Goal: Information Seeking & Learning: Learn about a topic

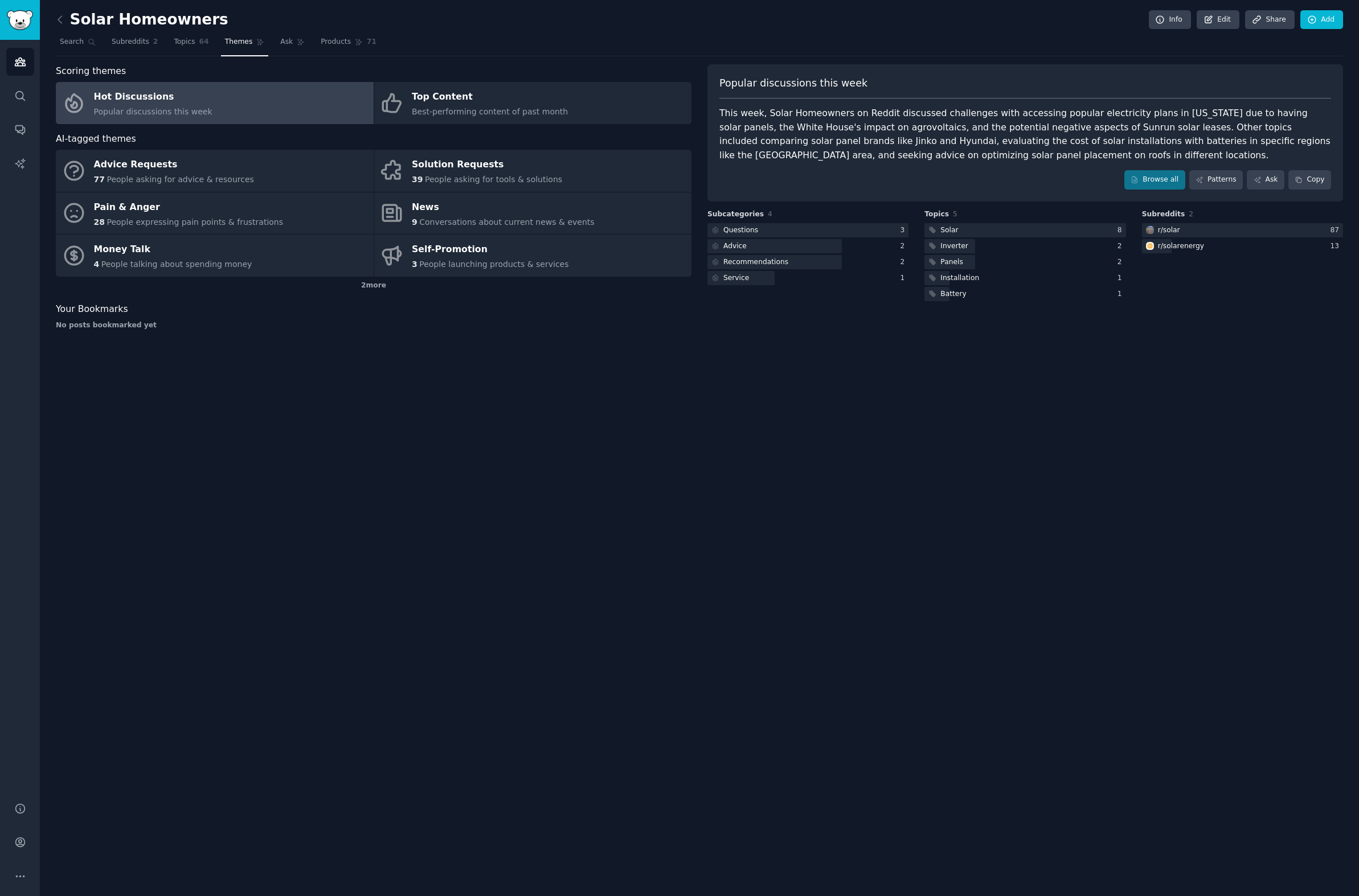
click at [814, 549] on div "Solar Homeowners Info Edit Share Add Search Subreddits 2 Topics 64 Themes Ask P…" at bounding box center [700, 448] width 1319 height 896
click at [788, 573] on div "Solar Homeowners Info Edit Share Add Search Subreddits 2 Topics 64 Themes Ask P…" at bounding box center [700, 448] width 1319 height 896
click at [788, 571] on div "Solar Homeowners Info Edit Share Add Search Subreddits 2 Topics 64 Themes Ask P…" at bounding box center [700, 448] width 1319 height 896
drag, startPoint x: 532, startPoint y: 632, endPoint x: 532, endPoint y: 639, distance: 7.0
click at [532, 634] on div "Solar Homeowners Info Edit Share Add Search Subreddits 2 Topics 64 Themes Ask P…" at bounding box center [700, 448] width 1319 height 896
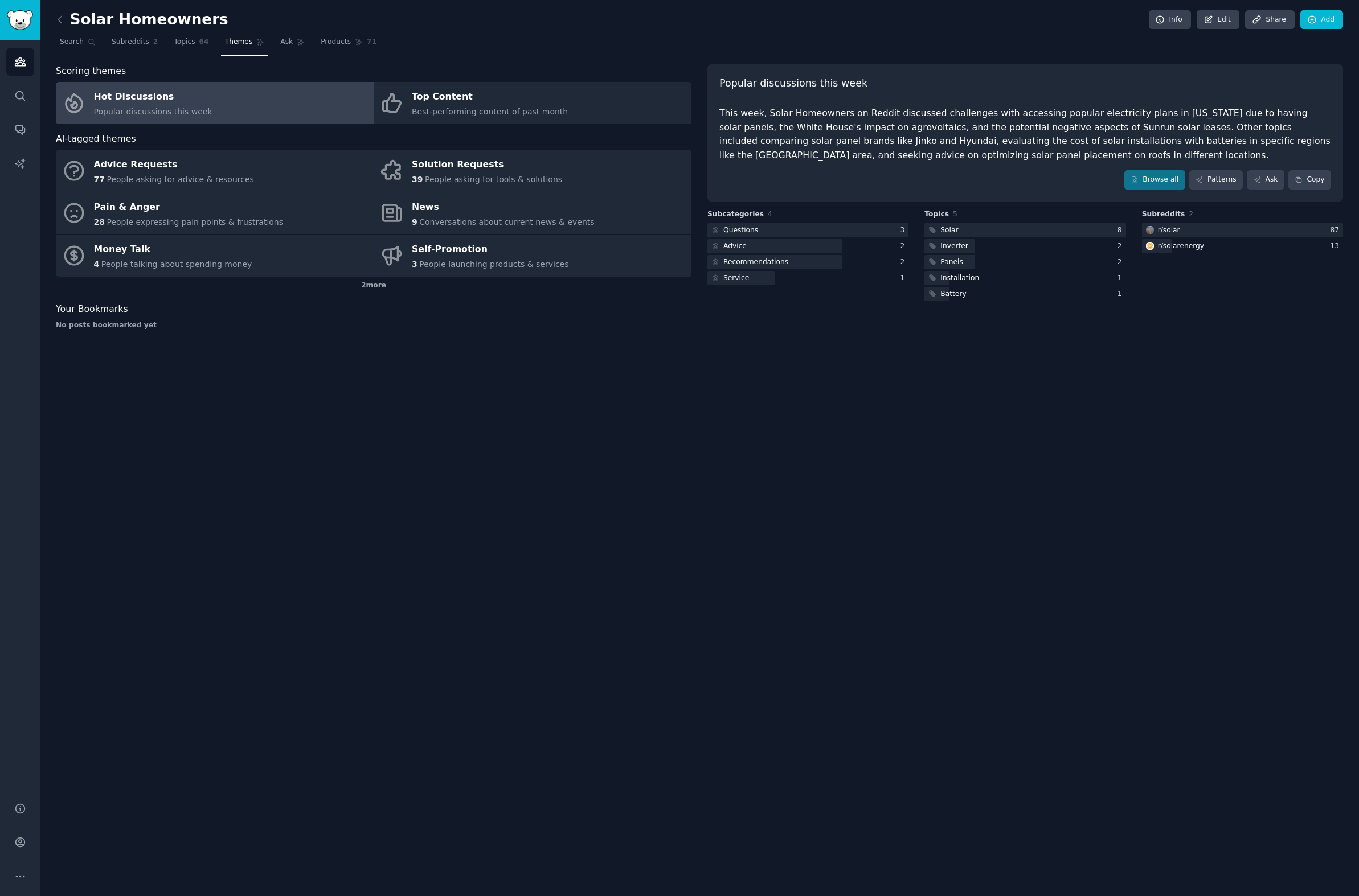
drag, startPoint x: 545, startPoint y: 554, endPoint x: 608, endPoint y: 444, distance: 126.8
click at [595, 459] on div "Solar Homeowners Info Edit Share Add Search Subreddits 2 Topics 64 Themes Ask P…" at bounding box center [700, 448] width 1319 height 896
click at [626, 469] on div "Solar Homeowners Info Edit Share Add Search Subreddits 2 Topics 64 Themes Ask P…" at bounding box center [700, 448] width 1319 height 896
click at [344, 347] on div "Solar Homeowners Info Edit Share Add Search Subreddits 2 Topics 64 Themes Ask P…" at bounding box center [700, 448] width 1319 height 896
click at [442, 171] on div "Solution Requests" at bounding box center [486, 165] width 151 height 19
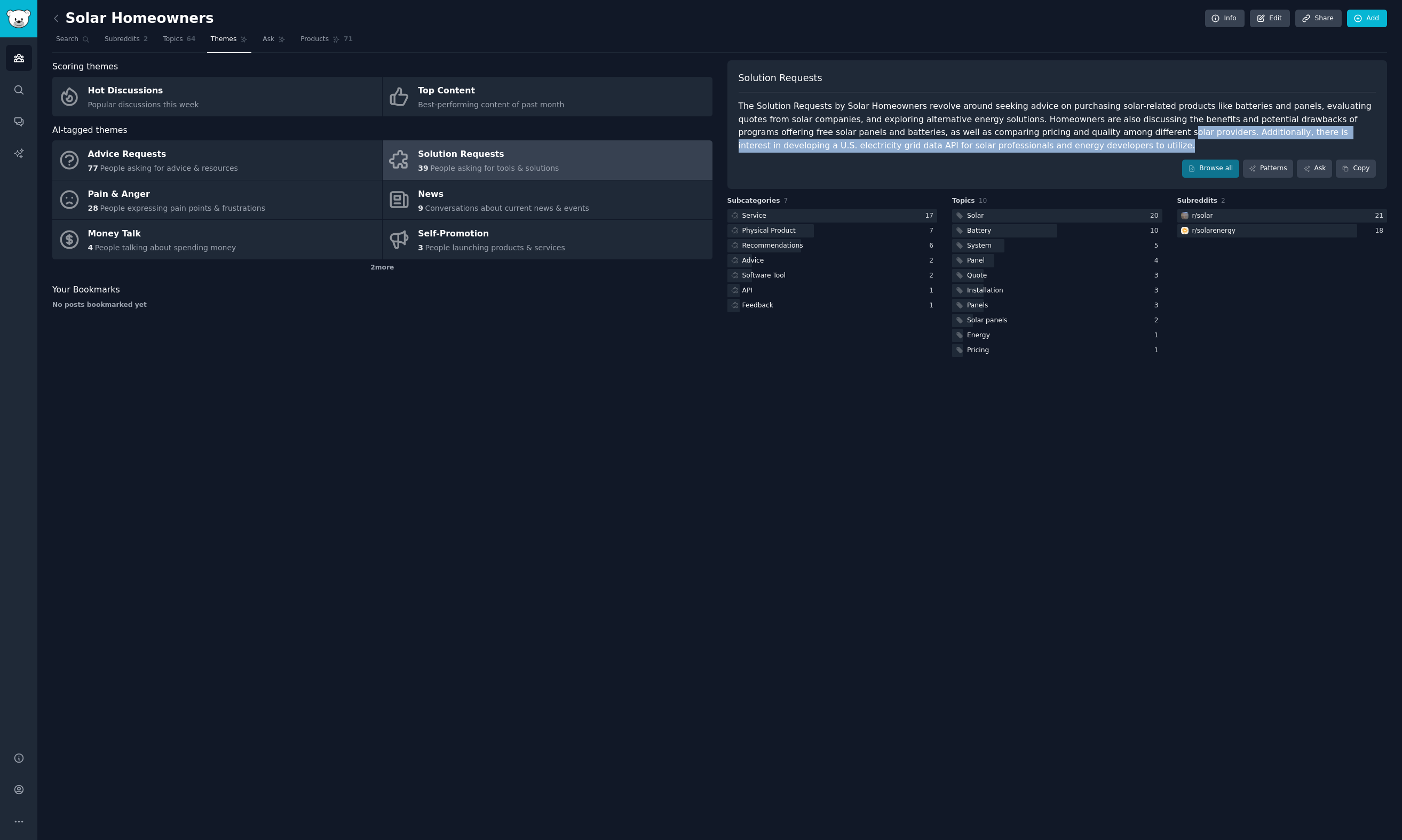
drag, startPoint x: 1050, startPoint y: 152, endPoint x: 1042, endPoint y: 127, distance: 26.2
click at [1042, 127] on div "Solution Requests The Solution Requests by Solar Homeowners revolve around seek…" at bounding box center [1057, 124] width 660 height 129
click at [1041, 133] on div "The Solution Requests by Solar Homeowners revolve around seeking advice on purc…" at bounding box center [1057, 126] width 638 height 52
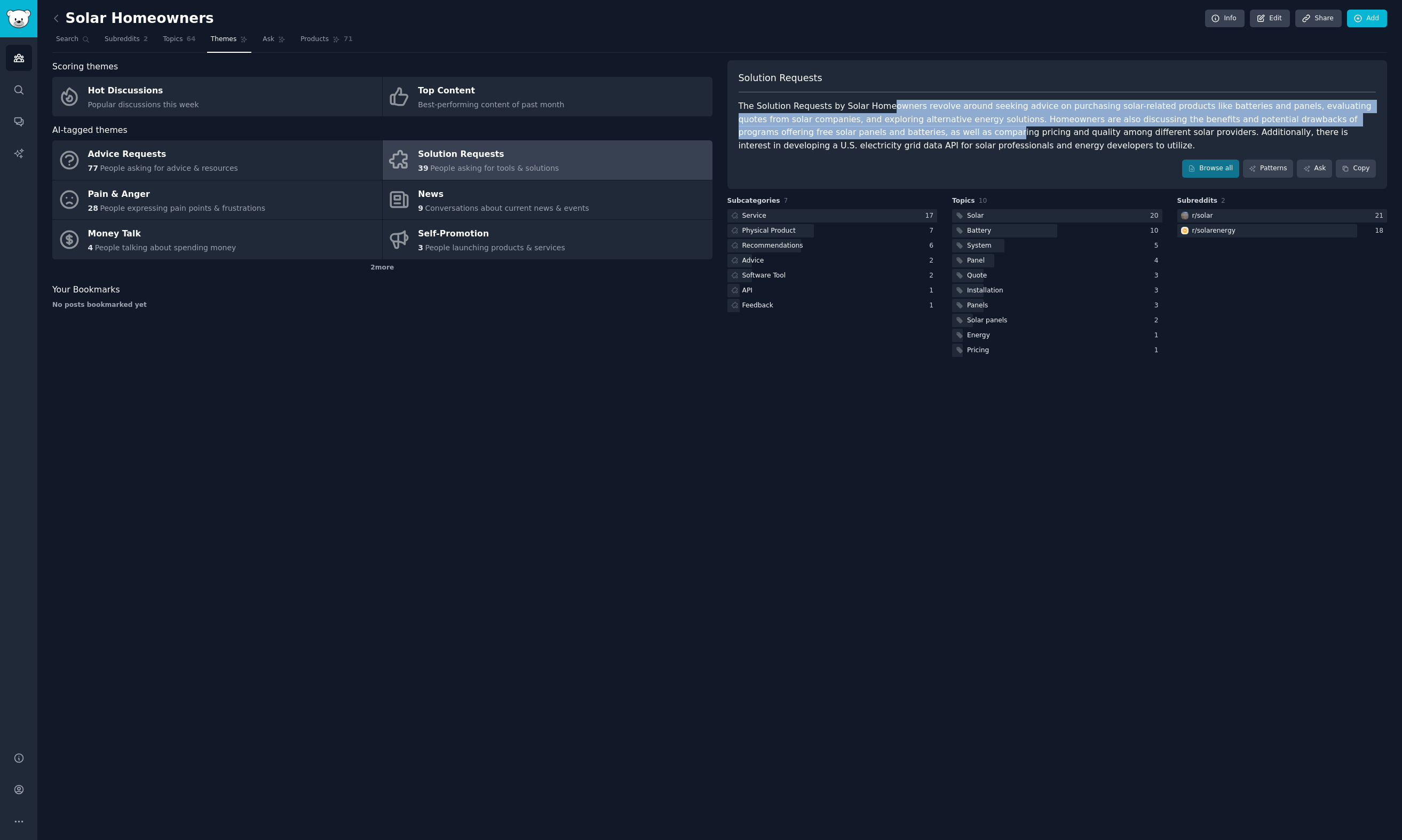
drag, startPoint x: 884, startPoint y: 106, endPoint x: 889, endPoint y: 128, distance: 22.6
click at [889, 128] on div "The Solution Requests by Solar Homeowners revolve around seeking advice on purc…" at bounding box center [1057, 126] width 638 height 52
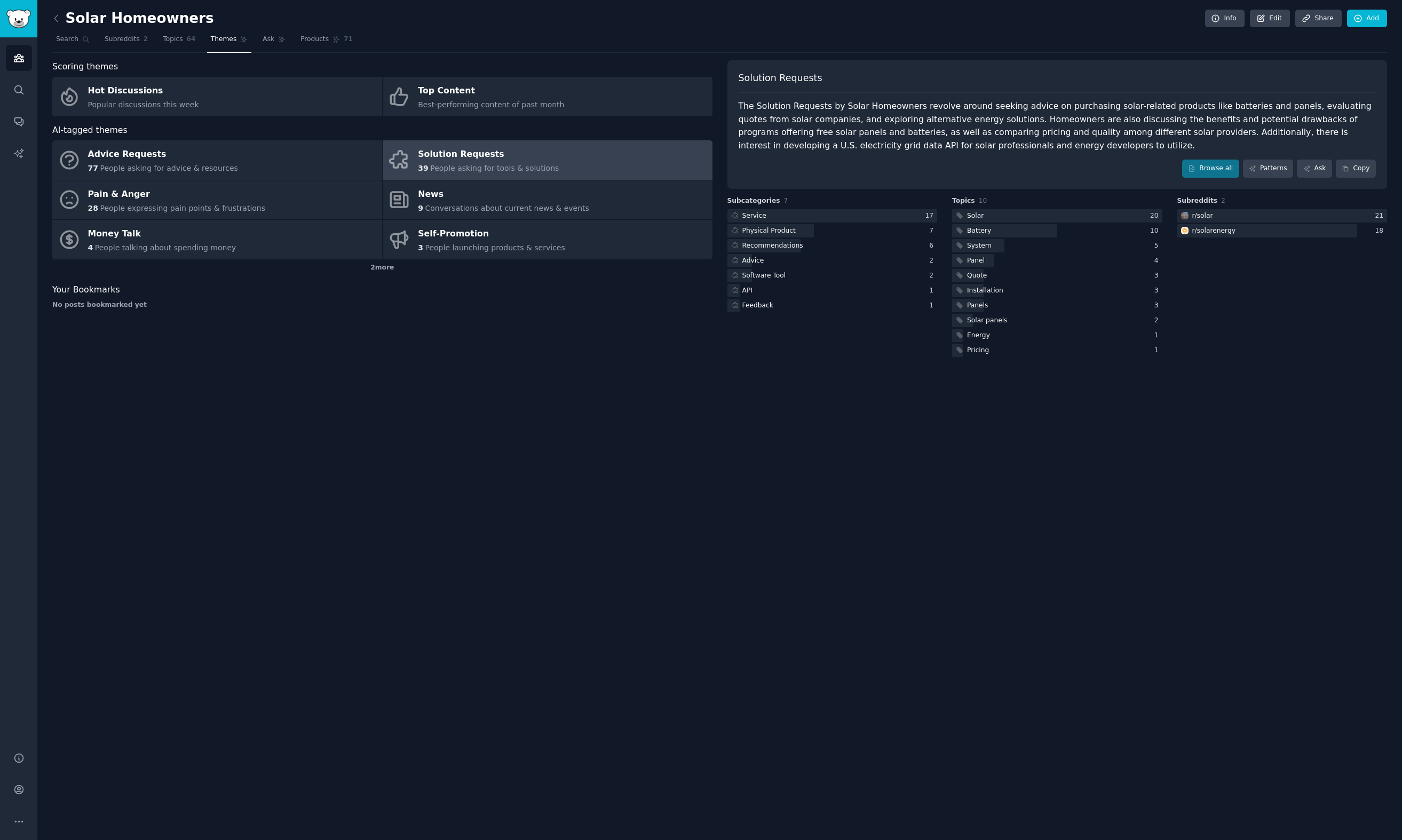
click at [890, 129] on div "The Solution Requests by Solar Homeowners revolve around seeking advice on purc…" at bounding box center [1057, 126] width 638 height 52
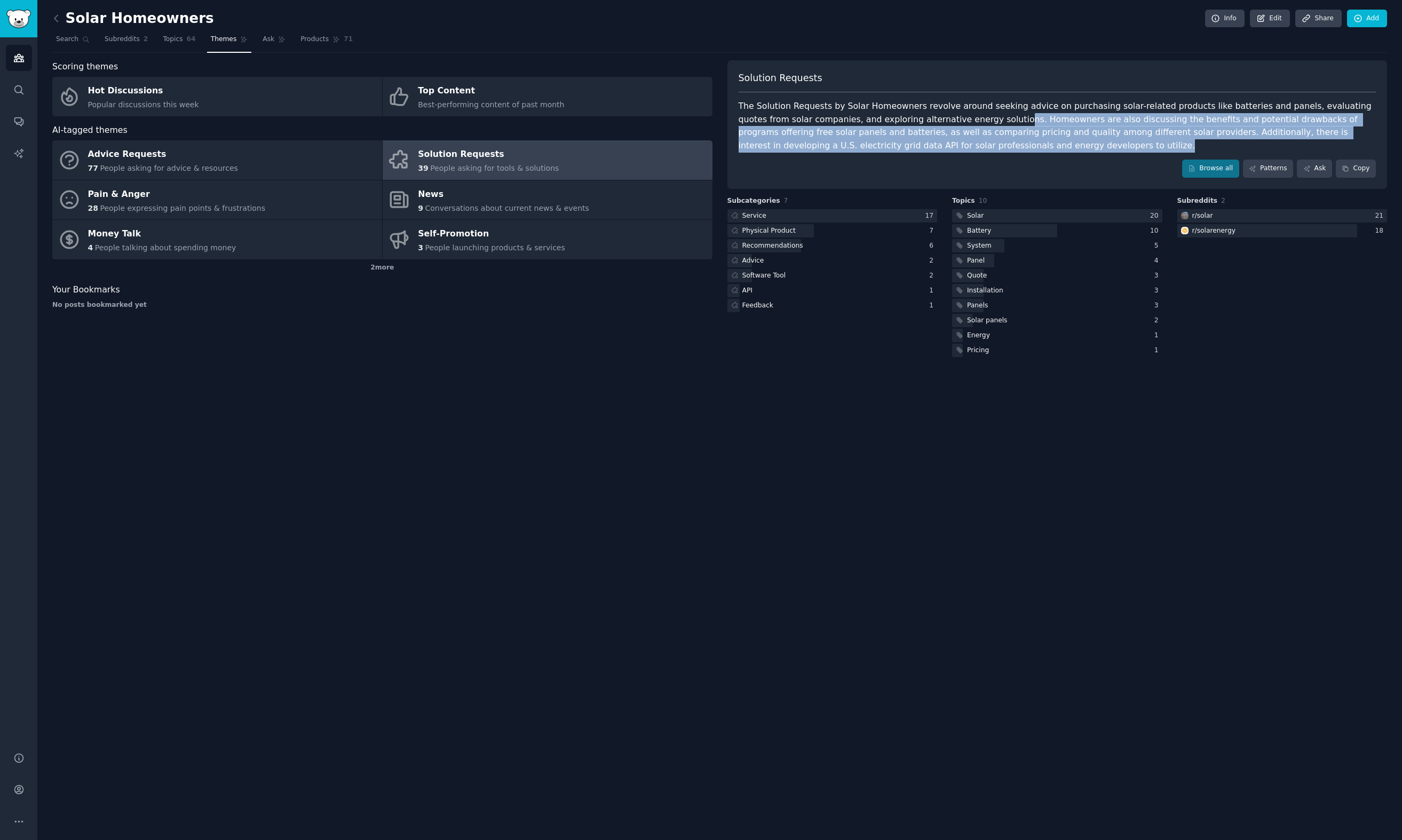
drag, startPoint x: 959, startPoint y: 150, endPoint x: 956, endPoint y: 118, distance: 32.1
click at [956, 118] on div "The Solution Requests by Solar Homeowners revolve around seeking advice on purc…" at bounding box center [1057, 126] width 638 height 52
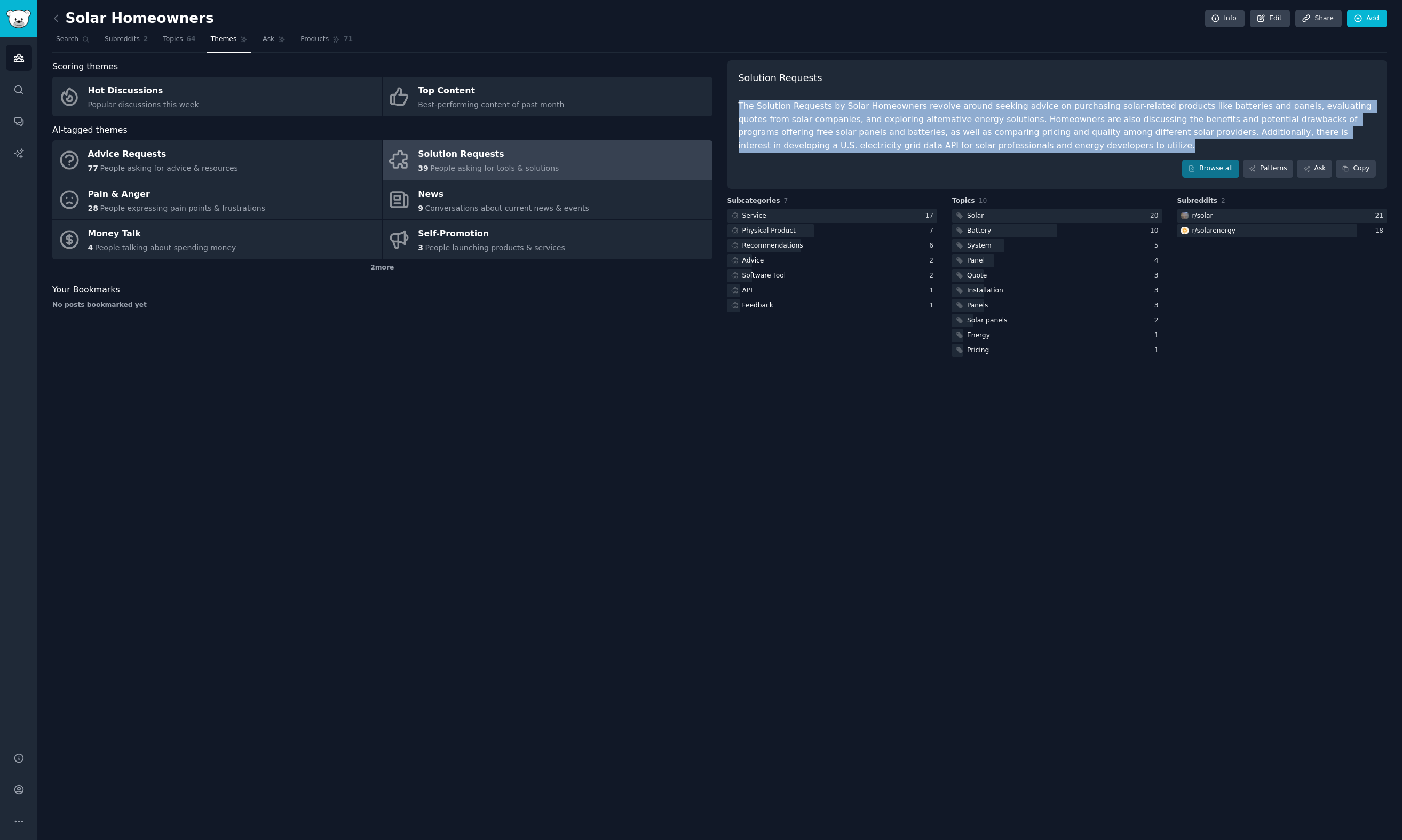
drag, startPoint x: 962, startPoint y: 111, endPoint x: 971, endPoint y: 152, distance: 42.0
click at [971, 152] on div "Solution Requests The Solution Requests by Solar Homeowners revolve around seek…" at bounding box center [1057, 124] width 660 height 129
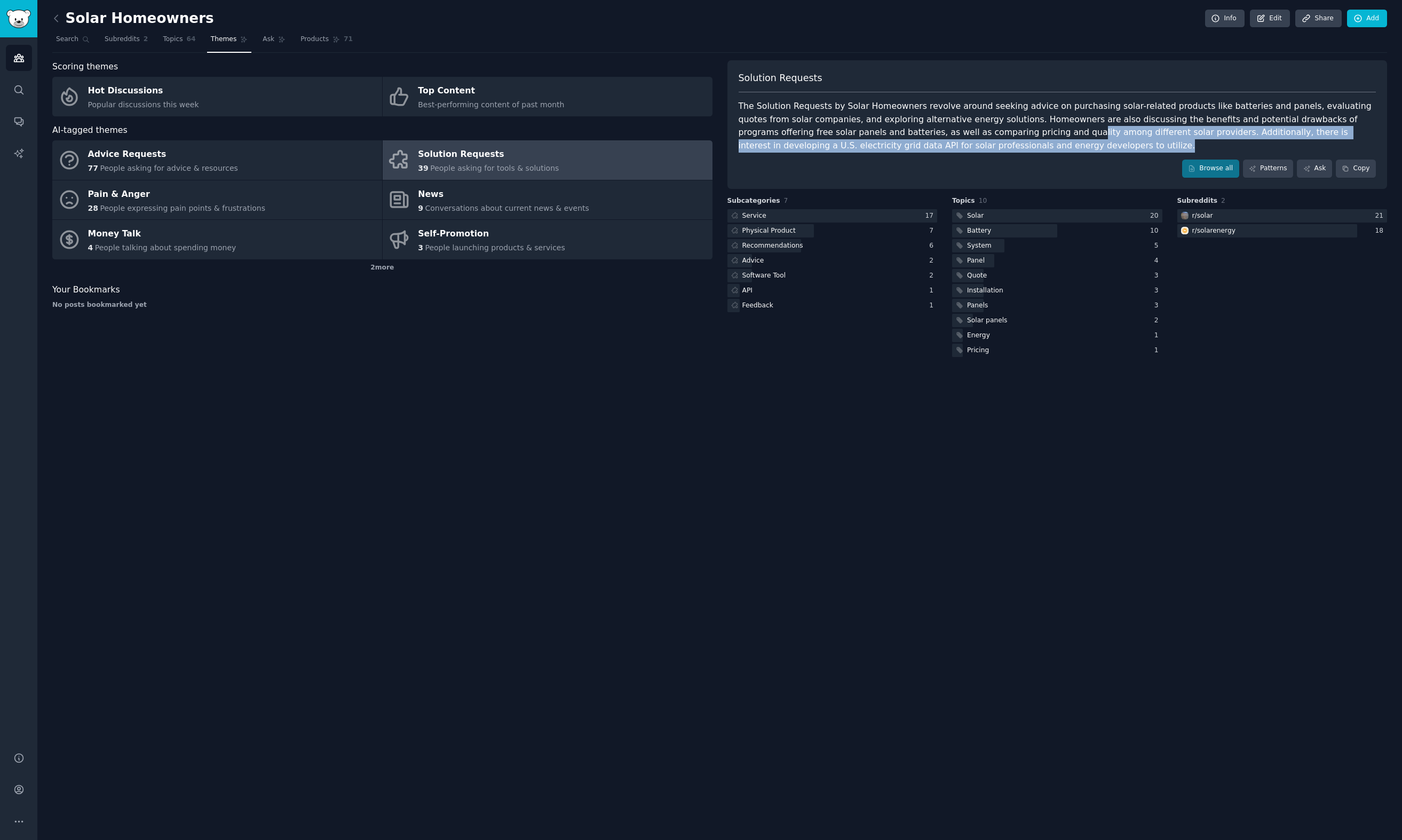
drag, startPoint x: 971, startPoint y: 157, endPoint x: 960, endPoint y: 129, distance: 30.1
click at [960, 130] on div "Solution Requests The Solution Requests by Solar Homeowners revolve around seek…" at bounding box center [1057, 124] width 660 height 129
click at [960, 131] on div "The Solution Requests by Solar Homeowners revolve around seeking advice on purc…" at bounding box center [1057, 126] width 638 height 52
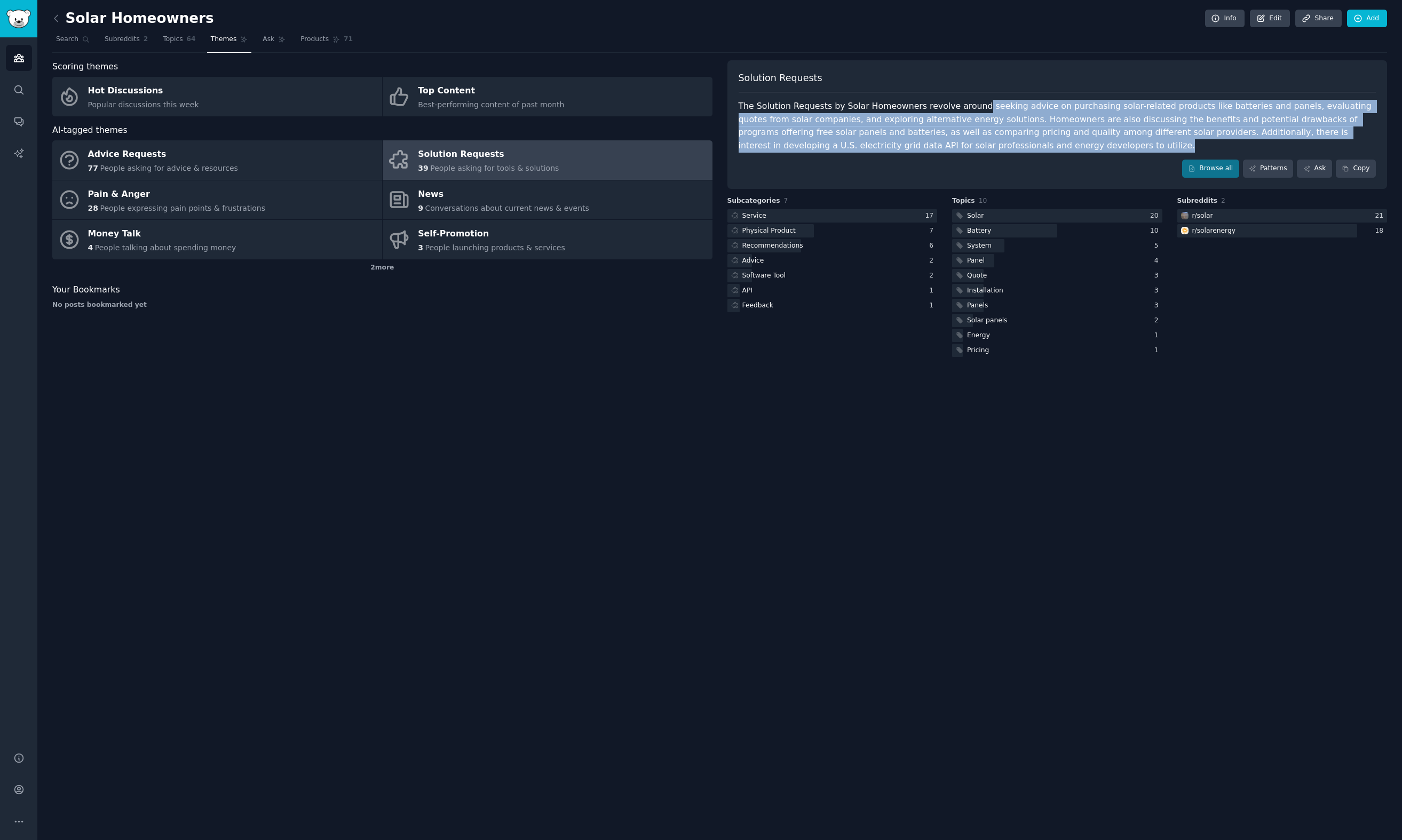
drag, startPoint x: 967, startPoint y: 103, endPoint x: 969, endPoint y: 153, distance: 50.0
click at [969, 153] on div "Solution Requests The Solution Requests by Solar Homeowners revolve around seek…" at bounding box center [1057, 124] width 660 height 129
drag, startPoint x: 967, startPoint y: 135, endPoint x: 968, endPoint y: 106, distance: 29.0
click at [968, 106] on div "Solution Requests The Solution Requests by Solar Homeowners revolve around seek…" at bounding box center [1057, 124] width 660 height 129
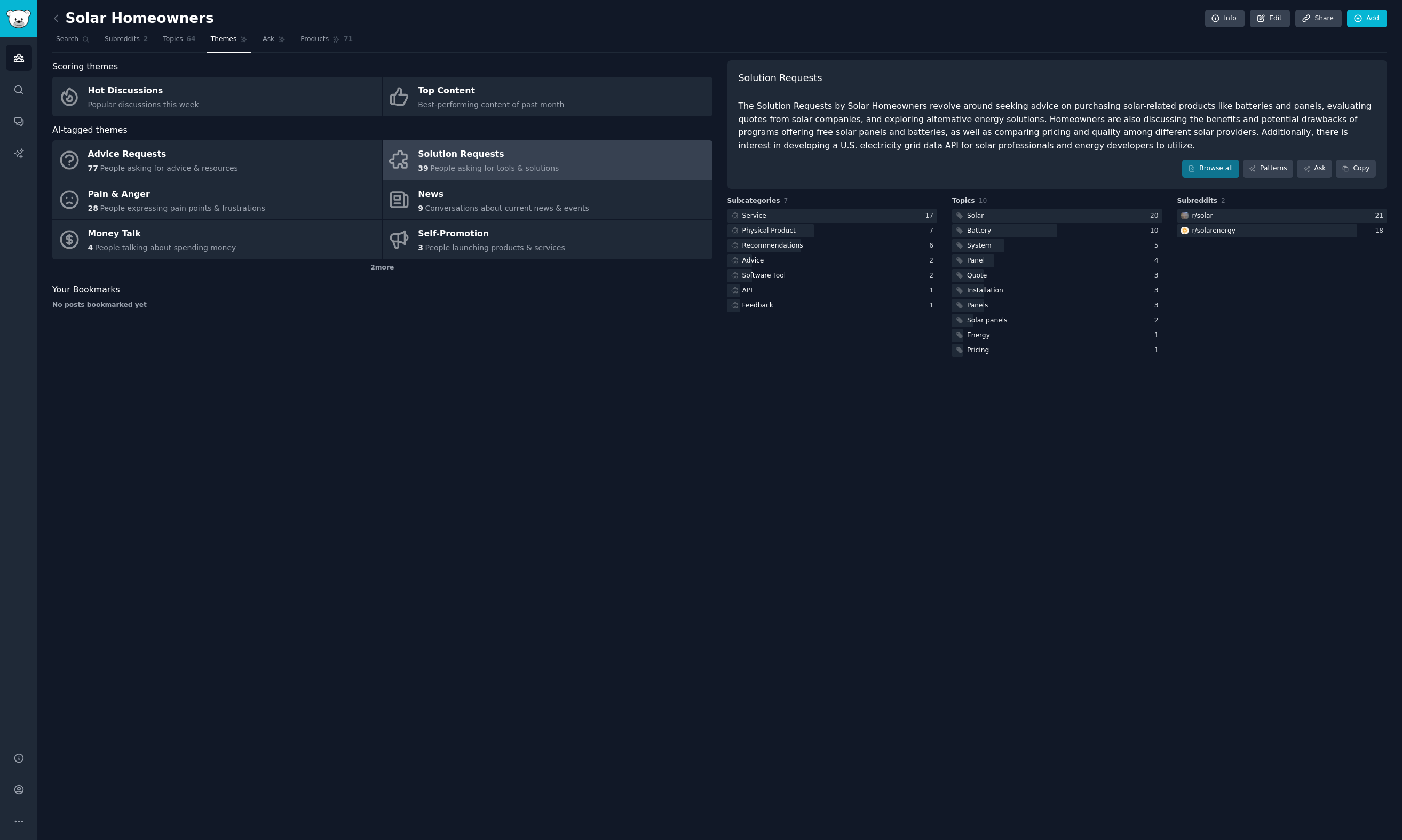
drag, startPoint x: 979, startPoint y: 114, endPoint x: 1010, endPoint y: 148, distance: 46.0
click at [979, 114] on div "The Solution Requests by Solar Homeowners revolve around seeking advice on purc…" at bounding box center [1057, 126] width 638 height 52
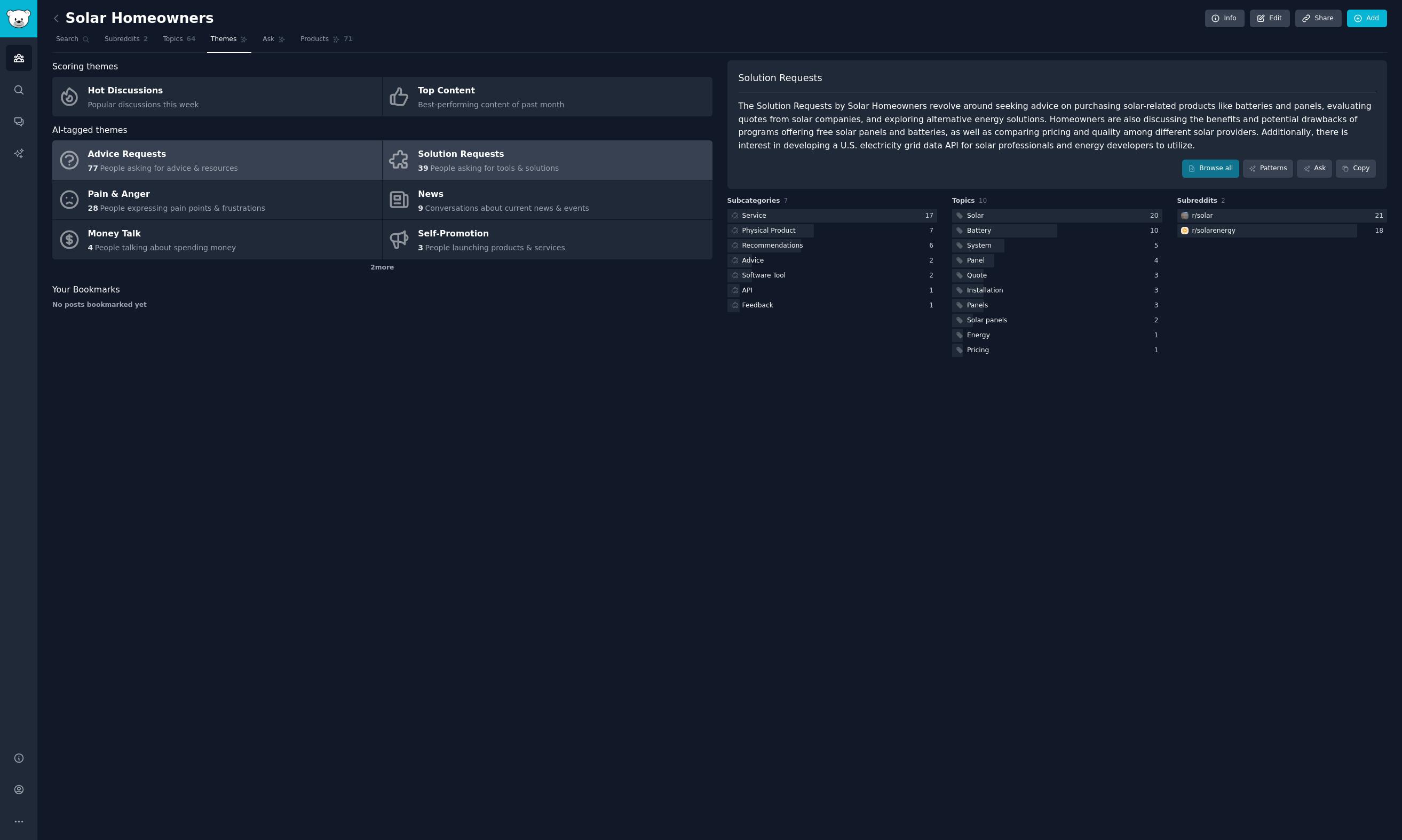
click at [257, 154] on link "Advice Requests 77 People asking for advice & resources" at bounding box center [217, 160] width 330 height 40
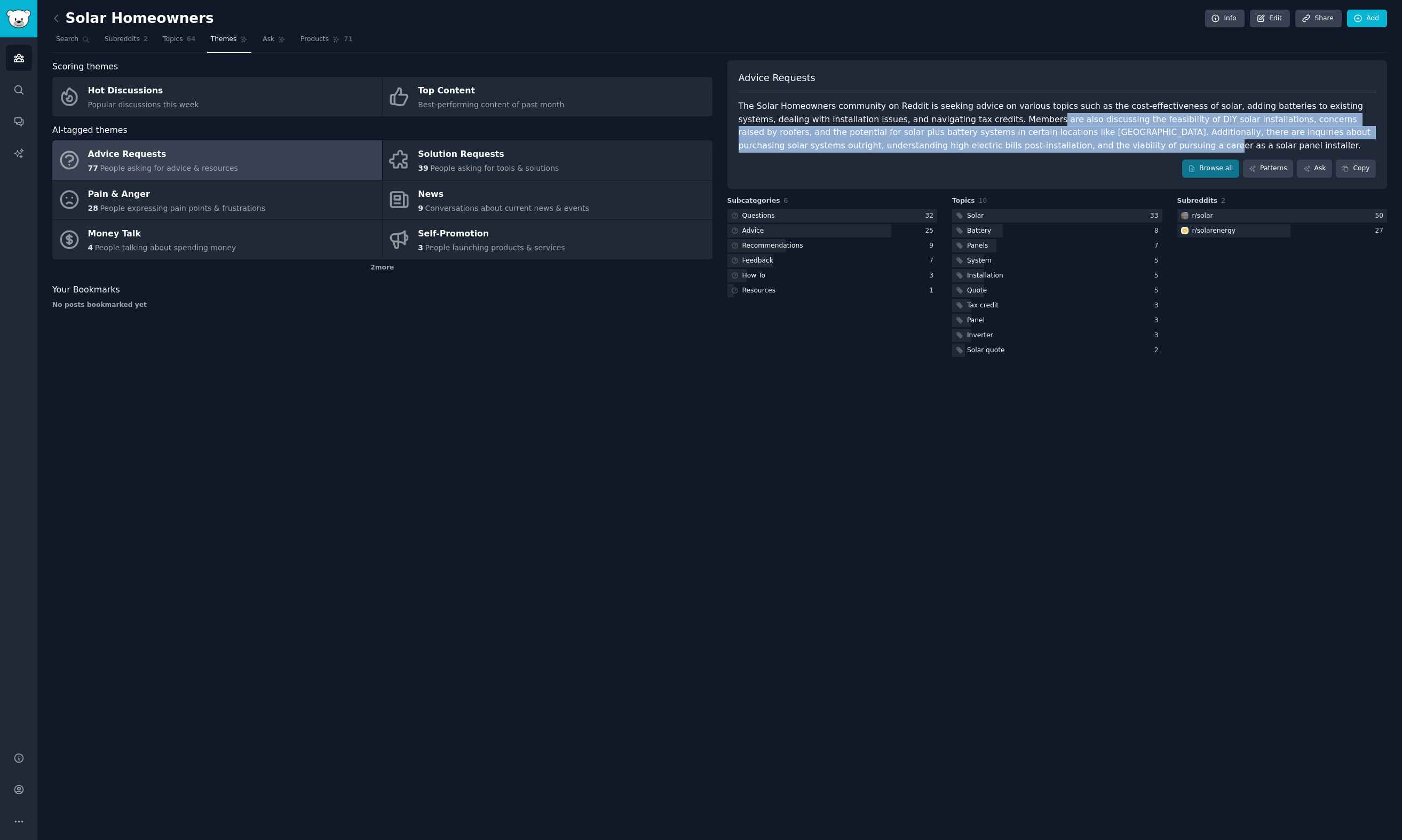
drag, startPoint x: 985, startPoint y: 151, endPoint x: 966, endPoint y: 118, distance: 38.1
click at [966, 118] on div "The Solar Homeowners community on Reddit is seeking advice on various topics su…" at bounding box center [1057, 126] width 638 height 52
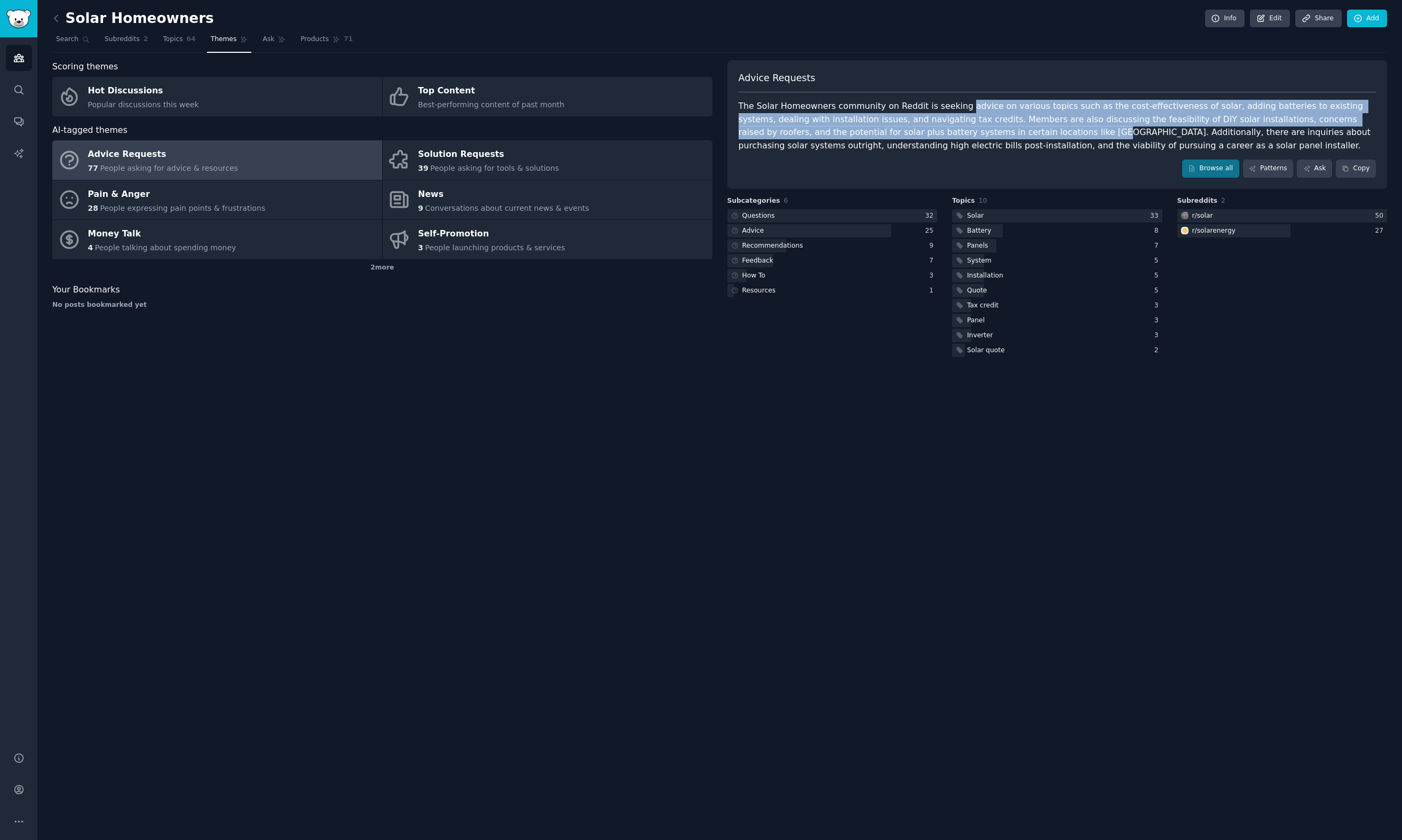
drag, startPoint x: 955, startPoint y: 105, endPoint x: 958, endPoint y: 133, distance: 28.2
click at [958, 133] on div "The Solar Homeowners community on Reddit is seeking advice on various topics su…" at bounding box center [1057, 126] width 638 height 52
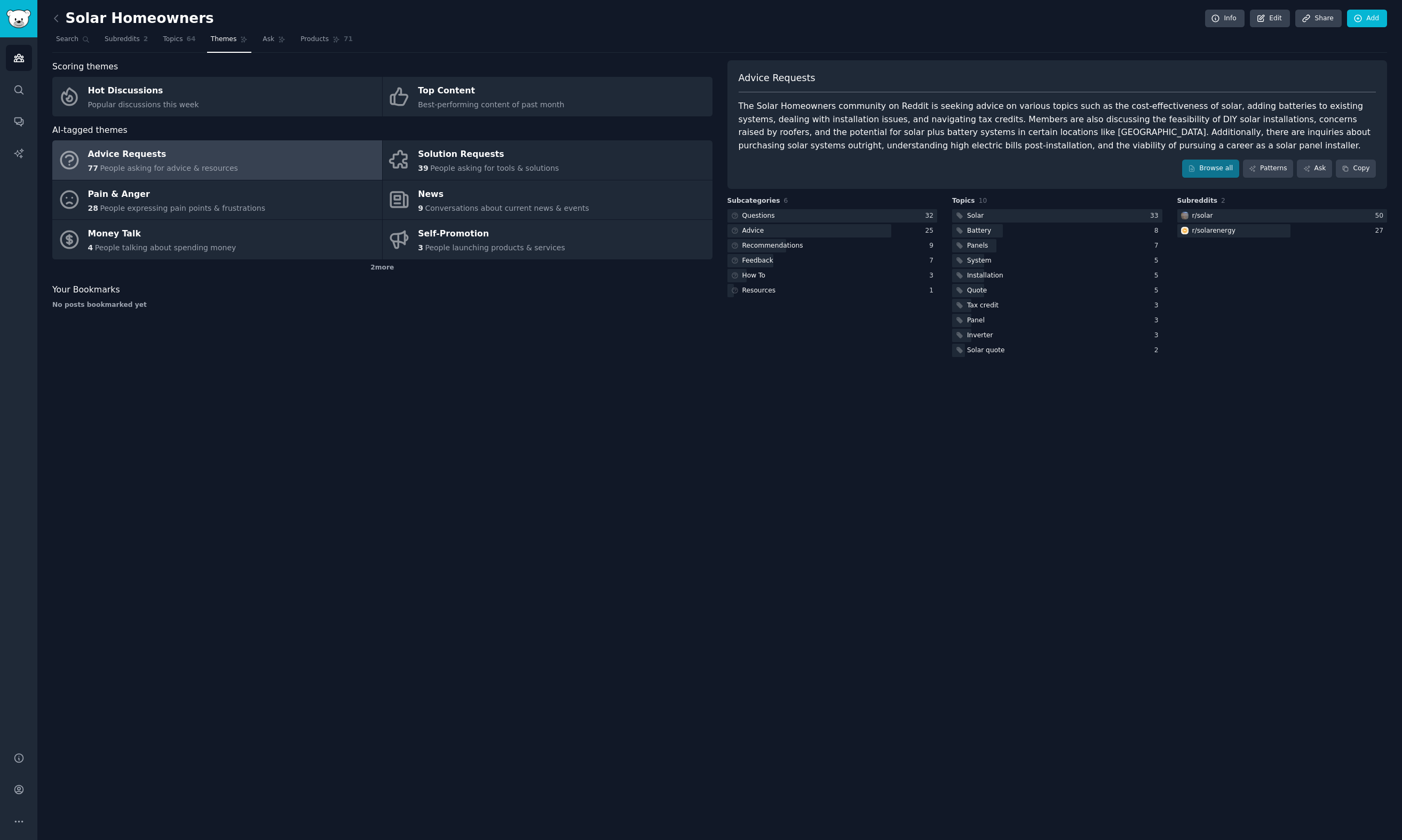
click at [949, 150] on div "The Solar Homeowners community on Reddit is seeking advice on various topics su…" at bounding box center [1057, 126] width 638 height 52
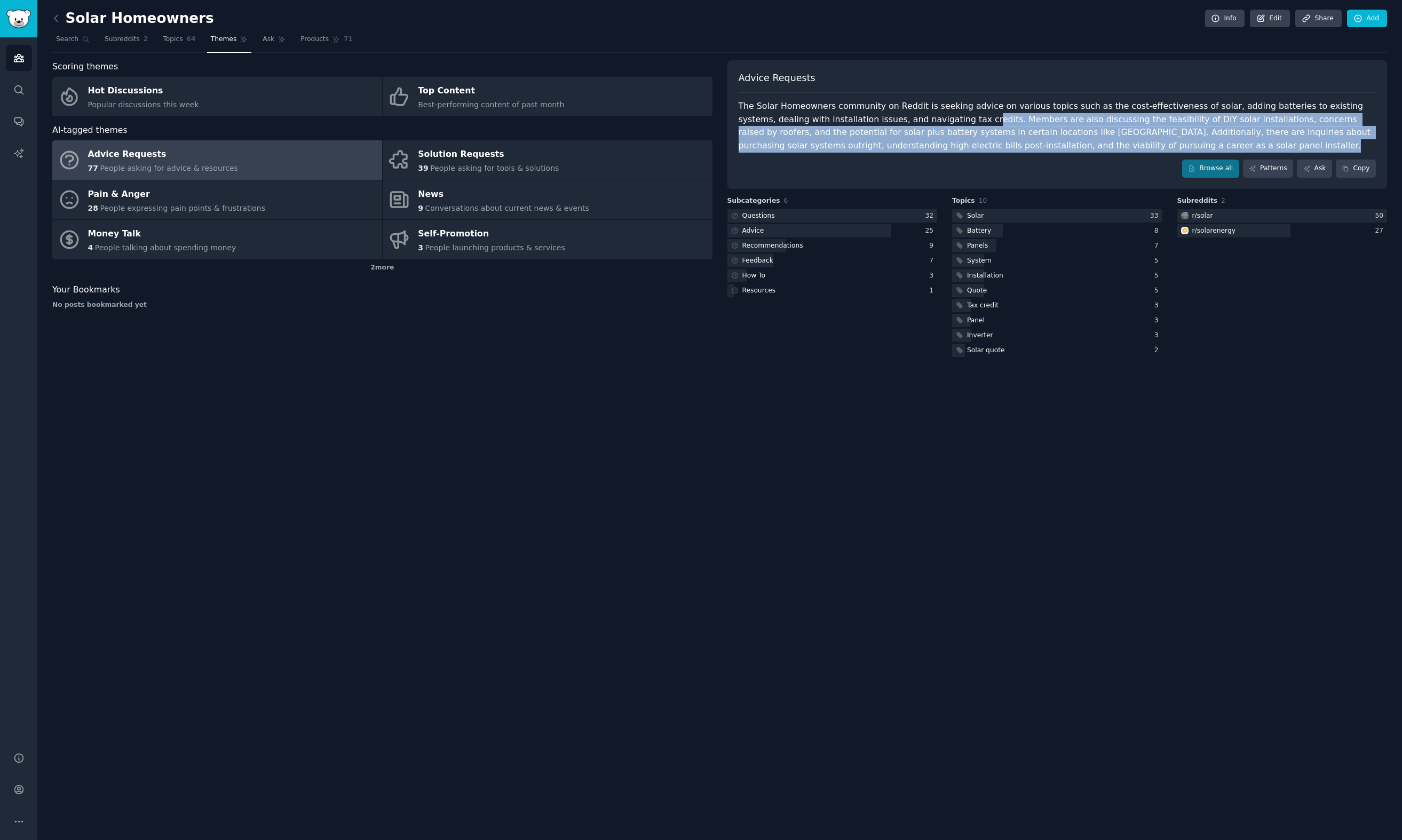
drag, startPoint x: 943, startPoint y: 149, endPoint x: 903, endPoint y: 124, distance: 47.2
click at [908, 118] on div "Advice Requests The Solar Homeowners community on Reddit is seeking advice on v…" at bounding box center [1057, 124] width 660 height 129
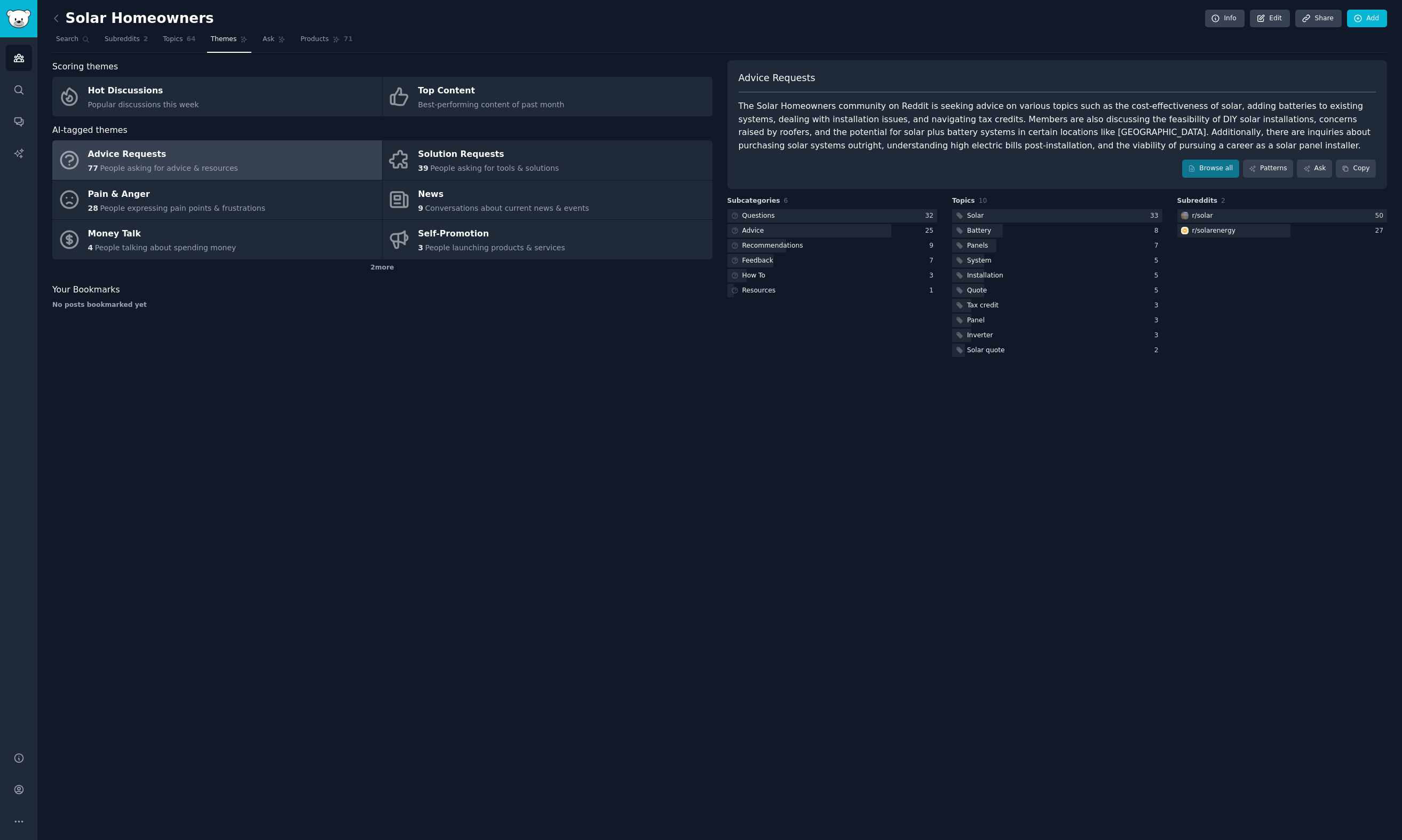
click at [902, 125] on div "The Solar Homeowners community on Reddit is seeking advice on various topics su…" at bounding box center [1057, 126] width 638 height 52
drag, startPoint x: 899, startPoint y: 120, endPoint x: 896, endPoint y: 149, distance: 29.2
click at [896, 149] on div "The Solar Homeowners community on Reddit is seeking advice on various topics su…" at bounding box center [1057, 126] width 638 height 52
click at [895, 149] on div "The Solar Homeowners community on Reddit is seeking advice on various topics su…" at bounding box center [1057, 126] width 638 height 52
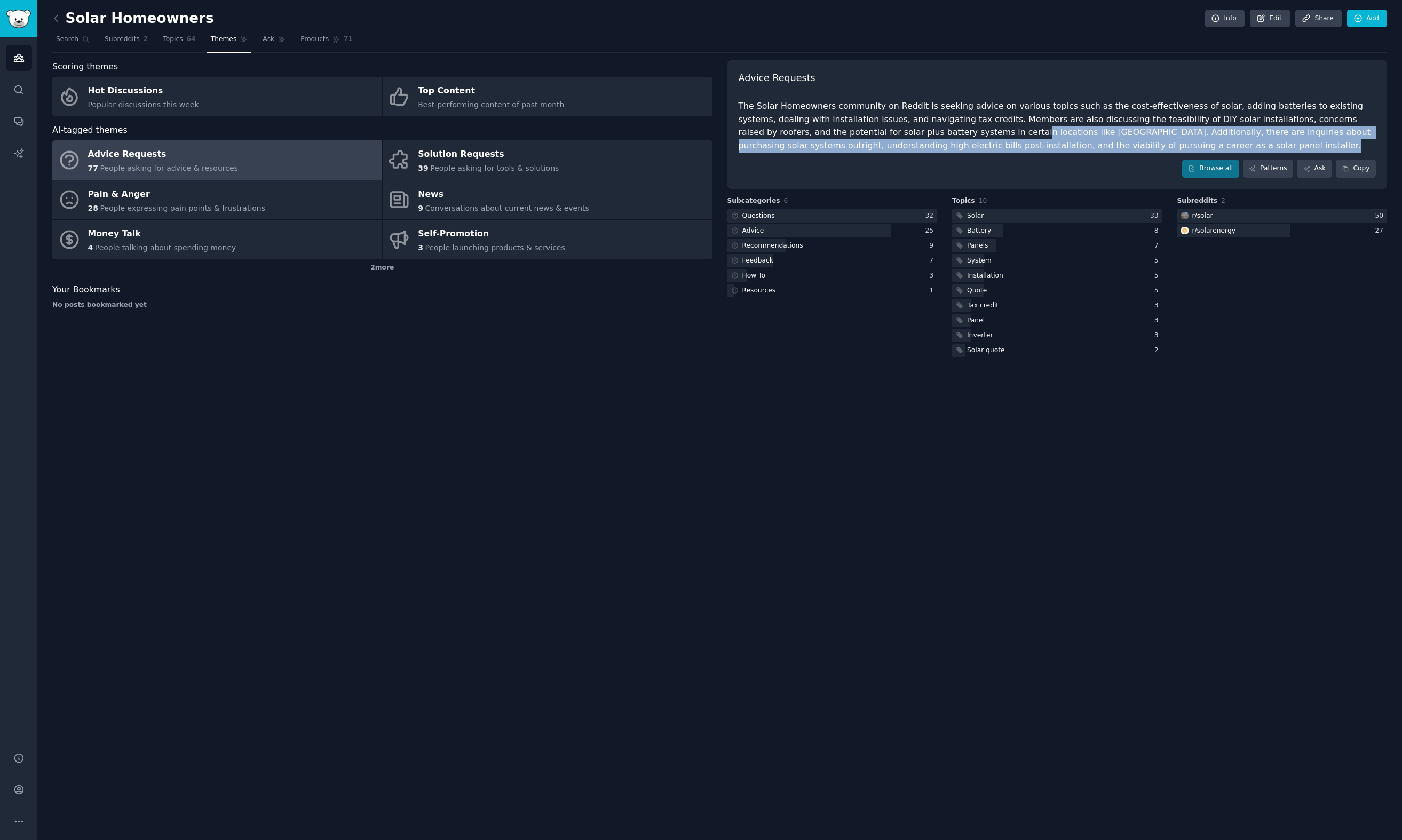
drag, startPoint x: 894, startPoint y: 152, endPoint x: 883, endPoint y: 127, distance: 27.3
click at [883, 127] on div "Advice Requests The Solar Homeowners community on Reddit is seeking advice on v…" at bounding box center [1057, 124] width 660 height 129
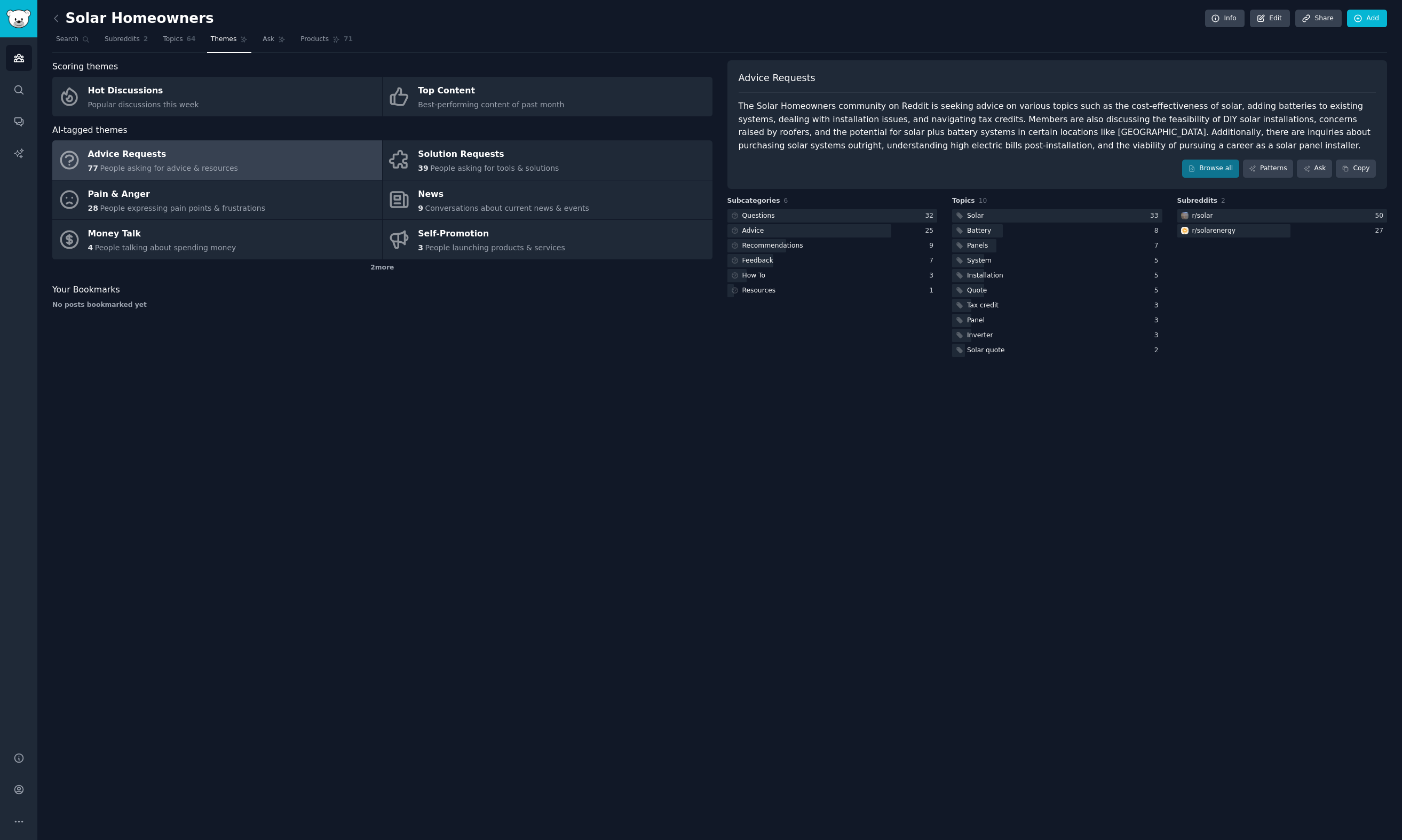
click at [883, 127] on div "The Solar Homeowners community on Reddit is seeking advice on various topics su…" at bounding box center [1057, 126] width 638 height 52
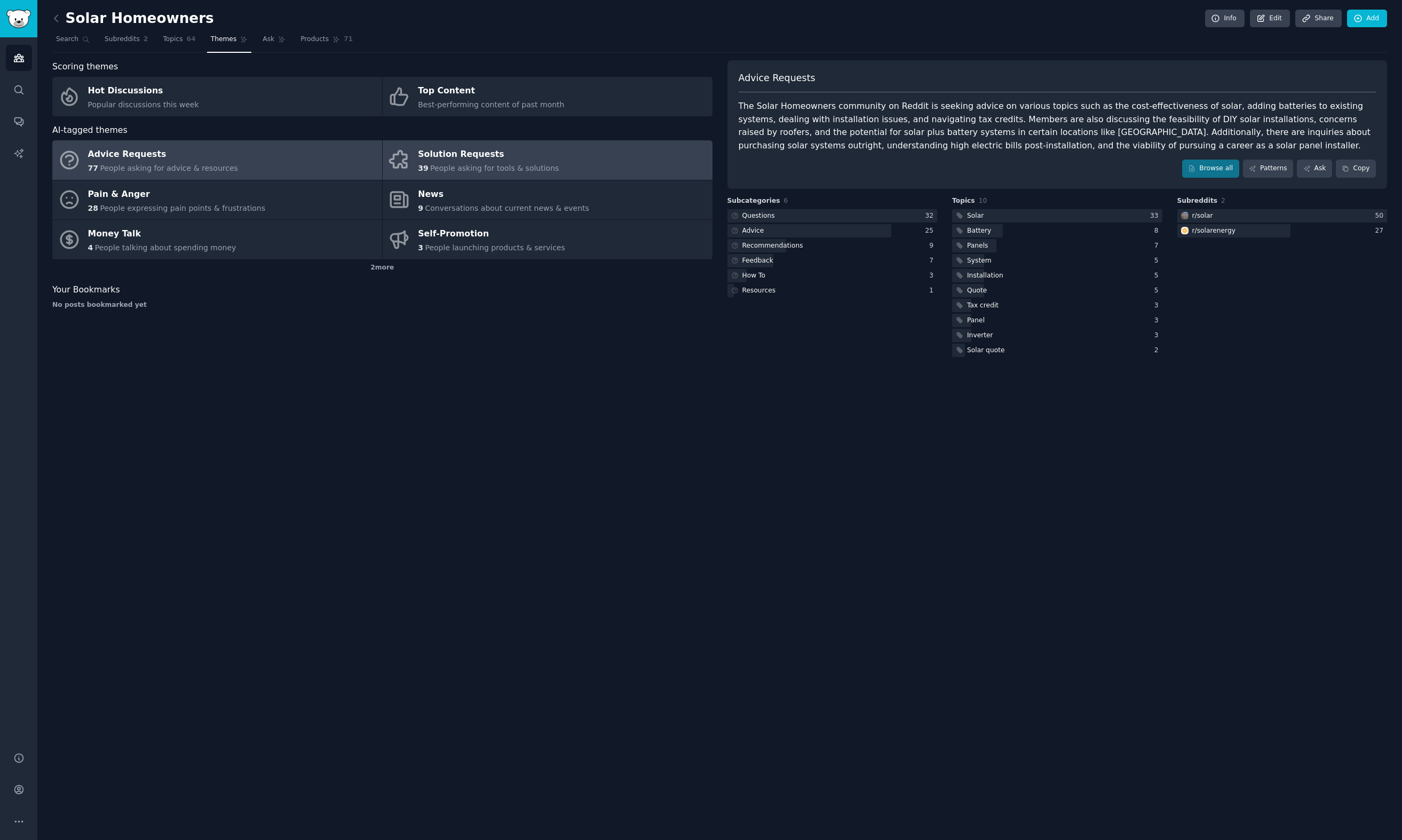
click at [438, 160] on div "Solution Requests" at bounding box center [488, 155] width 141 height 17
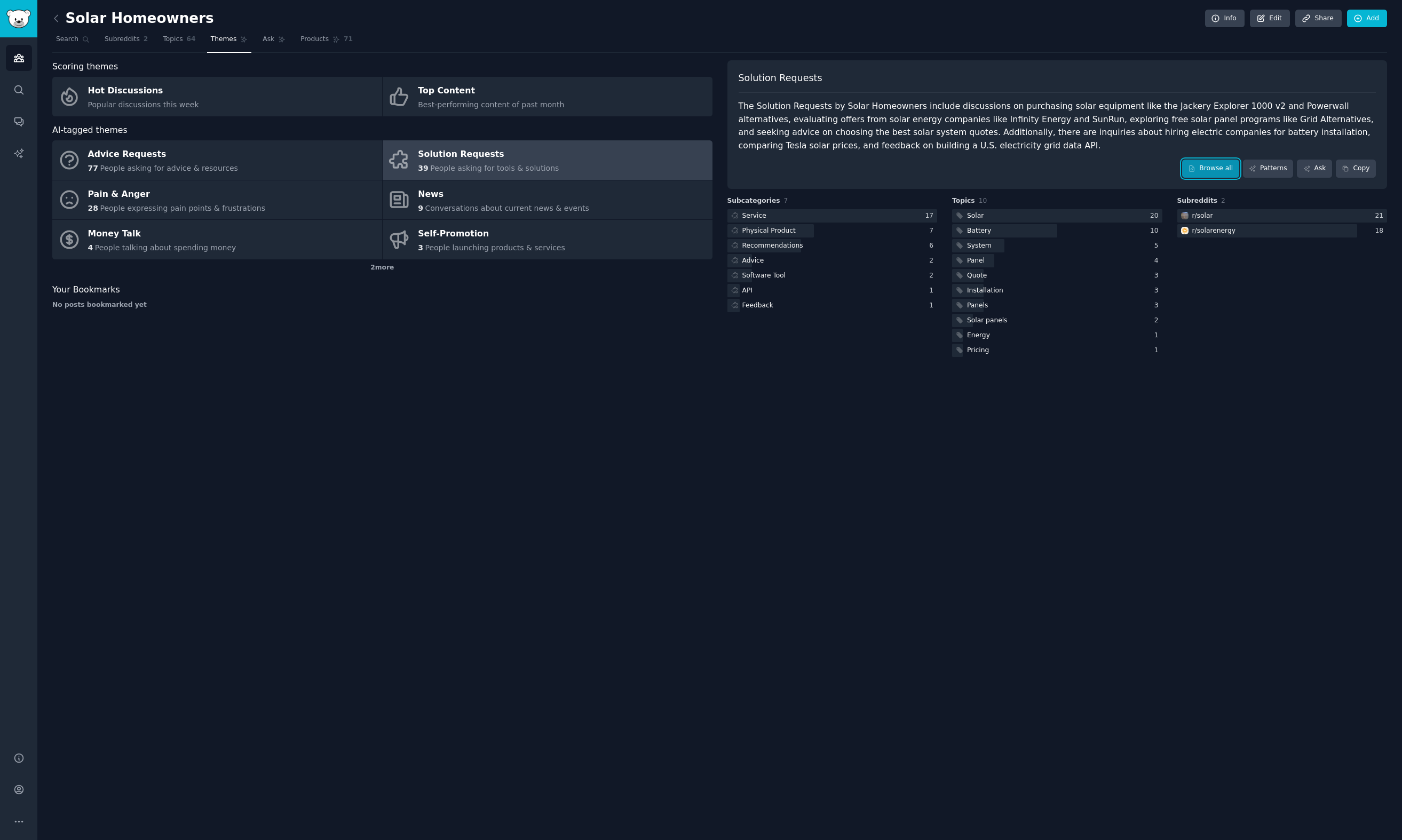
click at [1229, 169] on link "Browse all" at bounding box center [1211, 169] width 57 height 18
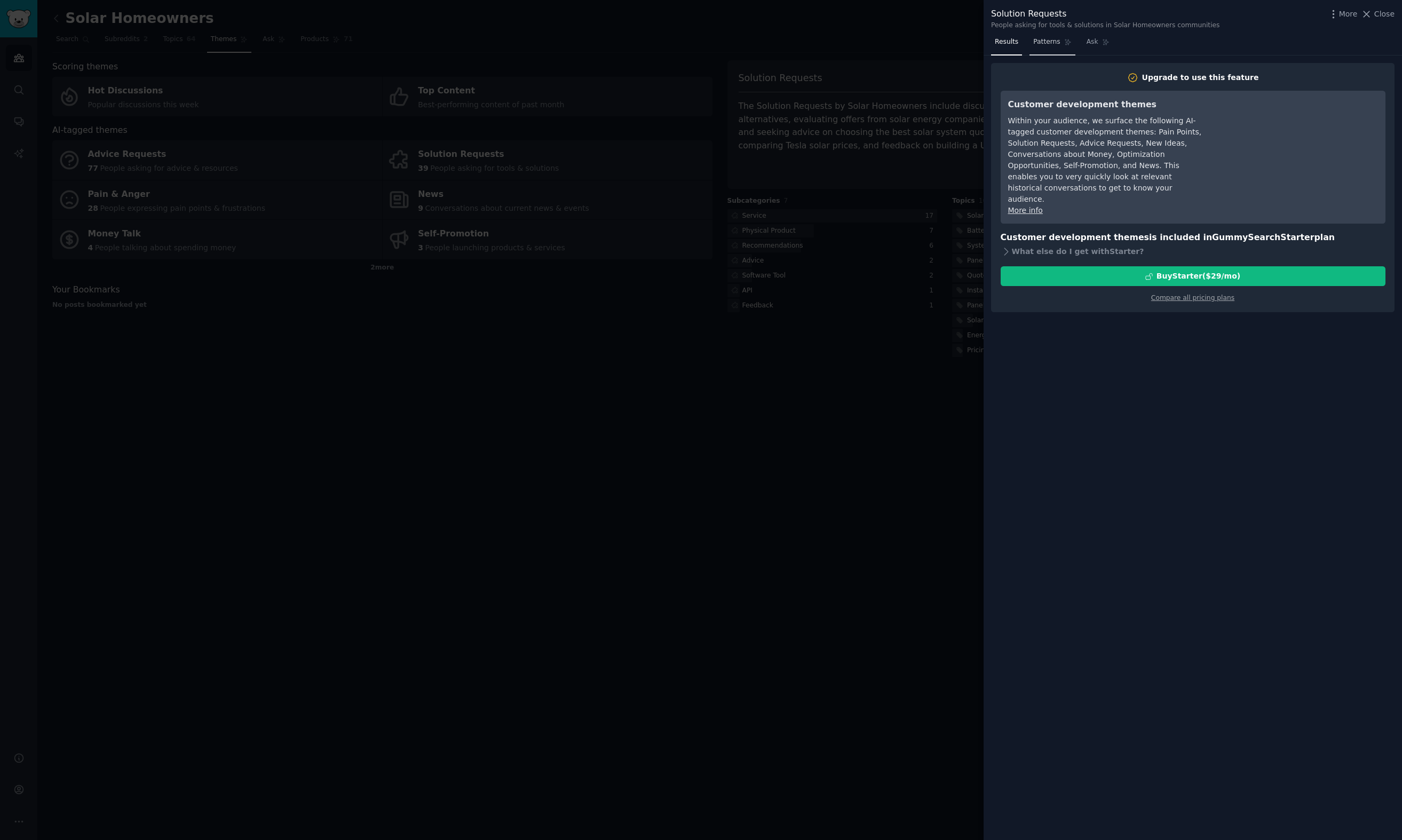
click at [1034, 38] on span "Patterns" at bounding box center [1047, 42] width 27 height 9
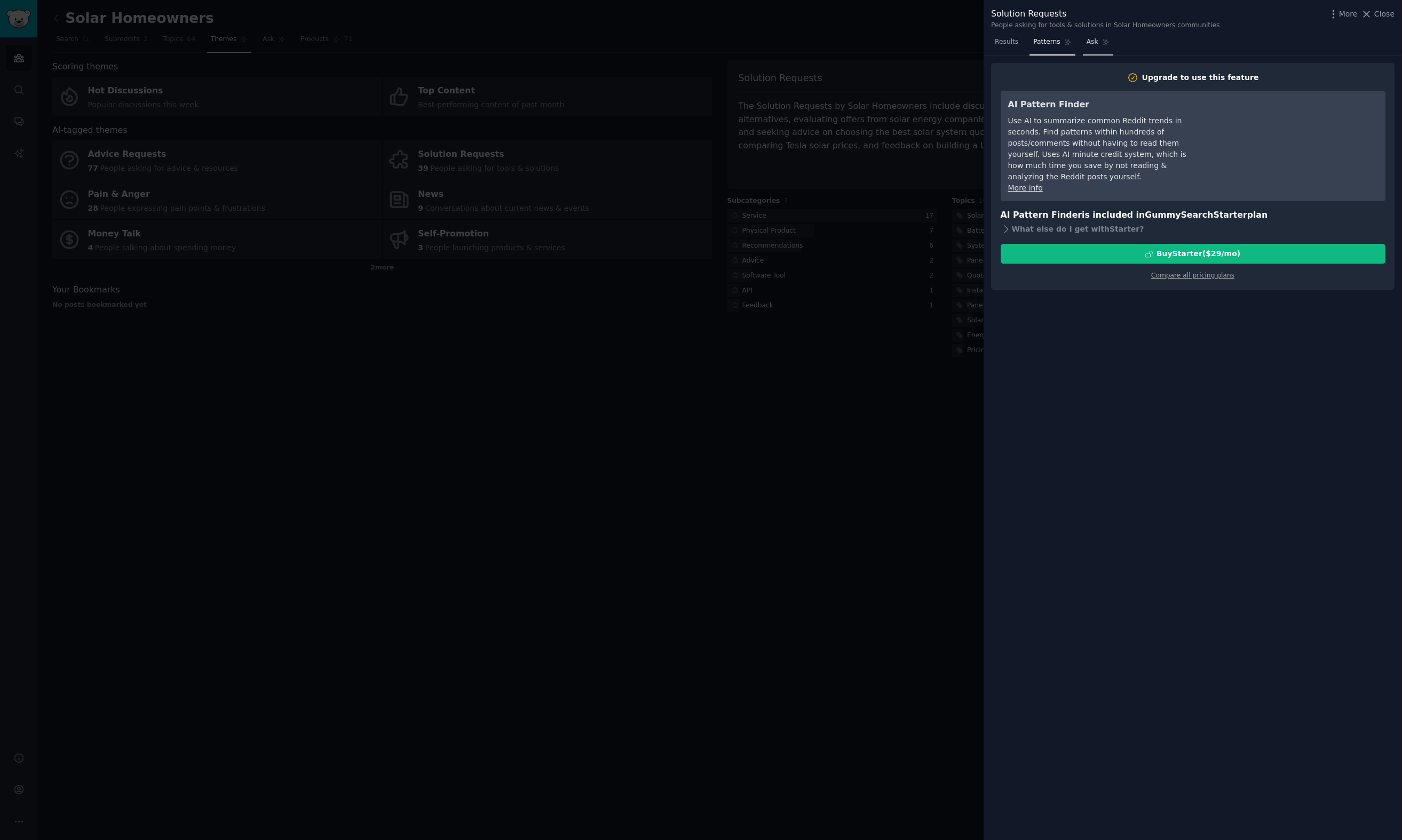
click at [1097, 46] on link "Ask" at bounding box center [1098, 44] width 30 height 22
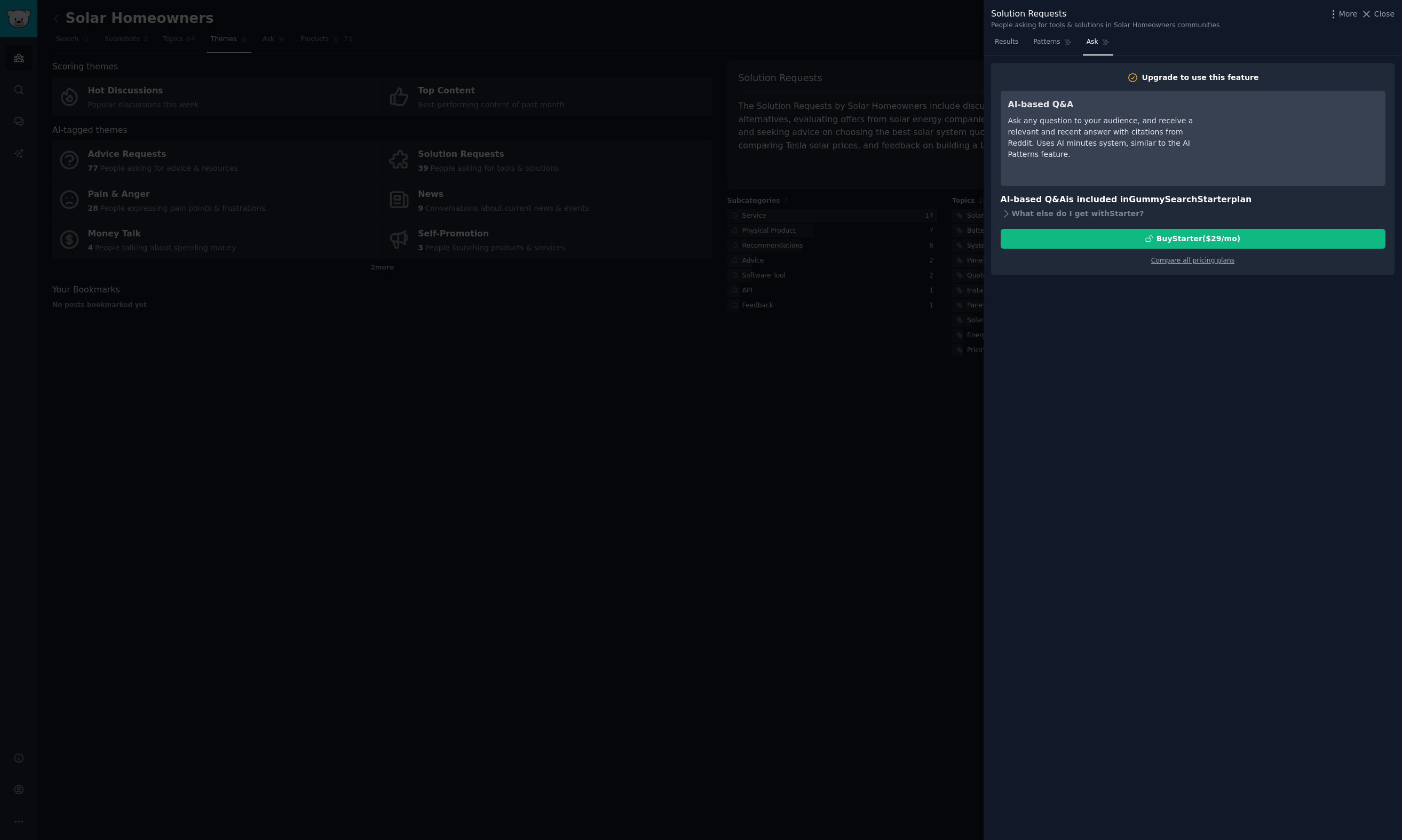
click at [1024, 41] on nav "Results Patterns Ask" at bounding box center [1052, 44] width 122 height 22
click at [1023, 46] on nav "Results Patterns Ask" at bounding box center [1052, 44] width 122 height 22
click at [1008, 41] on span "Results" at bounding box center [1007, 42] width 23 height 9
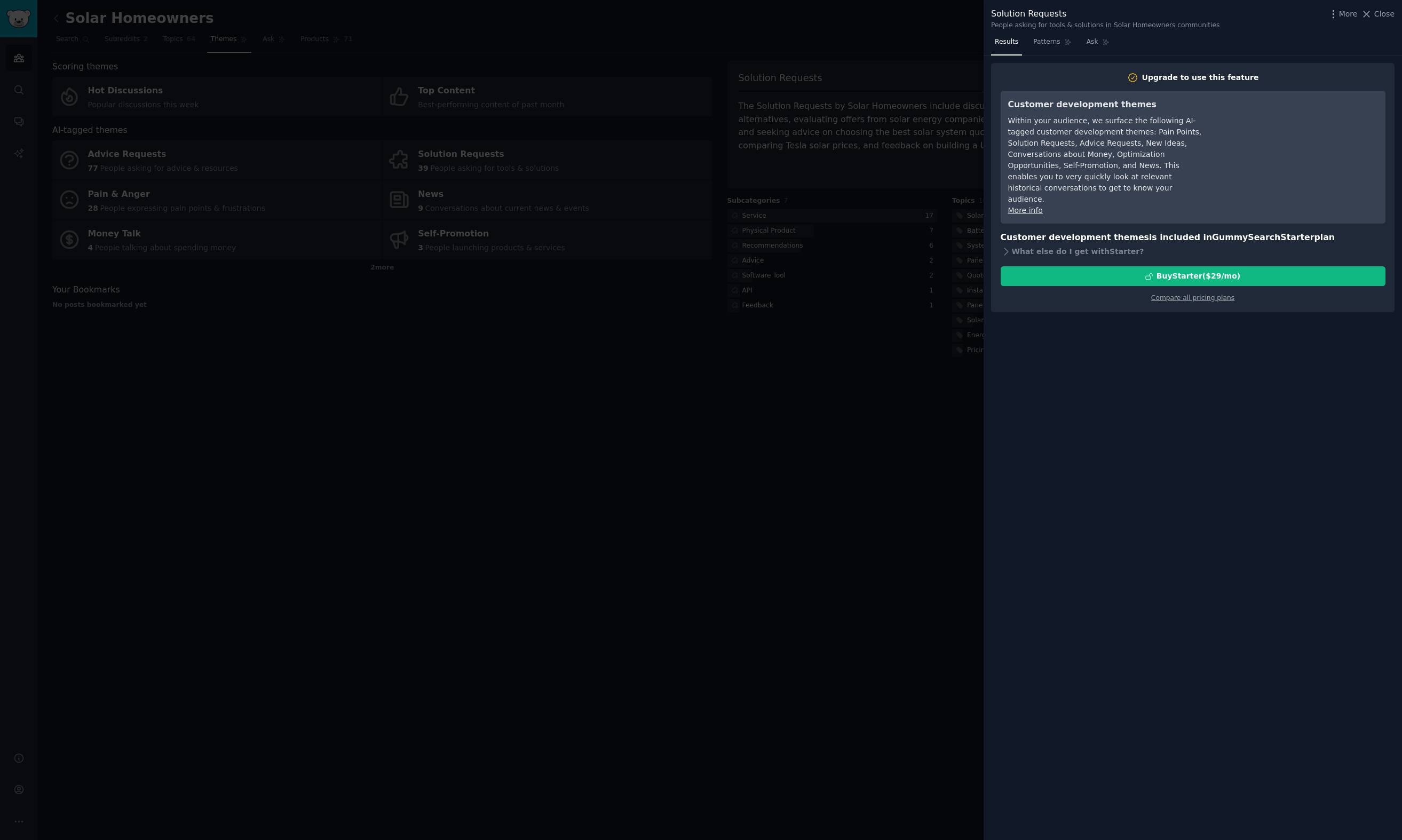
click at [851, 185] on div at bounding box center [701, 420] width 1402 height 840
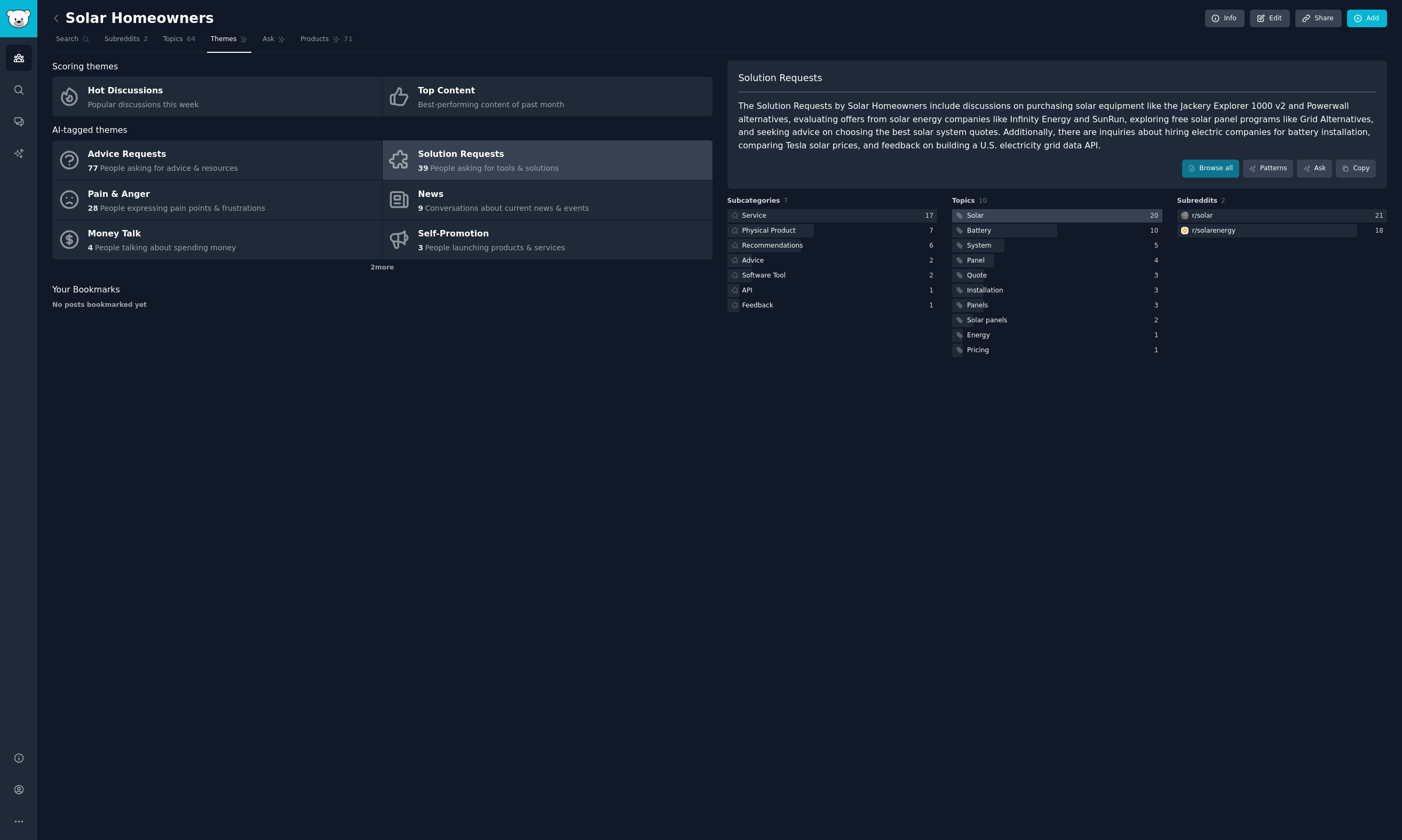
click at [1039, 216] on div at bounding box center [1057, 216] width 211 height 13
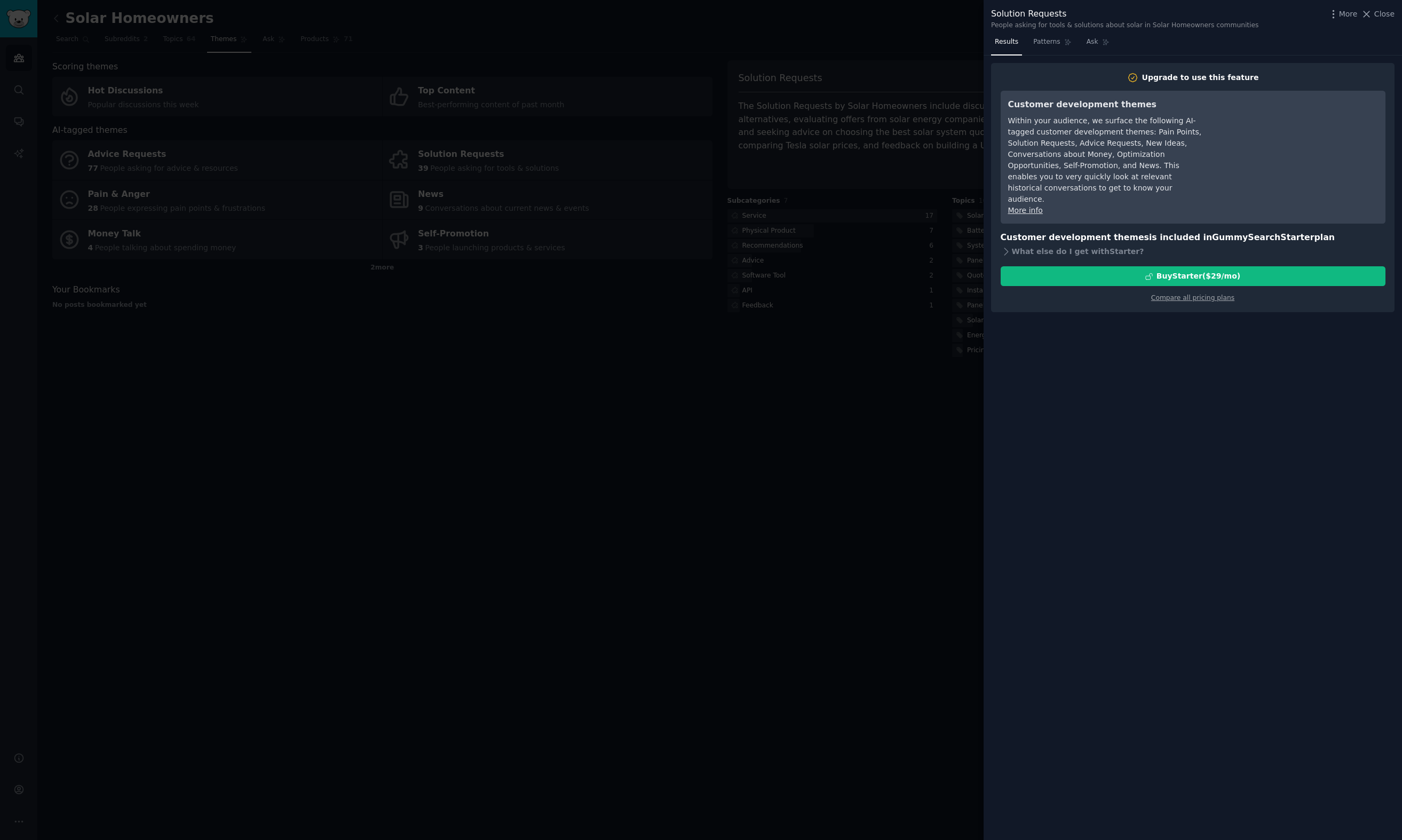
click at [914, 153] on div at bounding box center [701, 420] width 1402 height 840
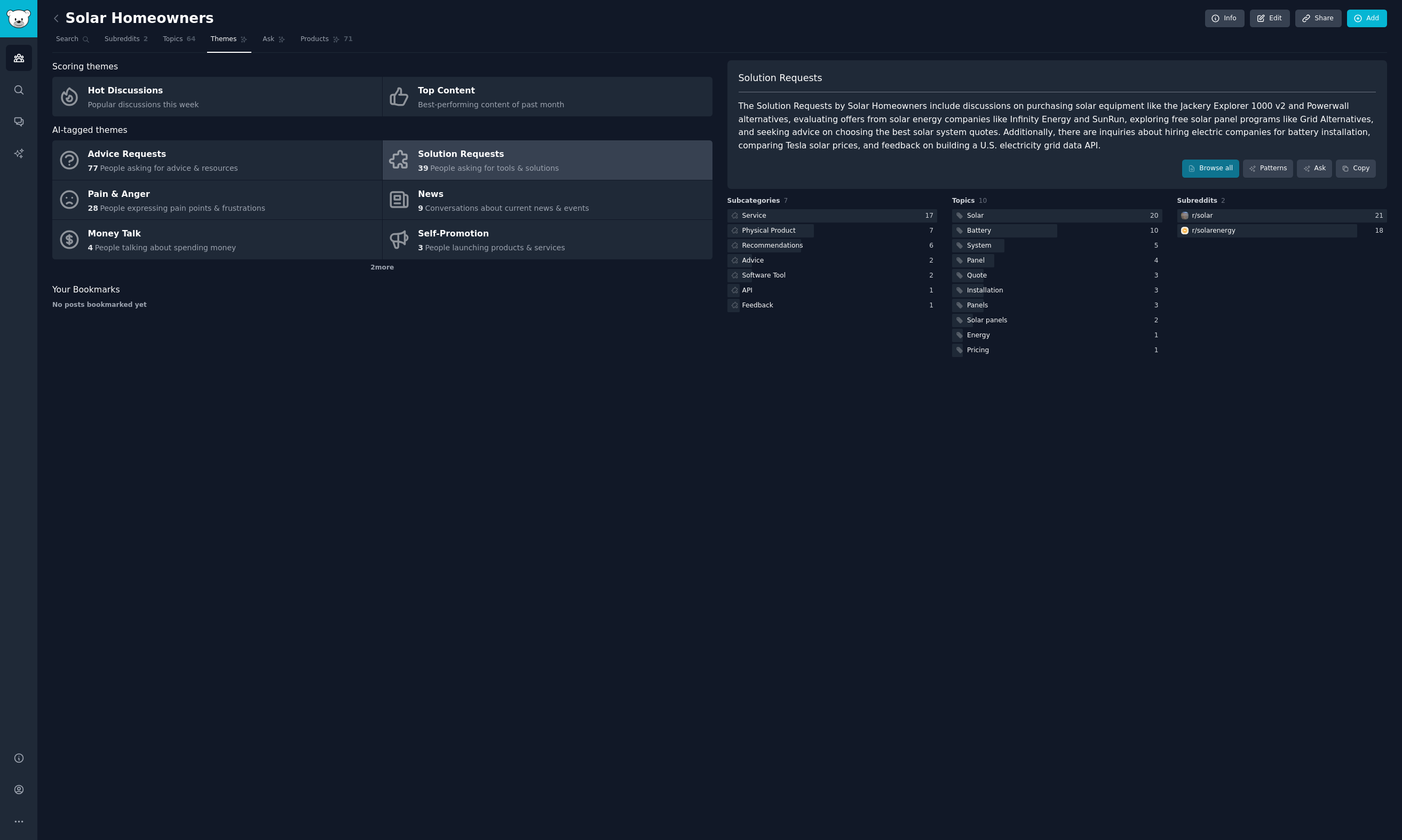
click at [854, 148] on div "The Solution Requests by Solar Homeowners include discussions on purchasing sol…" at bounding box center [1057, 126] width 638 height 52
click at [19, 818] on icon "Sidebar" at bounding box center [18, 821] width 11 height 11
click at [22, 784] on link "Account" at bounding box center [19, 789] width 26 height 26
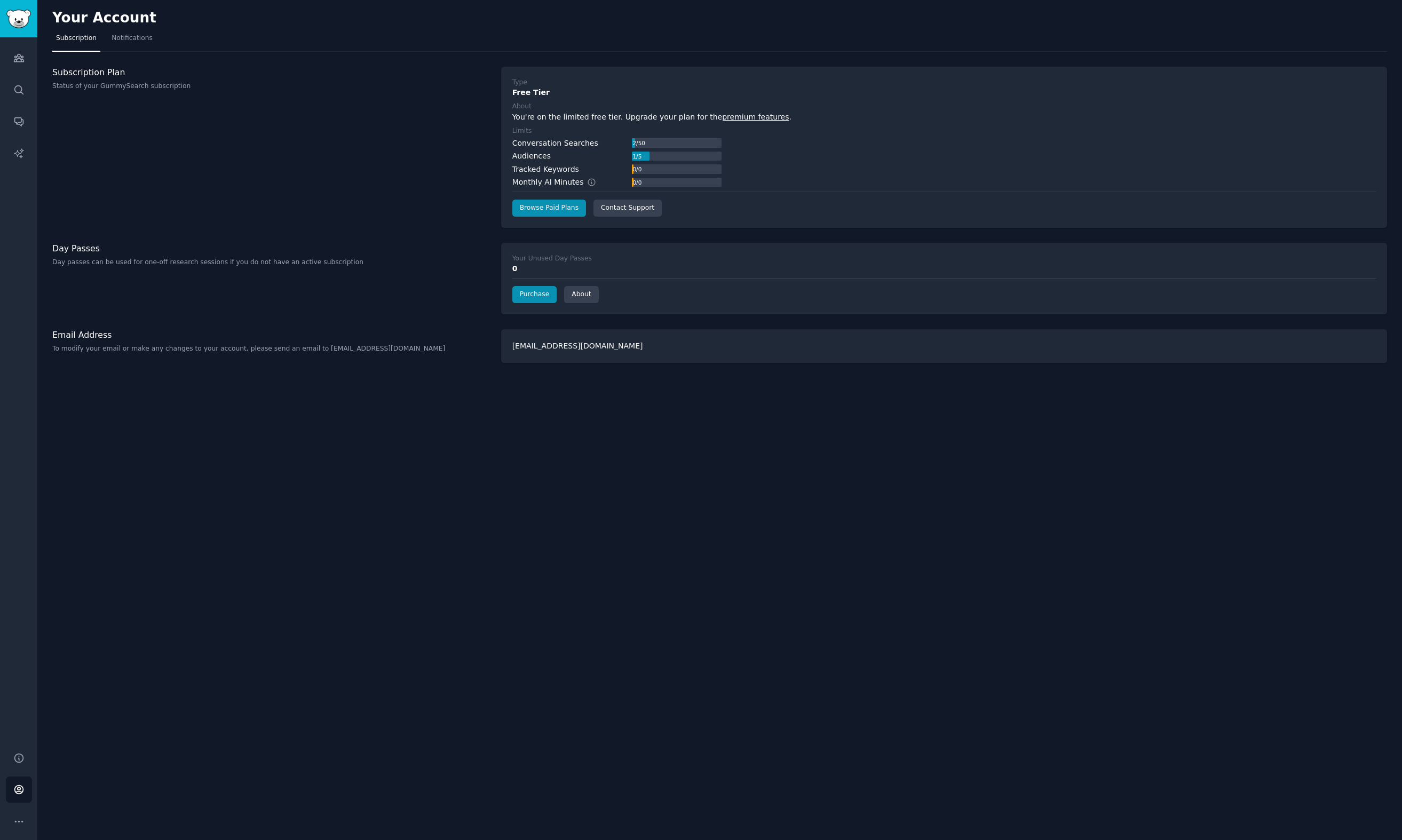
click at [736, 117] on link "premium features" at bounding box center [756, 117] width 67 height 9
click at [14, 56] on icon "Sidebar" at bounding box center [18, 57] width 11 height 11
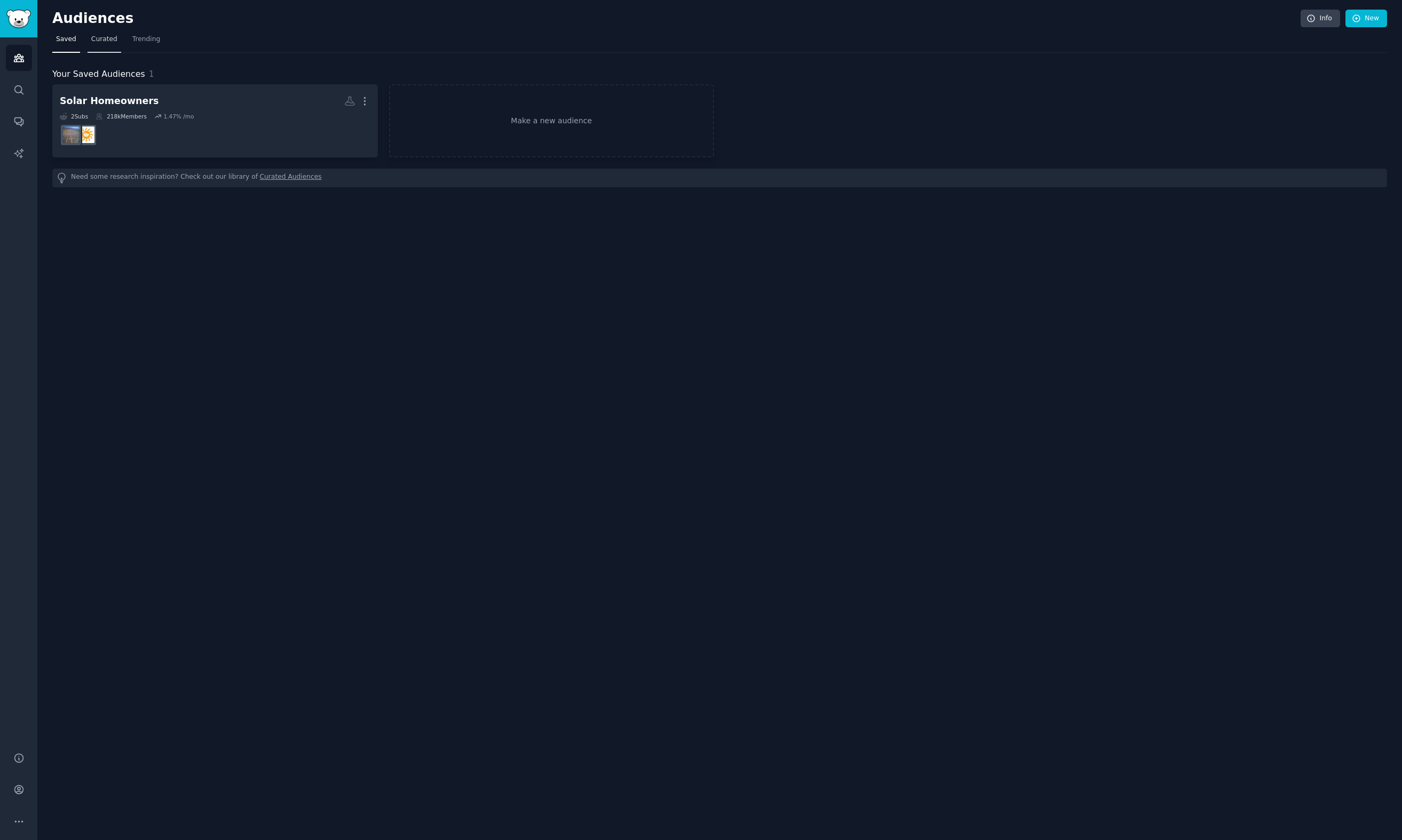
click at [114, 41] on span "Curated" at bounding box center [104, 39] width 26 height 9
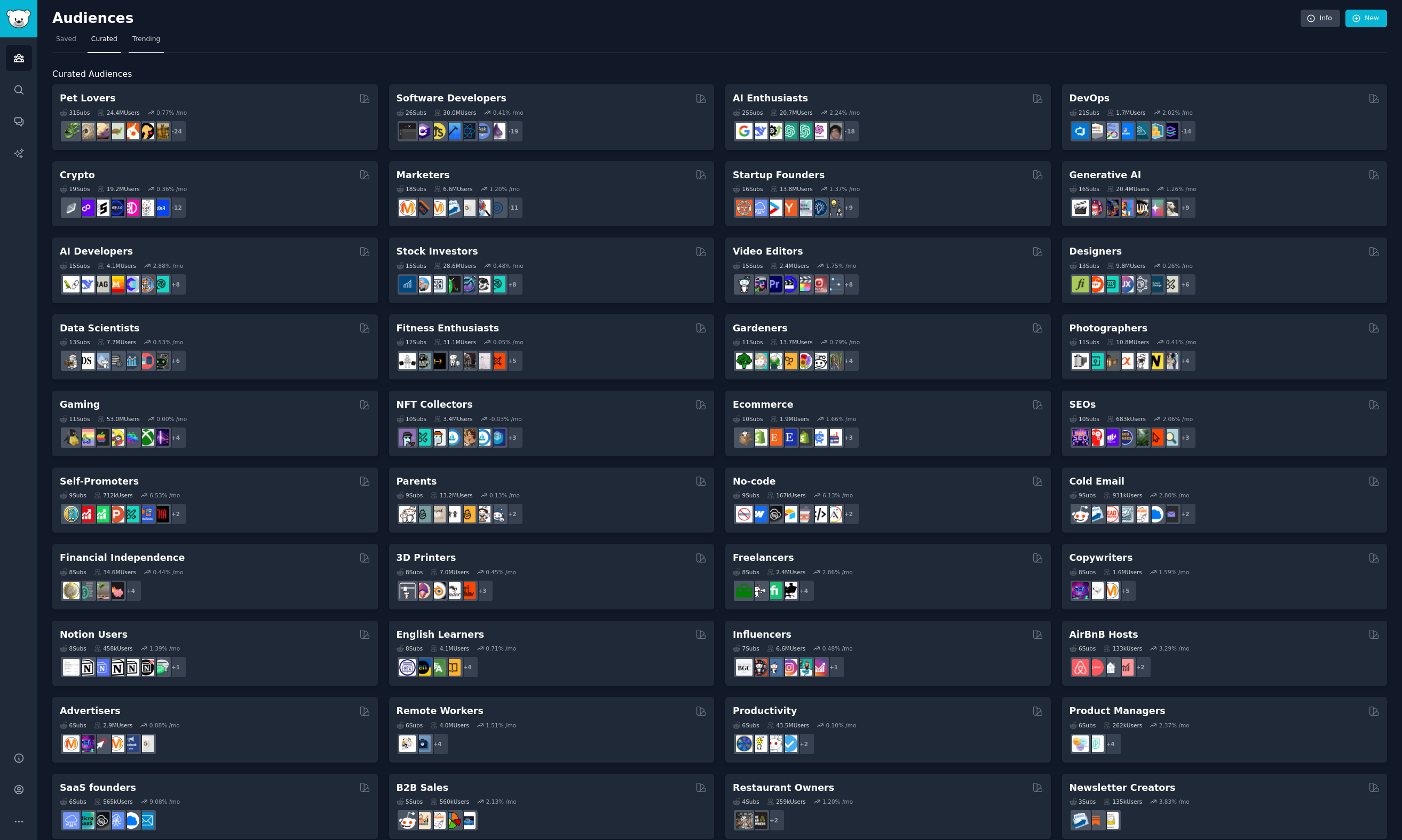
click at [136, 40] on span "Trending" at bounding box center [146, 39] width 28 height 9
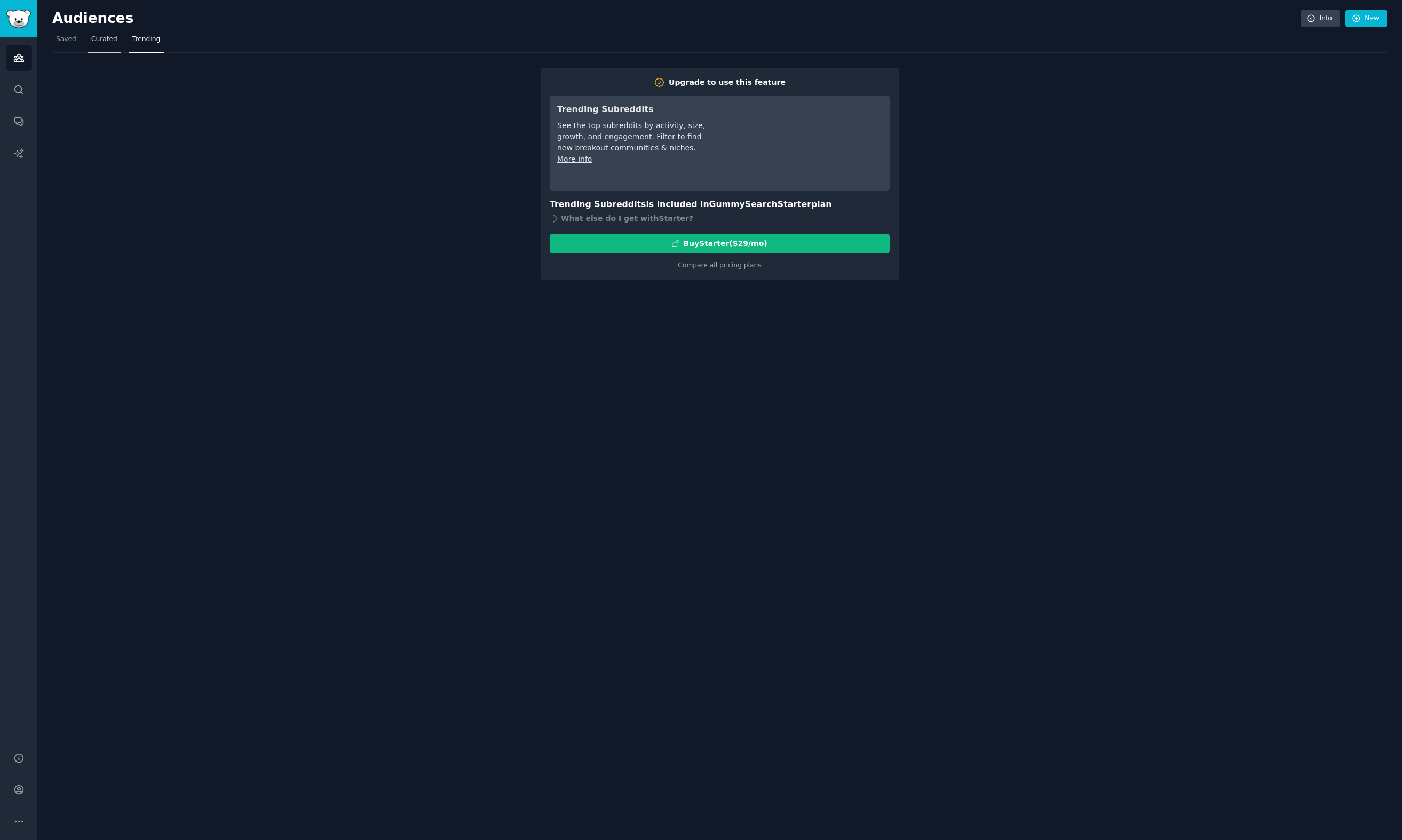
click at [109, 43] on span "Curated" at bounding box center [104, 39] width 26 height 9
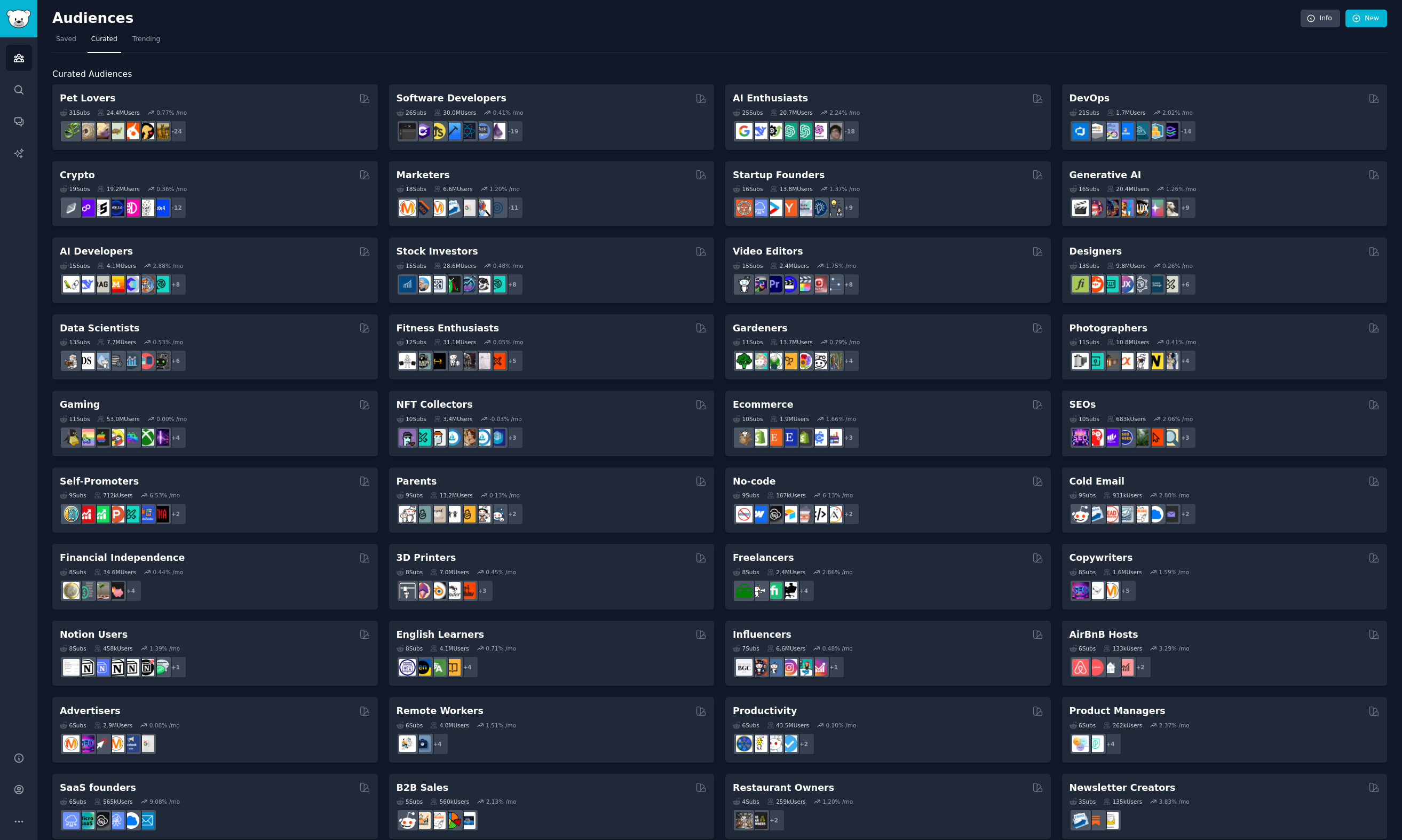
drag, startPoint x: 368, startPoint y: 65, endPoint x: 345, endPoint y: 60, distance: 23.5
click at [367, 65] on div "Curated Audiences Pet Lovers 31 Sub s 24.4M Users 0.77 % /mo + 24 Software Deve…" at bounding box center [719, 446] width 1335 height 786
click at [56, 39] on span "Saved" at bounding box center [66, 39] width 20 height 9
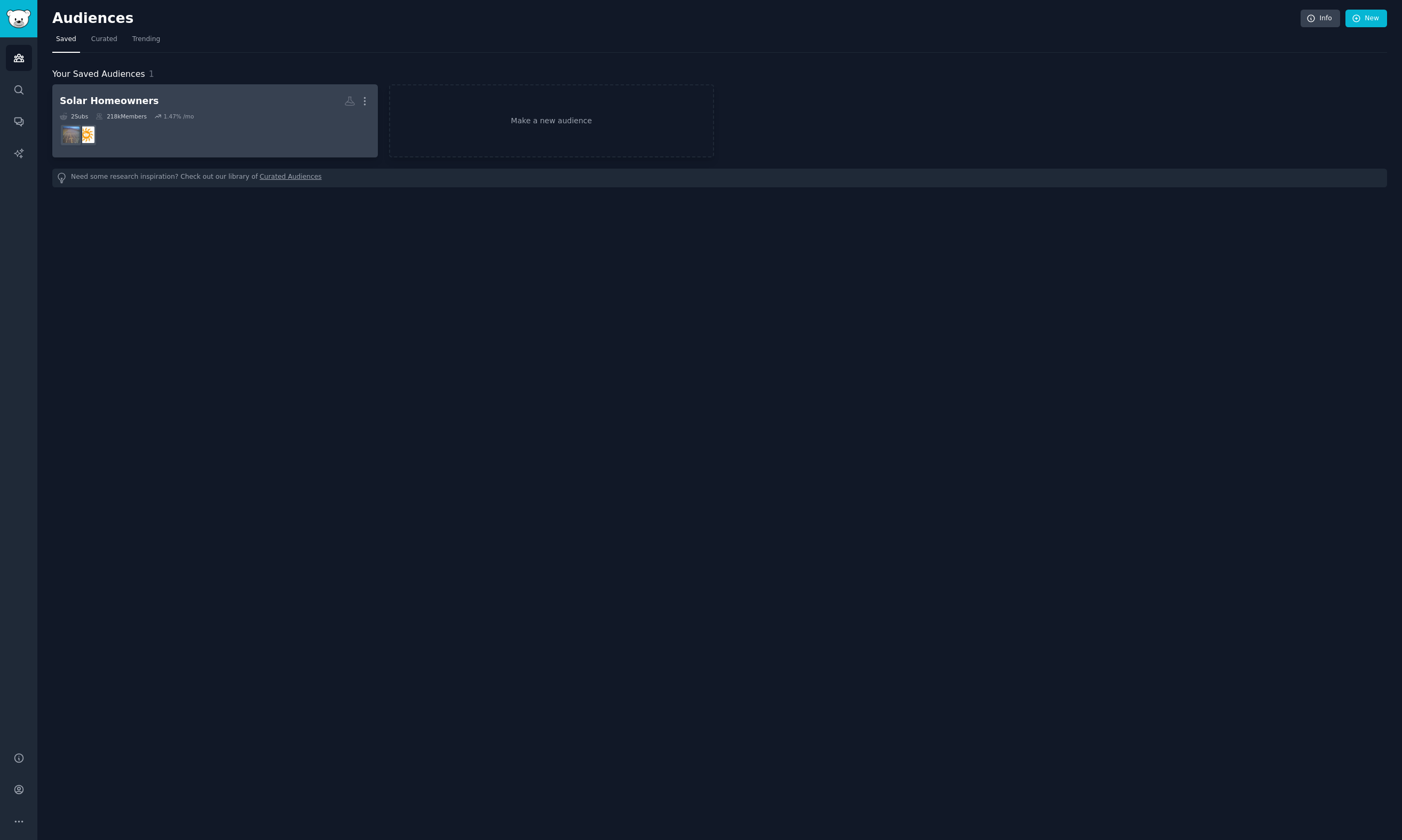
click at [127, 109] on h2 "Solar Homeowners More" at bounding box center [215, 101] width 311 height 19
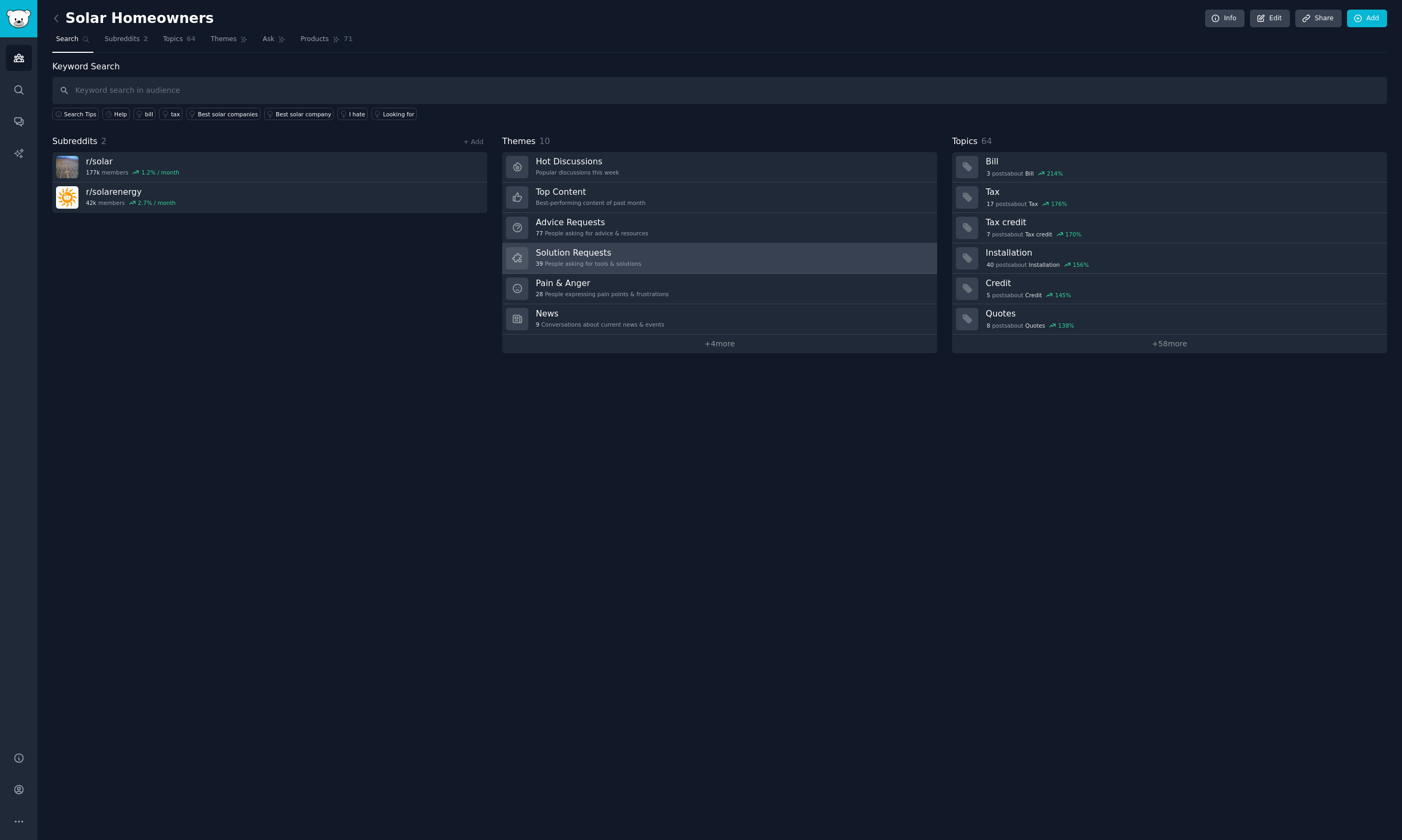
drag, startPoint x: 845, startPoint y: 485, endPoint x: 850, endPoint y: 268, distance: 217.1
click at [850, 268] on div "Solar Homeowners Info Edit Share Add Search Subreddits 2 Topics 64 Themes Ask P…" at bounding box center [720, 420] width 1365 height 840
click at [930, 392] on div "Solar Homeowners Info Edit Share Add Search Subreddits 2 Topics 64 Themes Ask P…" at bounding box center [720, 420] width 1365 height 840
click at [349, 282] on div "Subreddits 2 + Add r/ solar 177k members 1.2 % / month r/ solarenergy 42k membe…" at bounding box center [269, 245] width 435 height 219
click at [623, 258] on div "Solution Requests 39 People asking for tools & solutions" at bounding box center [588, 258] width 106 height 22
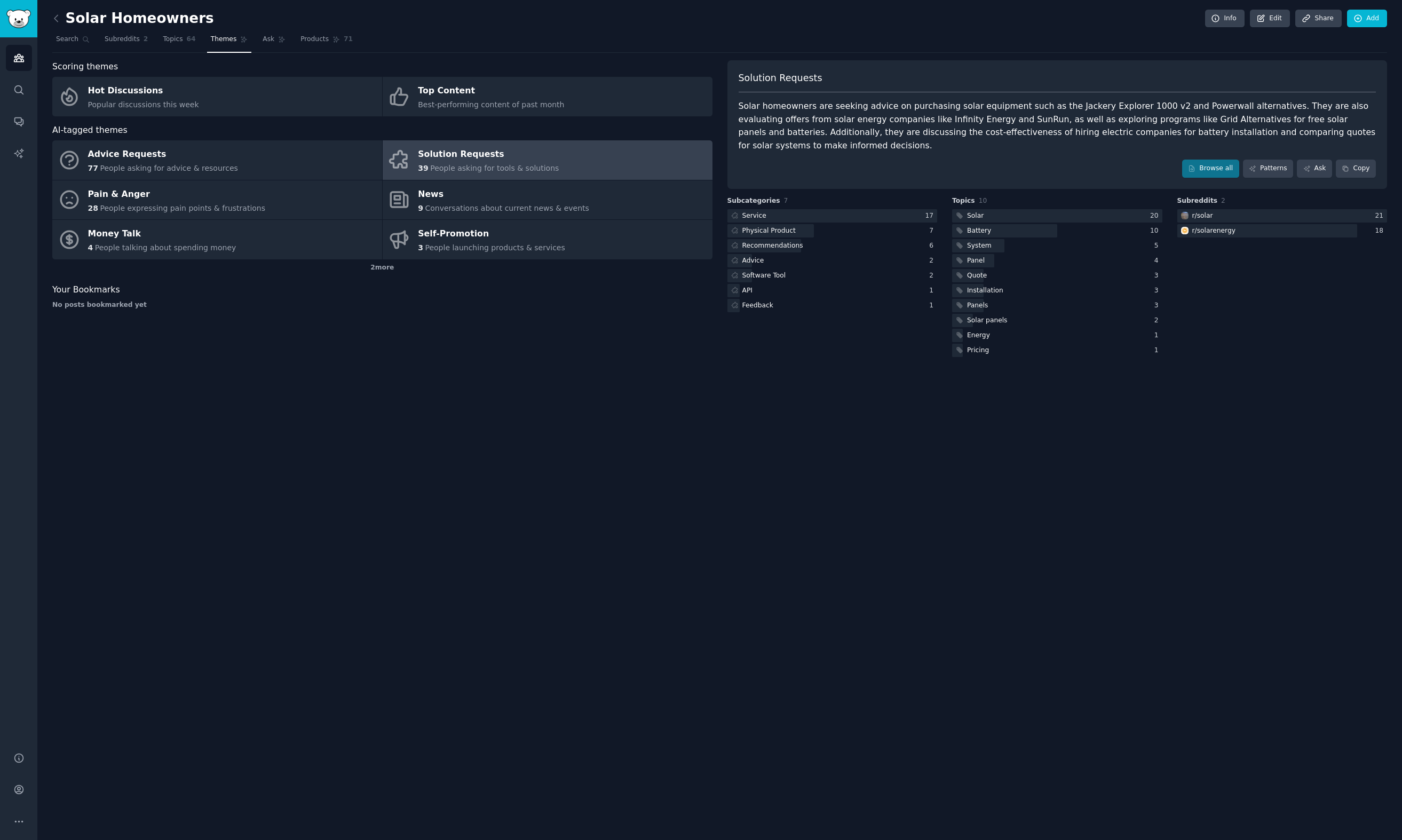
click at [528, 343] on div "Scoring themes Hot Discussions Popular discussions this week Top Content Best-p…" at bounding box center [382, 209] width 660 height 299
click at [371, 268] on div "2 more" at bounding box center [382, 268] width 660 height 17
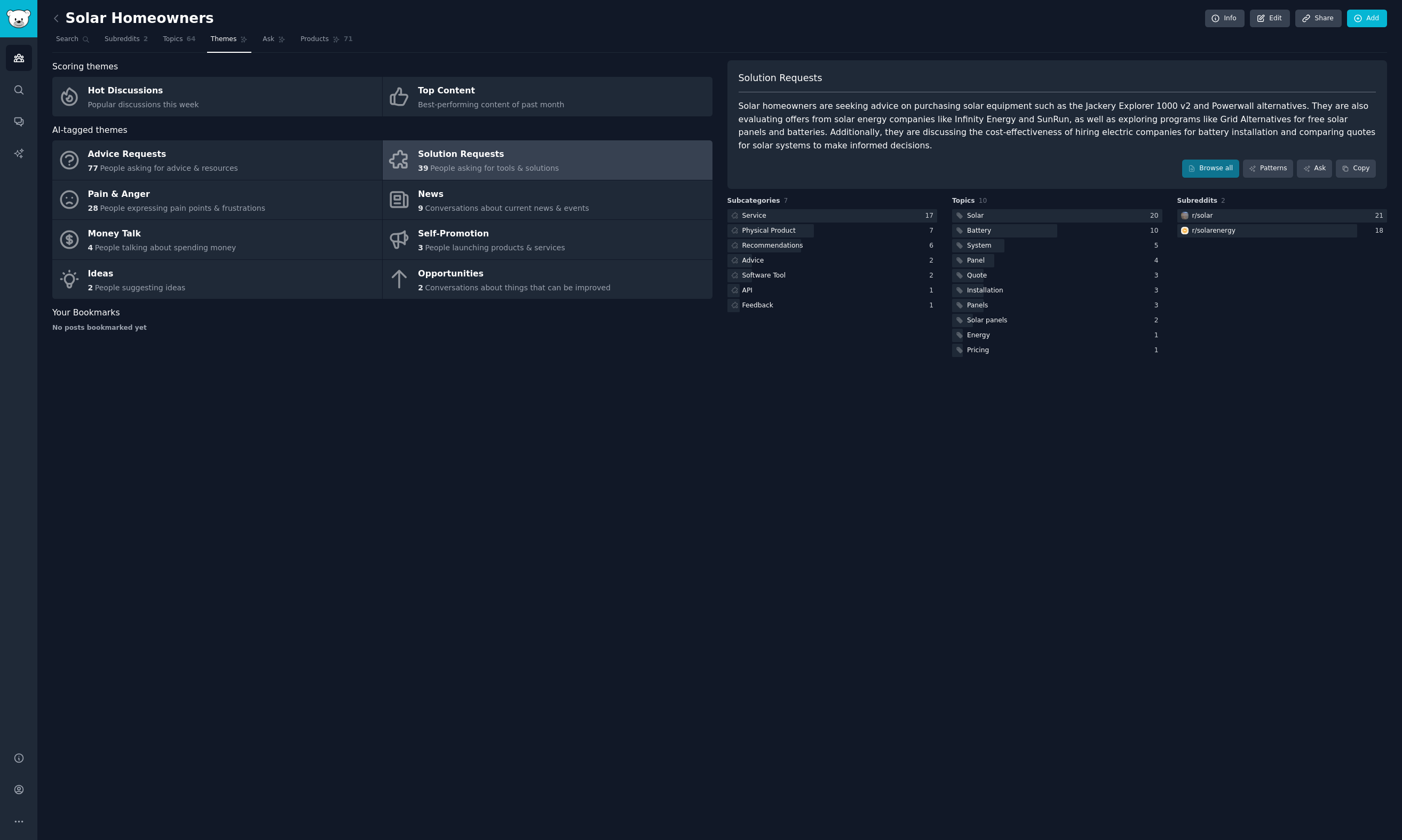
click at [420, 381] on div "Solar Homeowners Info Edit Share Add Search Subreddits 2 Topics 64 Themes Ask P…" at bounding box center [720, 420] width 1365 height 840
click at [1137, 127] on div "Solar homeowners are seeking advice on purchasing solar equipment such as the J…" at bounding box center [1057, 126] width 638 height 52
click at [1273, 160] on link "Ask" at bounding box center [1314, 169] width 35 height 18
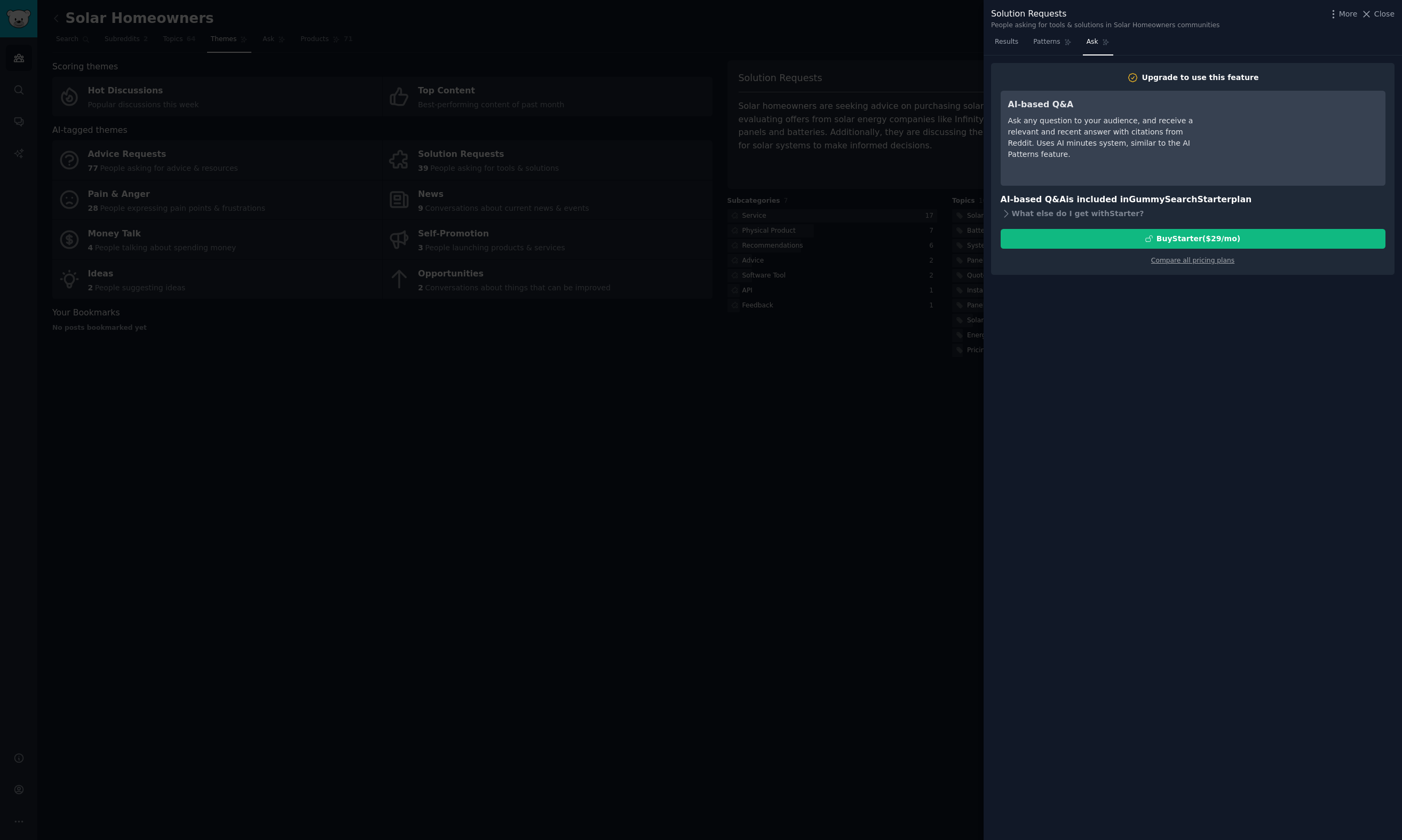
click at [949, 271] on div at bounding box center [701, 420] width 1402 height 840
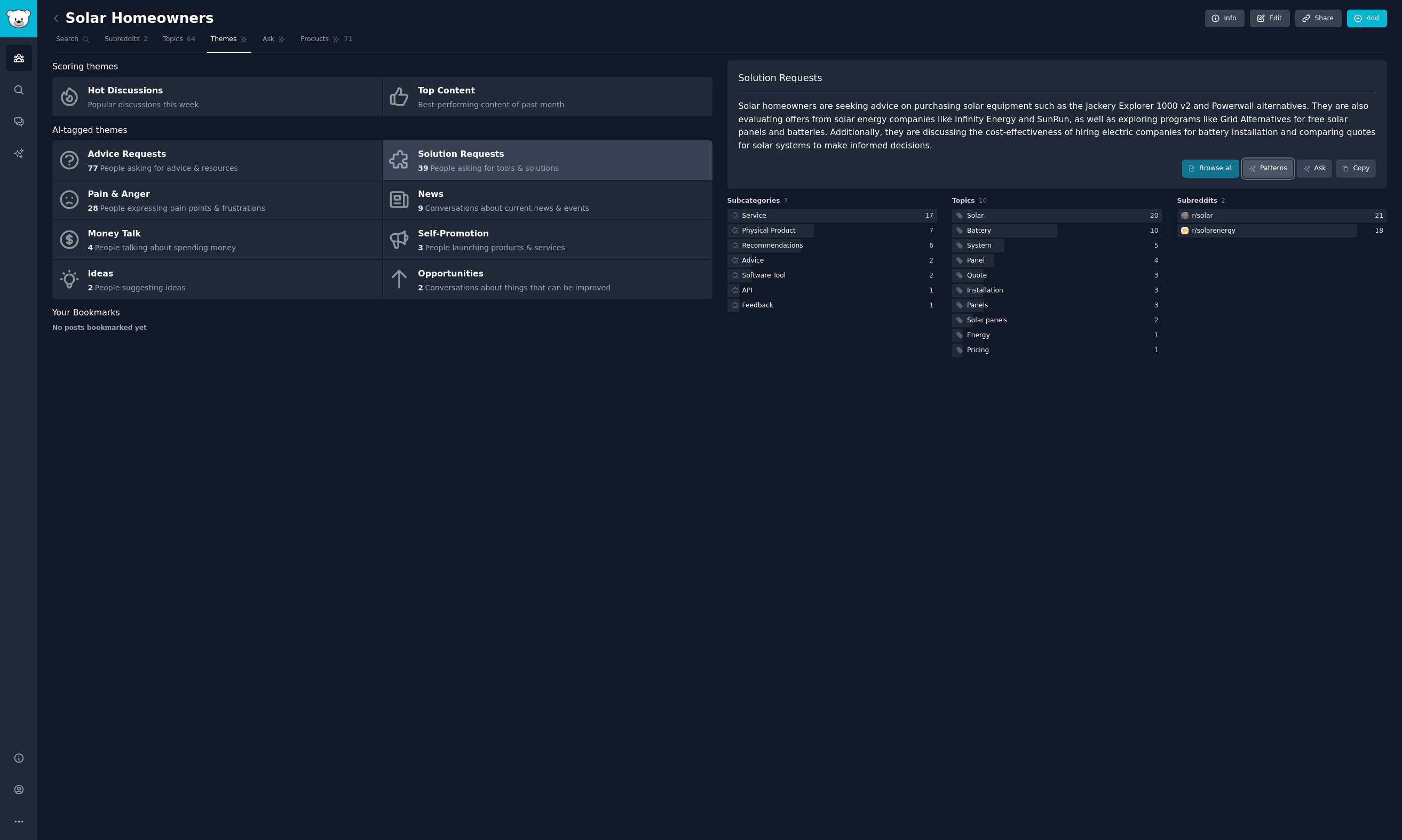
click at [1253, 160] on link "Patterns" at bounding box center [1268, 169] width 50 height 18
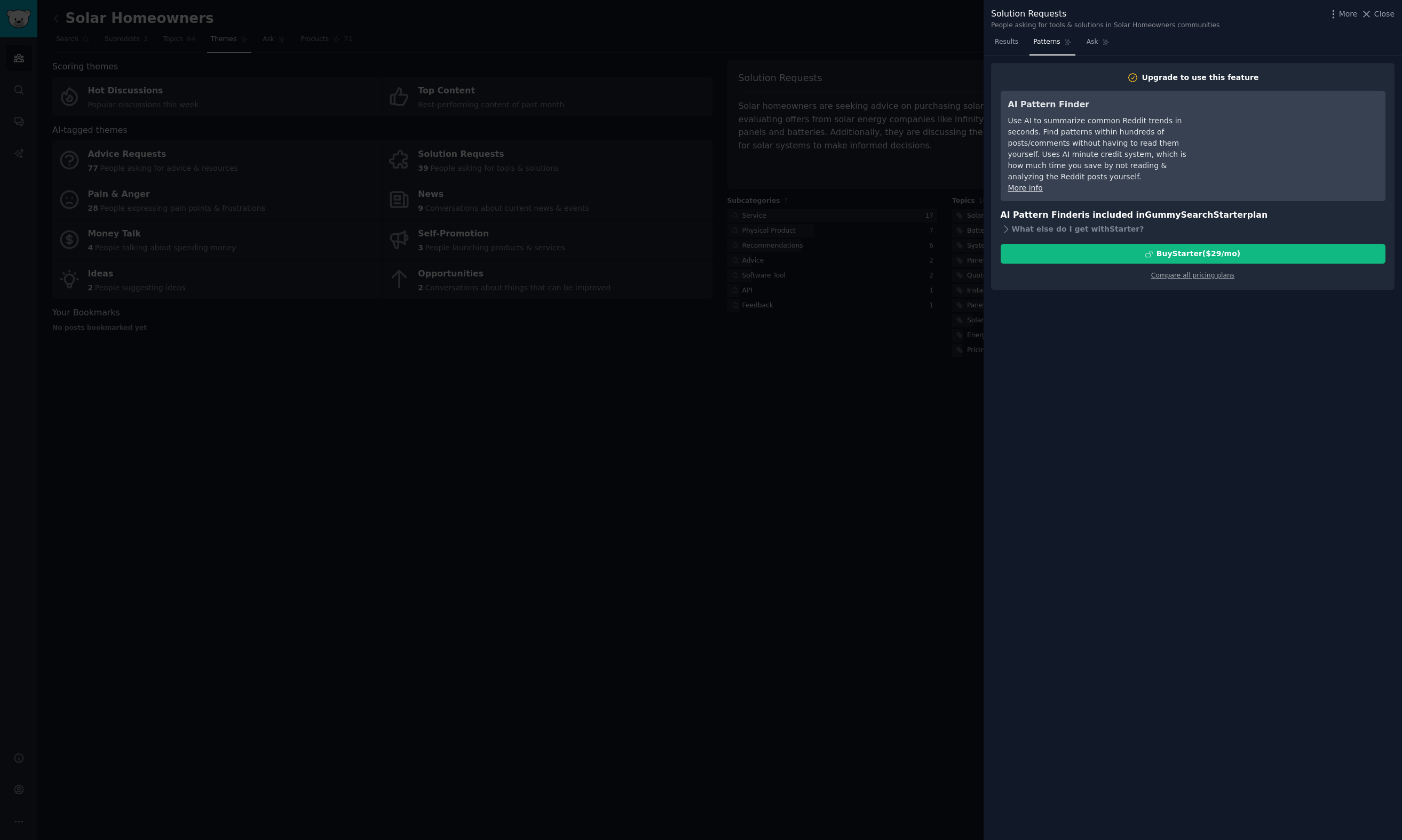
click at [1012, 184] on link "More info" at bounding box center [1026, 188] width 35 height 9
click at [932, 211] on div at bounding box center [701, 420] width 1402 height 840
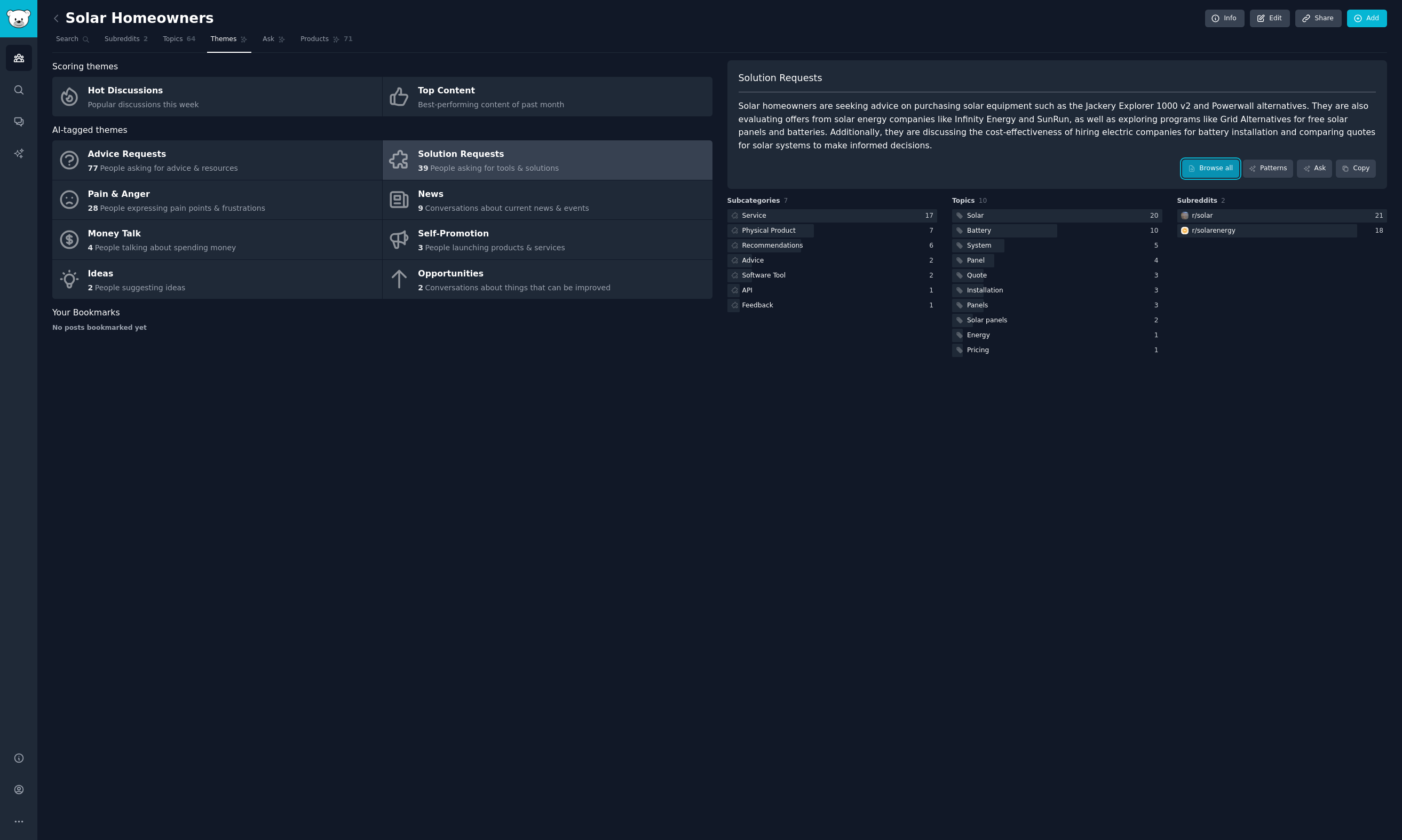
click at [1195, 166] on icon at bounding box center [1192, 169] width 5 height 6
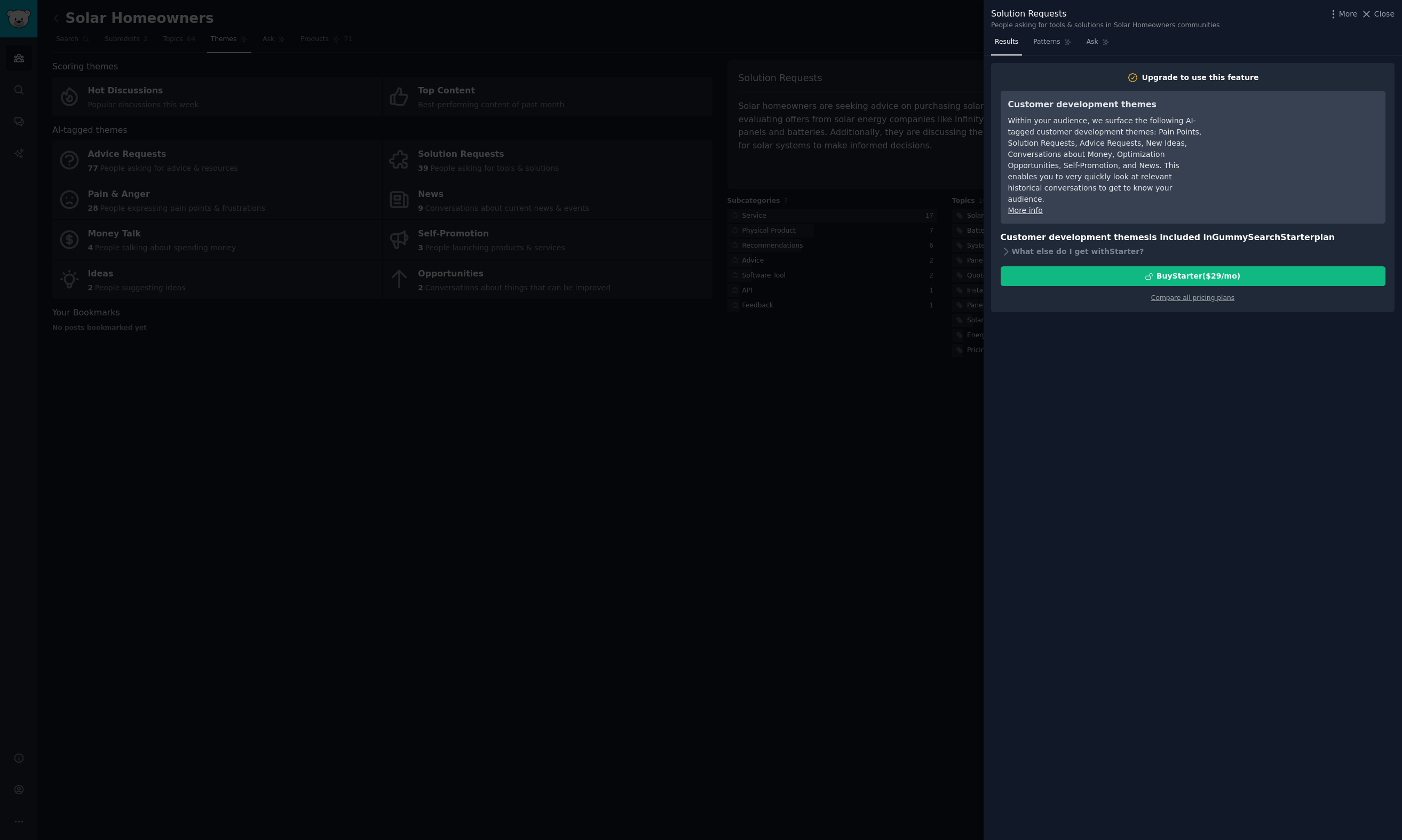
click at [895, 177] on div at bounding box center [701, 420] width 1402 height 840
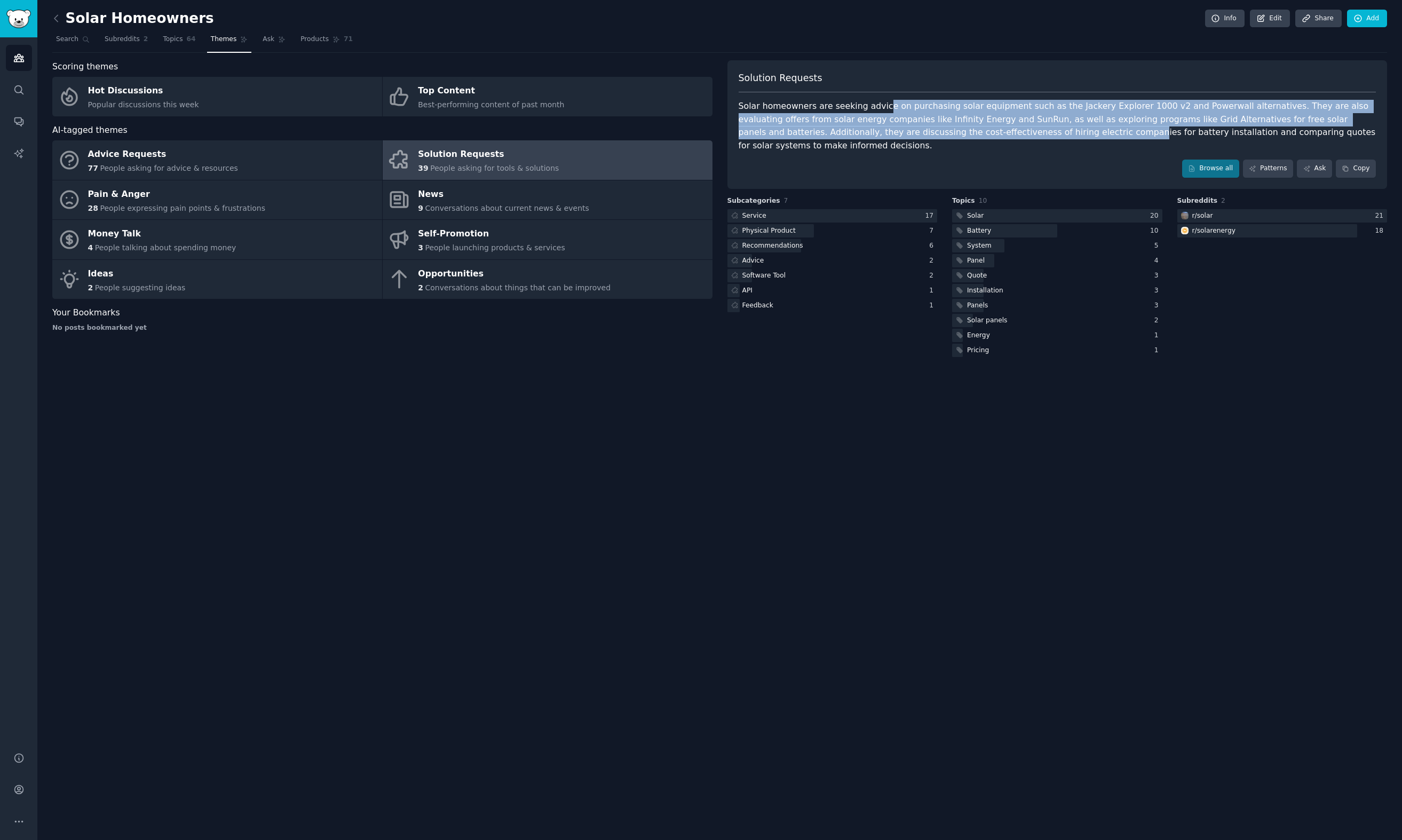
drag, startPoint x: 877, startPoint y: 111, endPoint x: 977, endPoint y: 129, distance: 101.6
click at [977, 129] on div "Solar homeowners are seeking advice on purchasing solar equipment such as the J…" at bounding box center [1057, 126] width 638 height 52
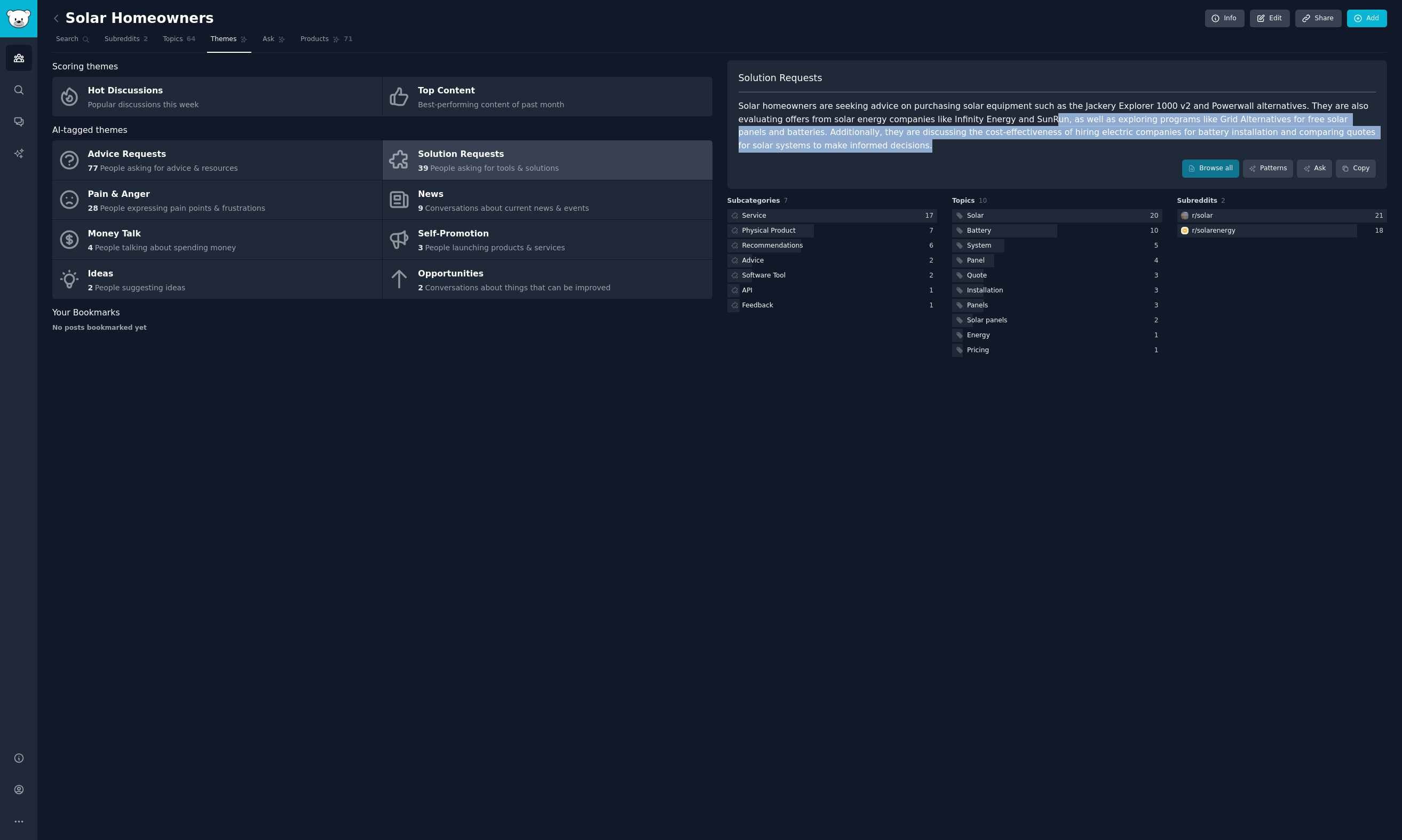
drag, startPoint x: 977, startPoint y: 140, endPoint x: 958, endPoint y: 116, distance: 30.6
click at [960, 116] on div "Solution Requests Solar homeowners are seeking advice on purchasing solar equip…" at bounding box center [1057, 124] width 660 height 129
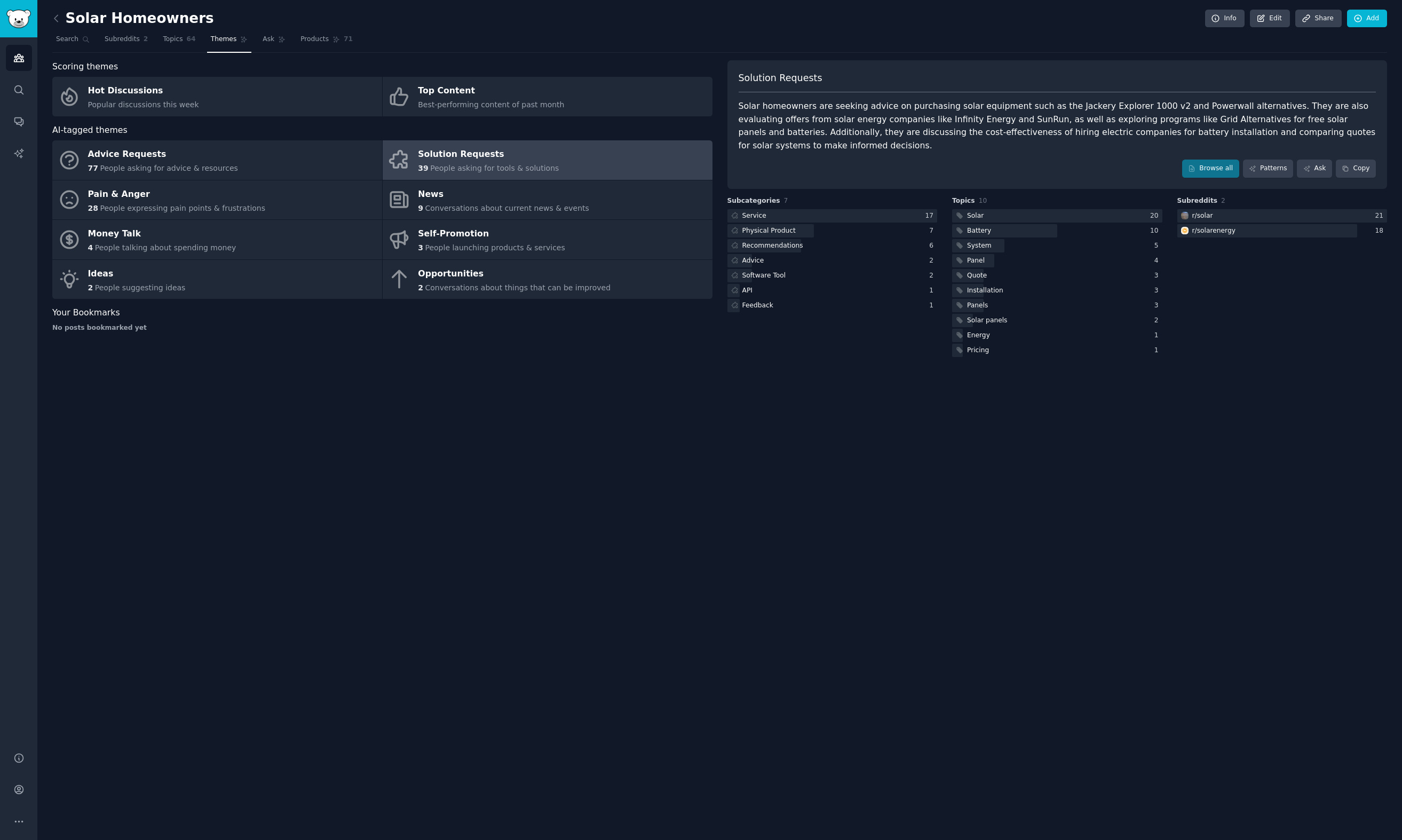
drag, startPoint x: 957, startPoint y: 116, endPoint x: 948, endPoint y: 117, distance: 9.1
click at [948, 117] on div "Solar homeowners are seeking advice on purchasing solar equipment such as the J…" at bounding box center [1057, 126] width 638 height 52
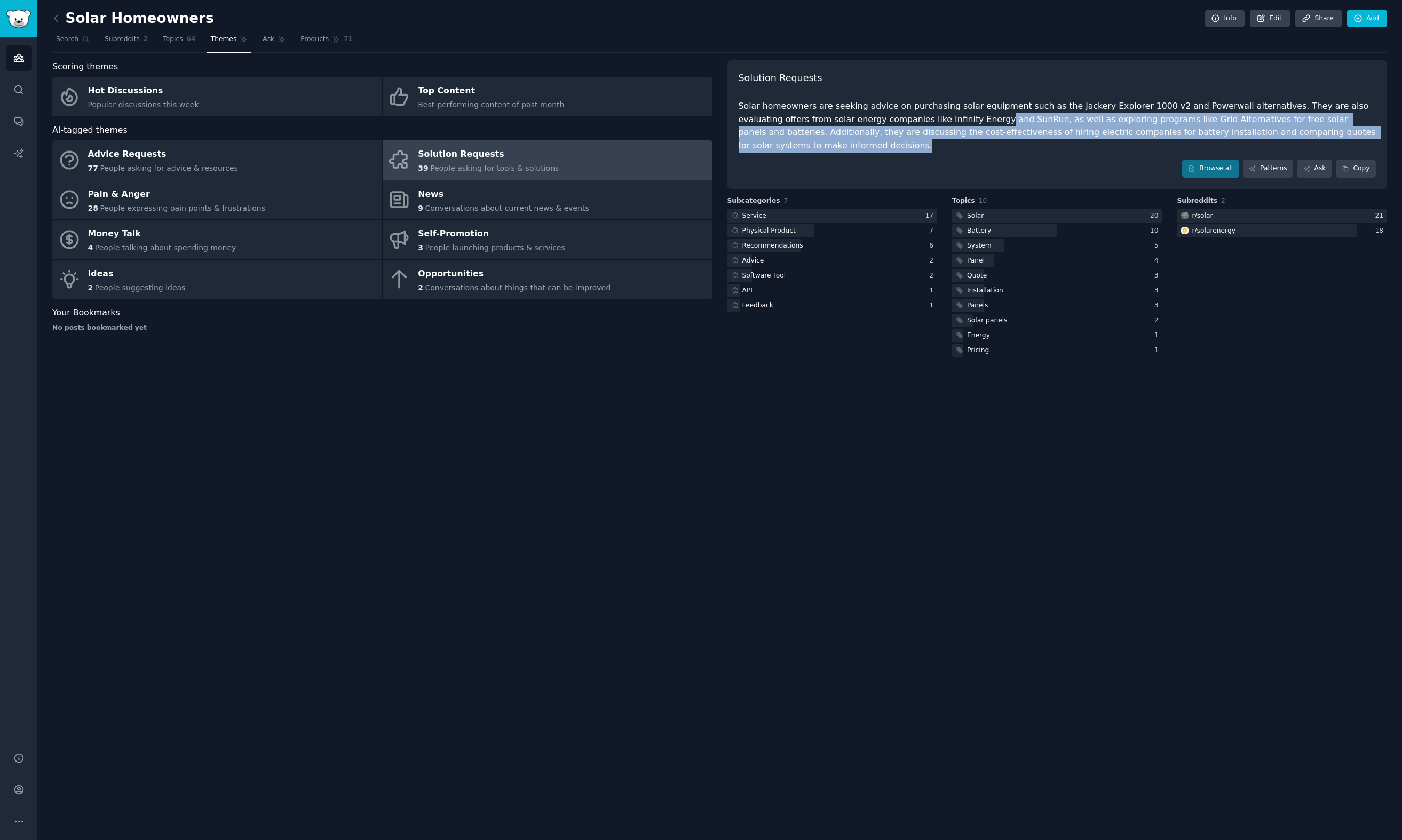
drag, startPoint x: 919, startPoint y: 114, endPoint x: 926, endPoint y: 158, distance: 44.6
click at [926, 158] on div "Solution Requests Solar homeowners are seeking advice on purchasing solar equip…" at bounding box center [1057, 124] width 660 height 129
click at [926, 160] on div "Browse all Patterns Ask Copy" at bounding box center [1057, 169] width 638 height 18
drag, startPoint x: 1012, startPoint y: 132, endPoint x: 1008, endPoint y: 123, distance: 9.8
click at [1008, 122] on div "Solution Requests Solar homeowners are seeking advice on purchasing solar equip…" at bounding box center [1057, 124] width 660 height 129
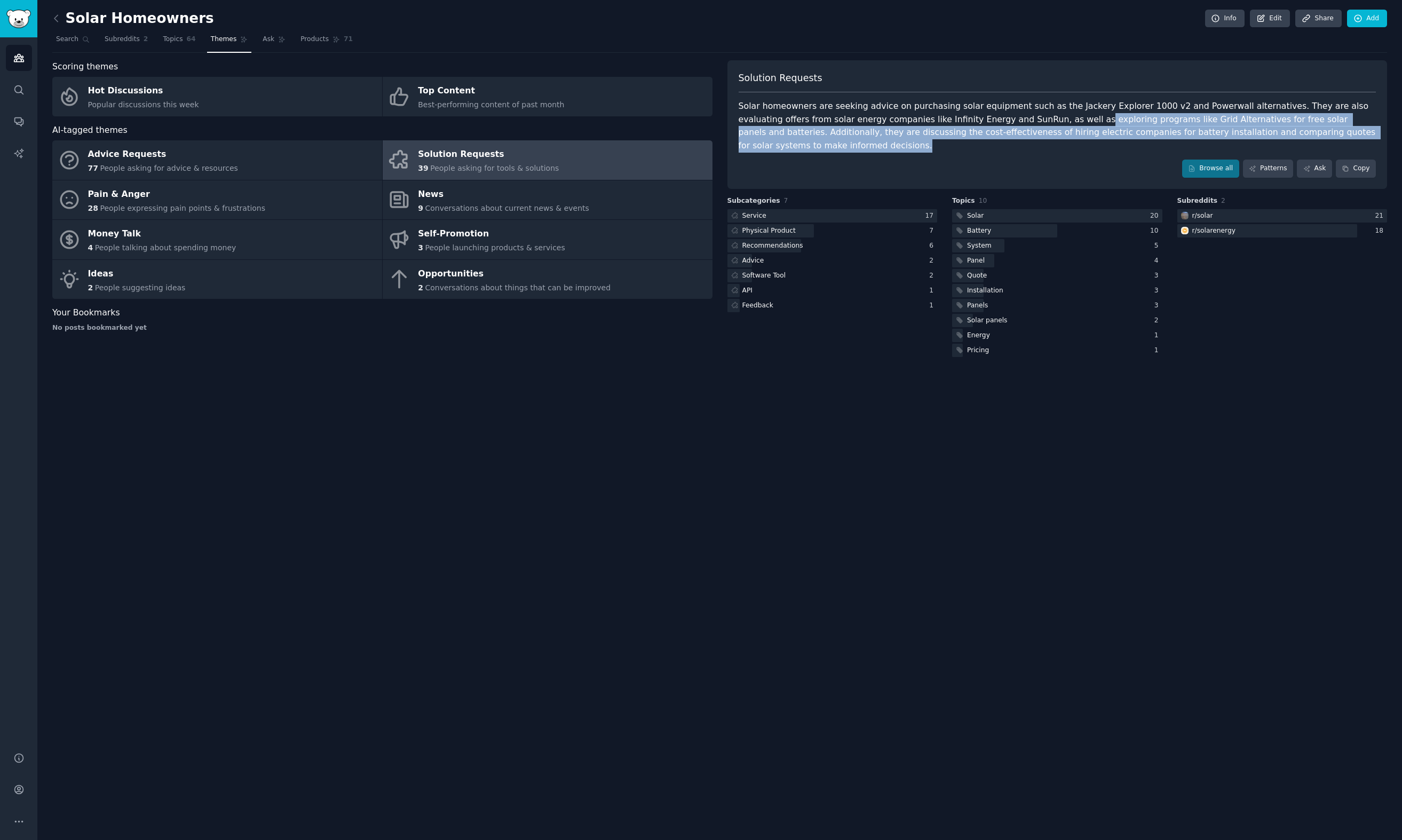
click at [1010, 129] on div "Solar homeowners are seeking advice on purchasing solar equipment such as the J…" at bounding box center [1057, 126] width 638 height 52
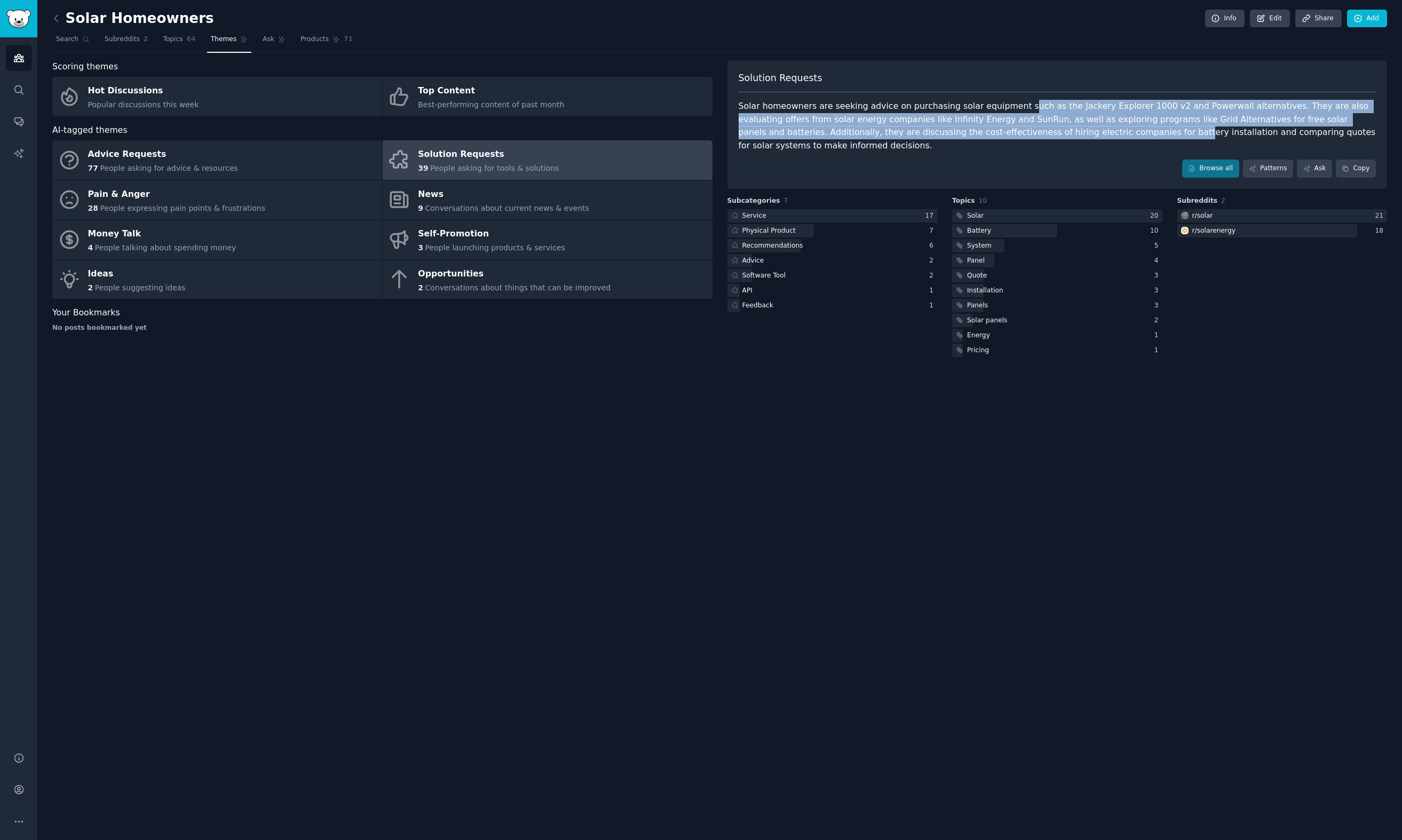
drag, startPoint x: 1010, startPoint y: 109, endPoint x: 1018, endPoint y: 138, distance: 30.1
click at [1018, 138] on div "Solar homeowners are seeking advice on purchasing solar equipment such as the J…" at bounding box center [1057, 126] width 638 height 52
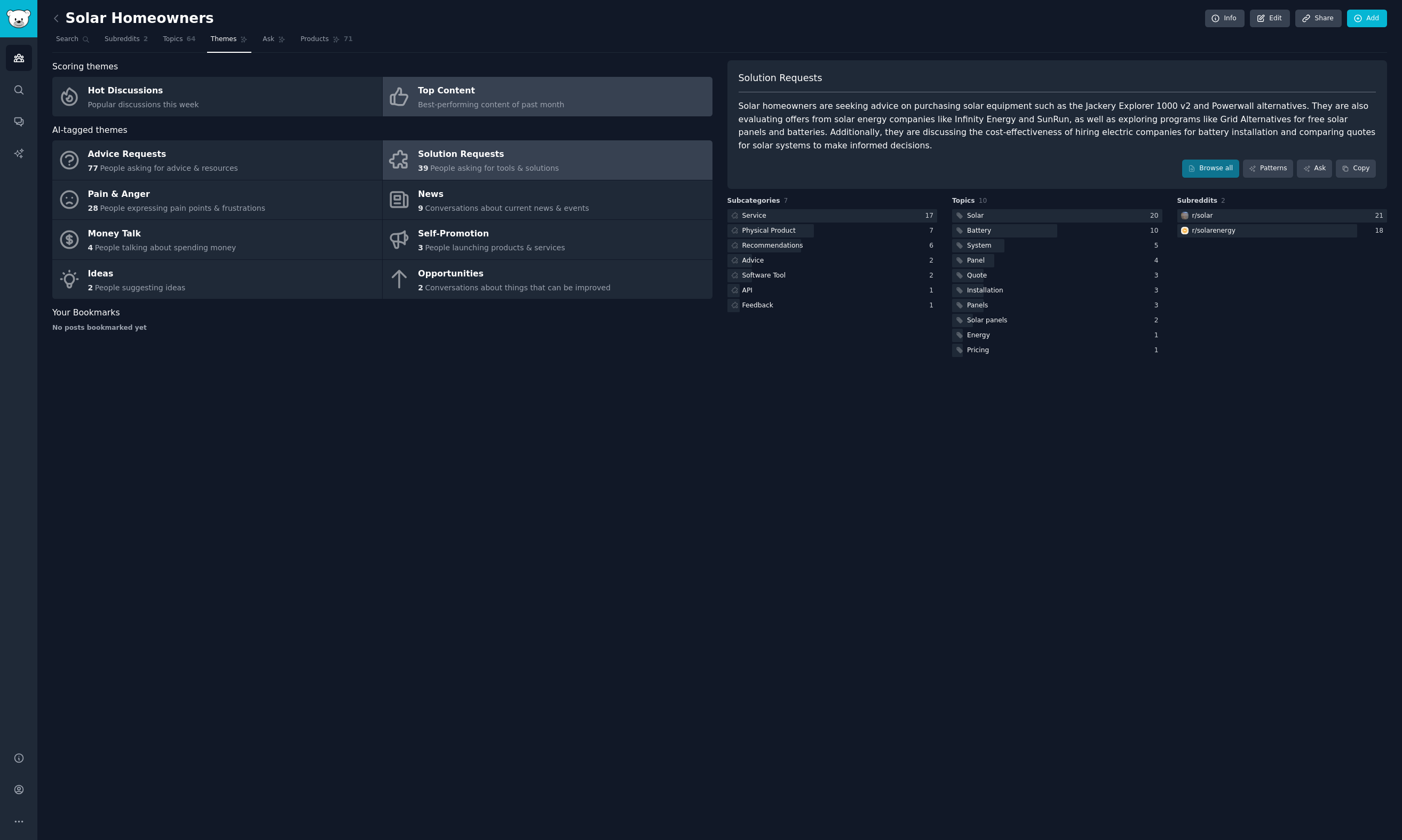
click at [447, 114] on link "Top Content Best-performing content of past month" at bounding box center [548, 96] width 330 height 40
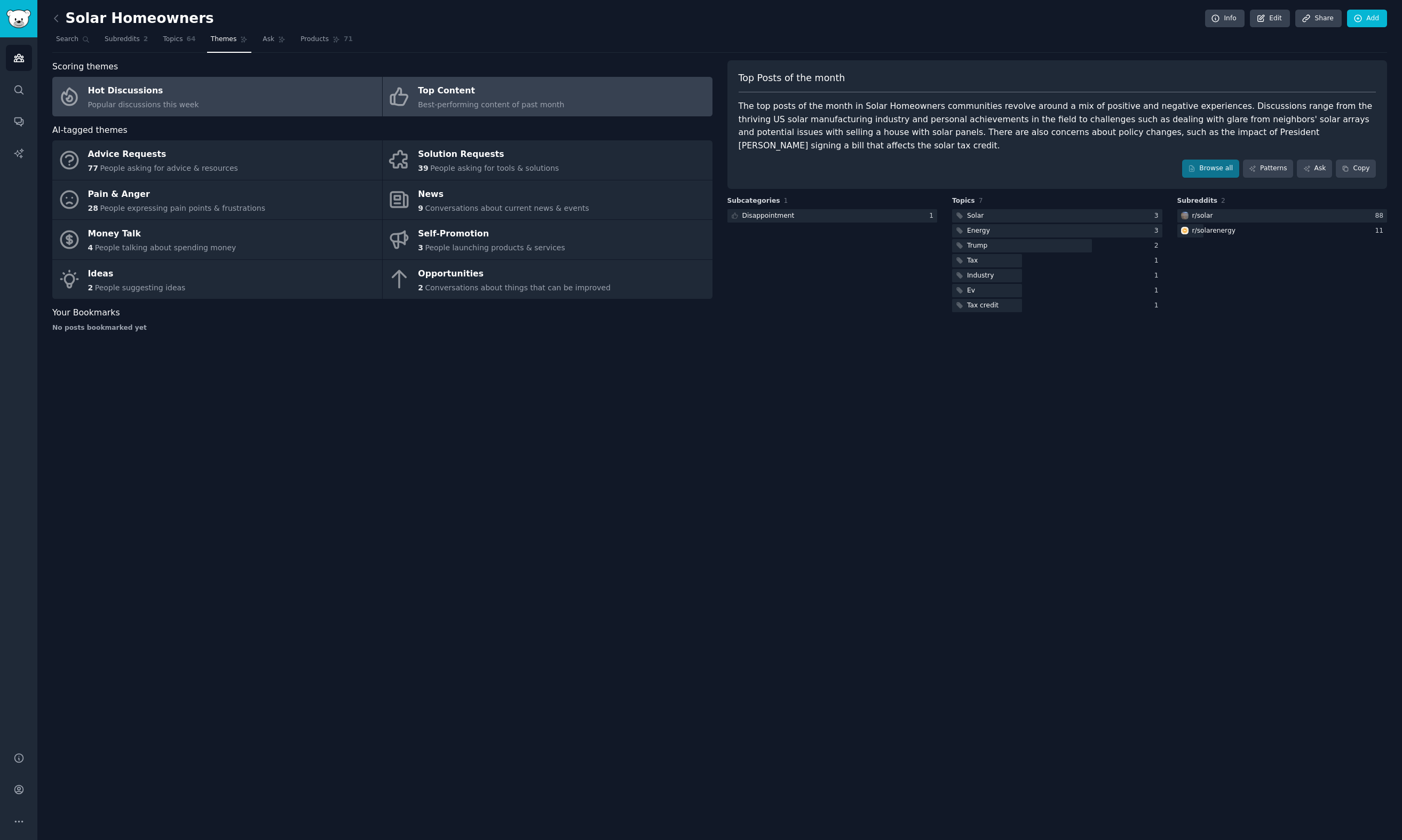
click at [254, 109] on link "Hot Discussions Popular discussions this week" at bounding box center [217, 96] width 330 height 40
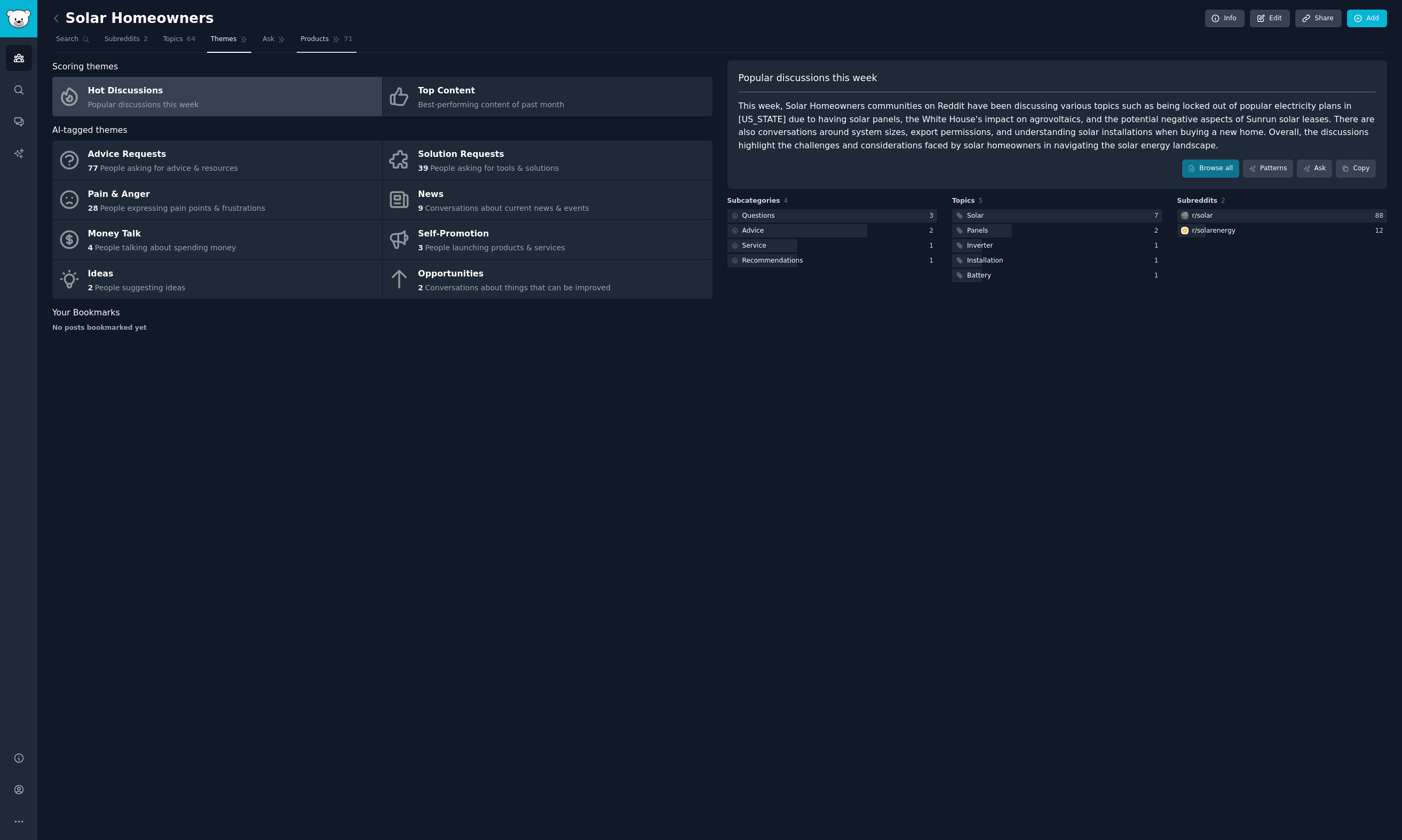
click at [318, 40] on span "Products" at bounding box center [314, 39] width 28 height 9
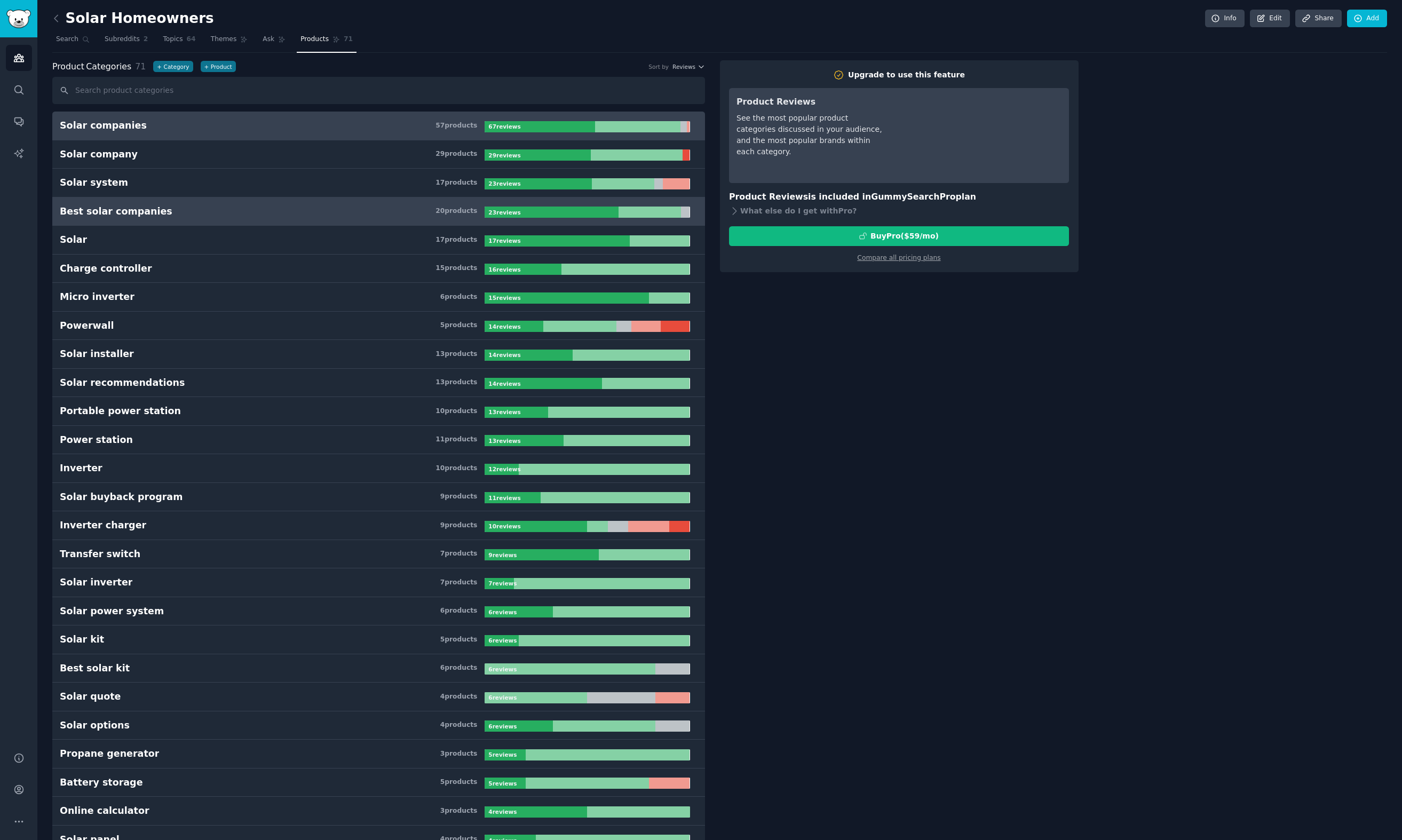
click at [297, 213] on h3 "Best solar companies 20 product s" at bounding box center [272, 211] width 425 height 13
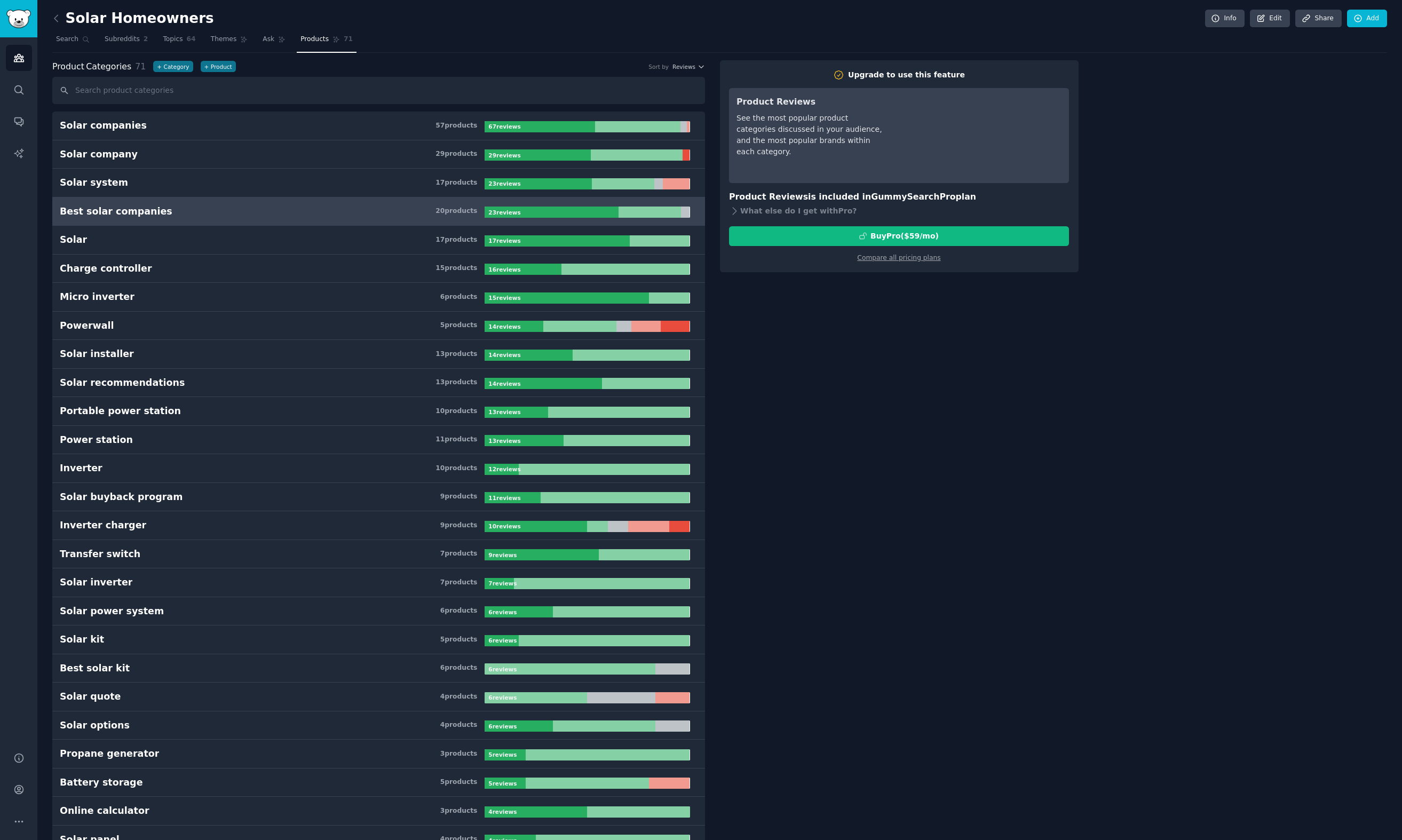
click at [544, 208] on div at bounding box center [552, 211] width 134 height 11
click at [543, 213] on div at bounding box center [552, 211] width 134 height 11
click at [412, 220] on link "Best solar companies 20 product s 23 review s" at bounding box center [379, 212] width 653 height 29
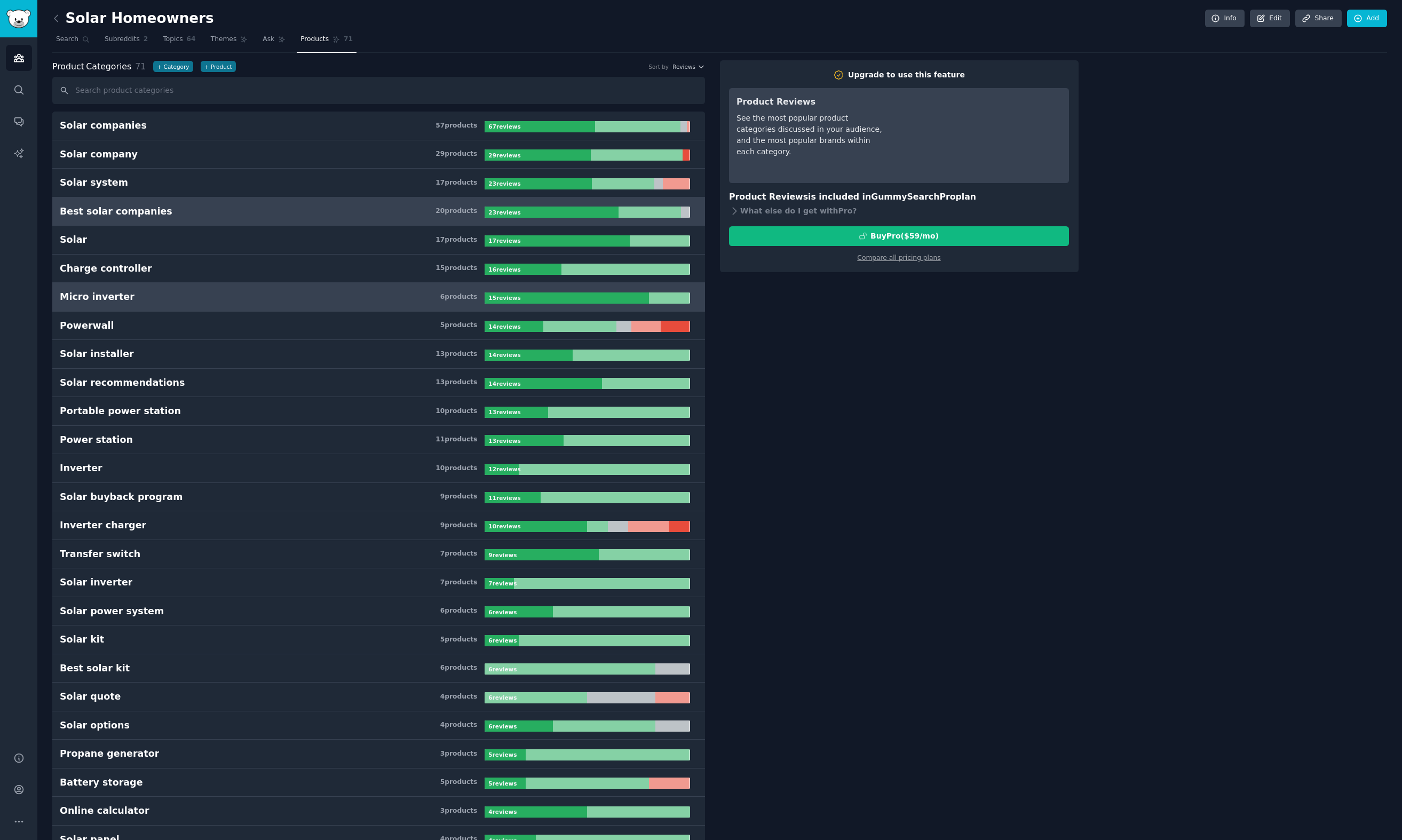
click at [385, 302] on h3 "Micro inverter 6 product s" at bounding box center [272, 297] width 425 height 13
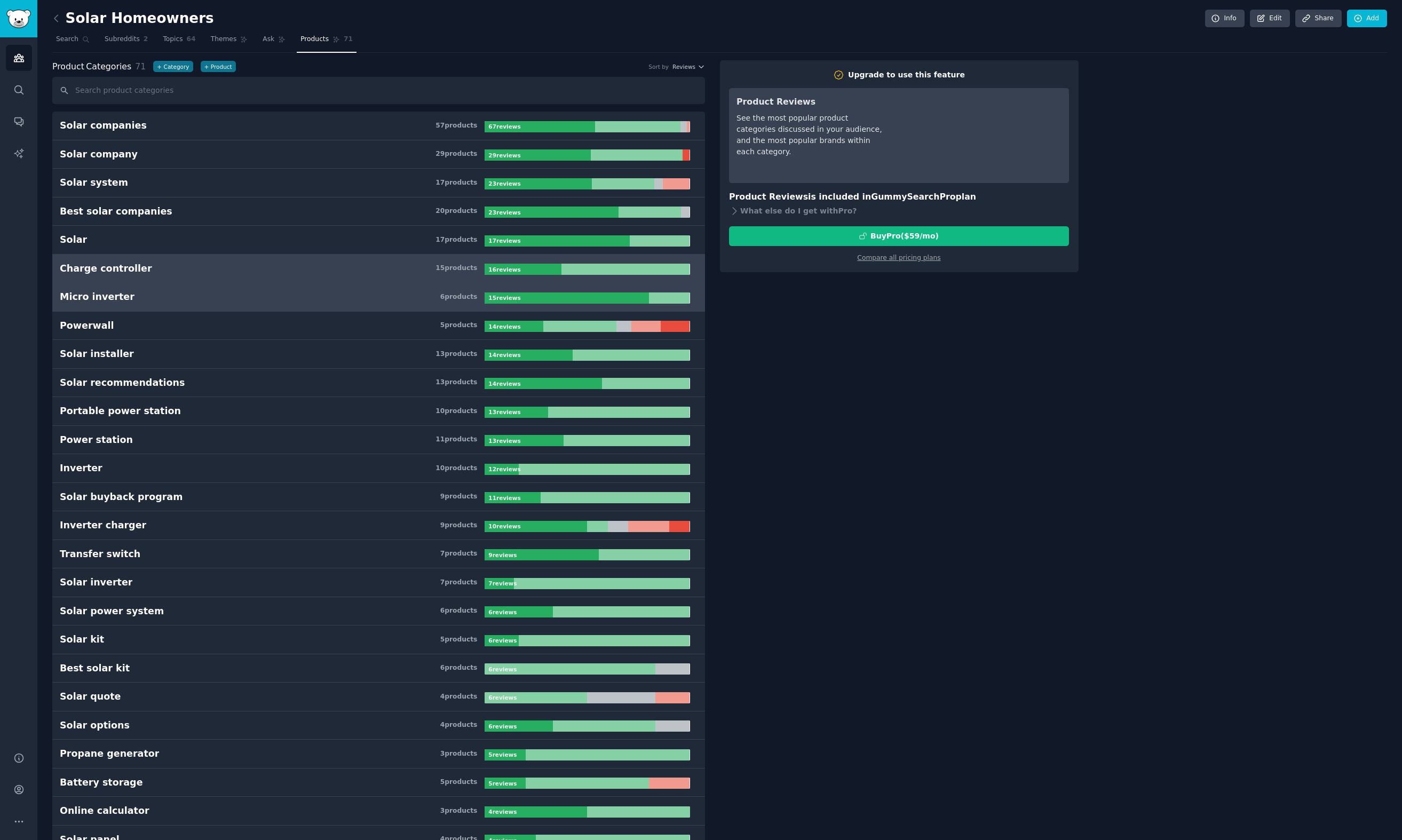
click at [373, 267] on h3 "Charge controller 15 product s" at bounding box center [272, 268] width 425 height 13
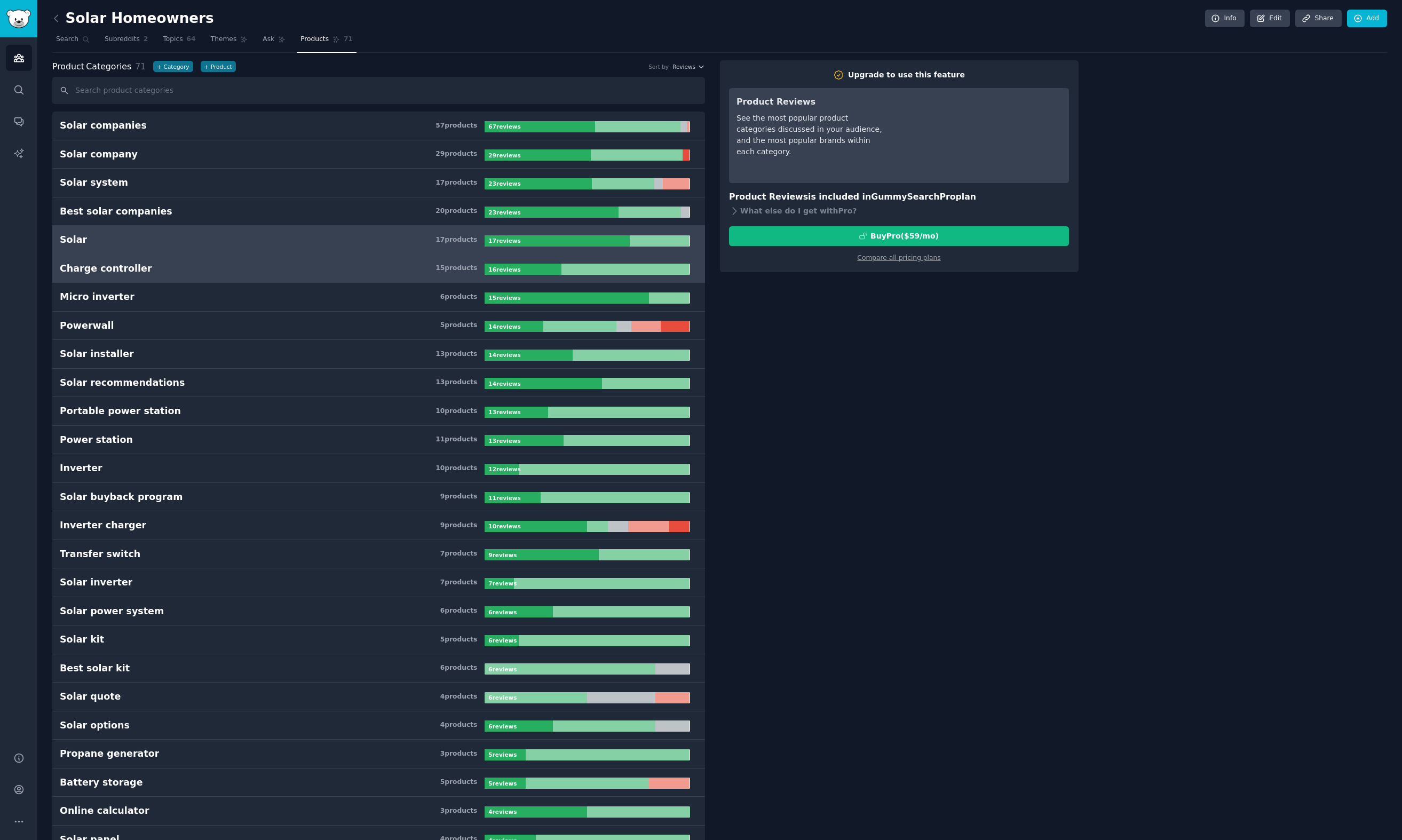
click at [376, 248] on link "Solar 17 product s 17 review s" at bounding box center [379, 240] width 653 height 29
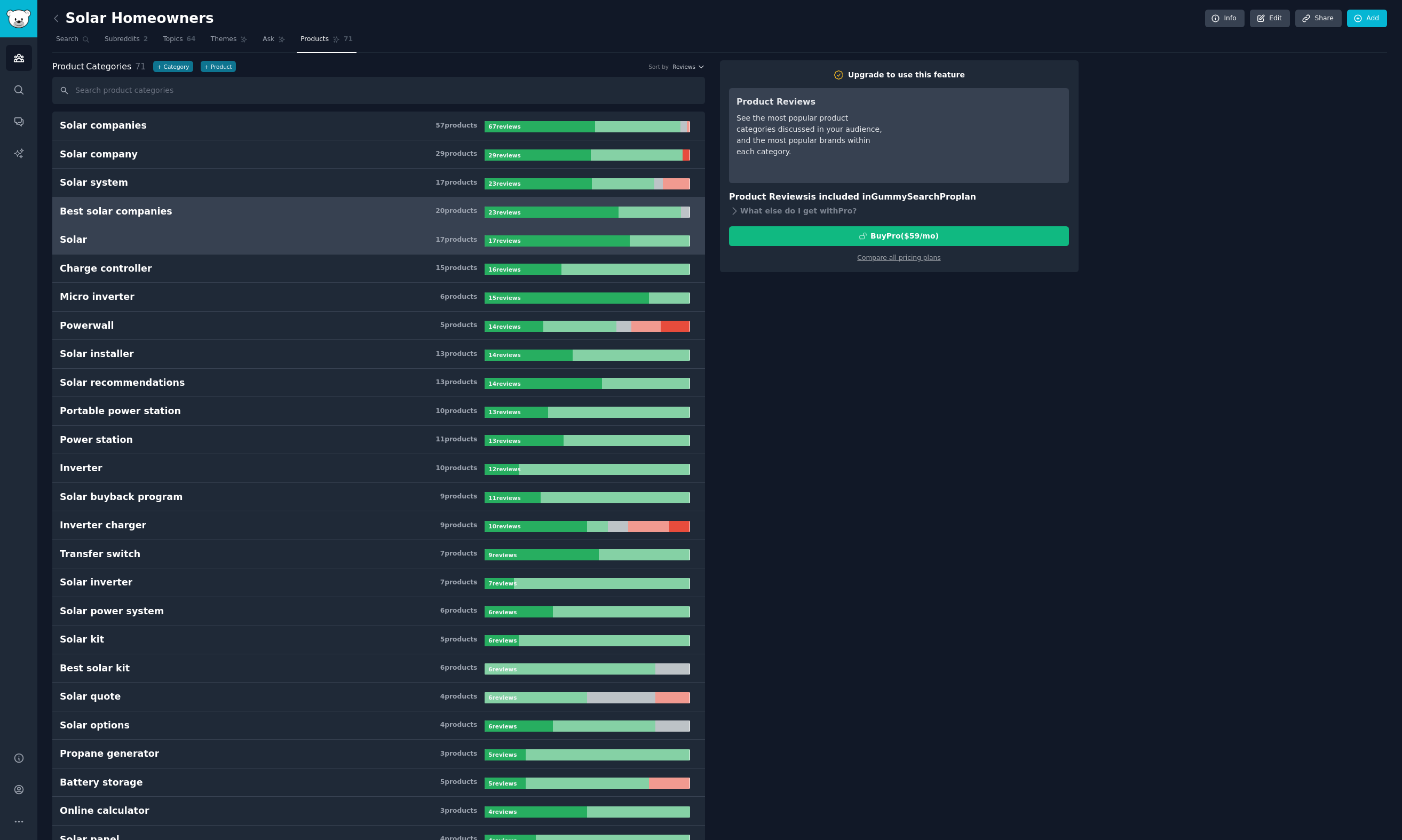
click at [400, 218] on link "Best solar companies 20 product s 23 review s" at bounding box center [379, 212] width 653 height 29
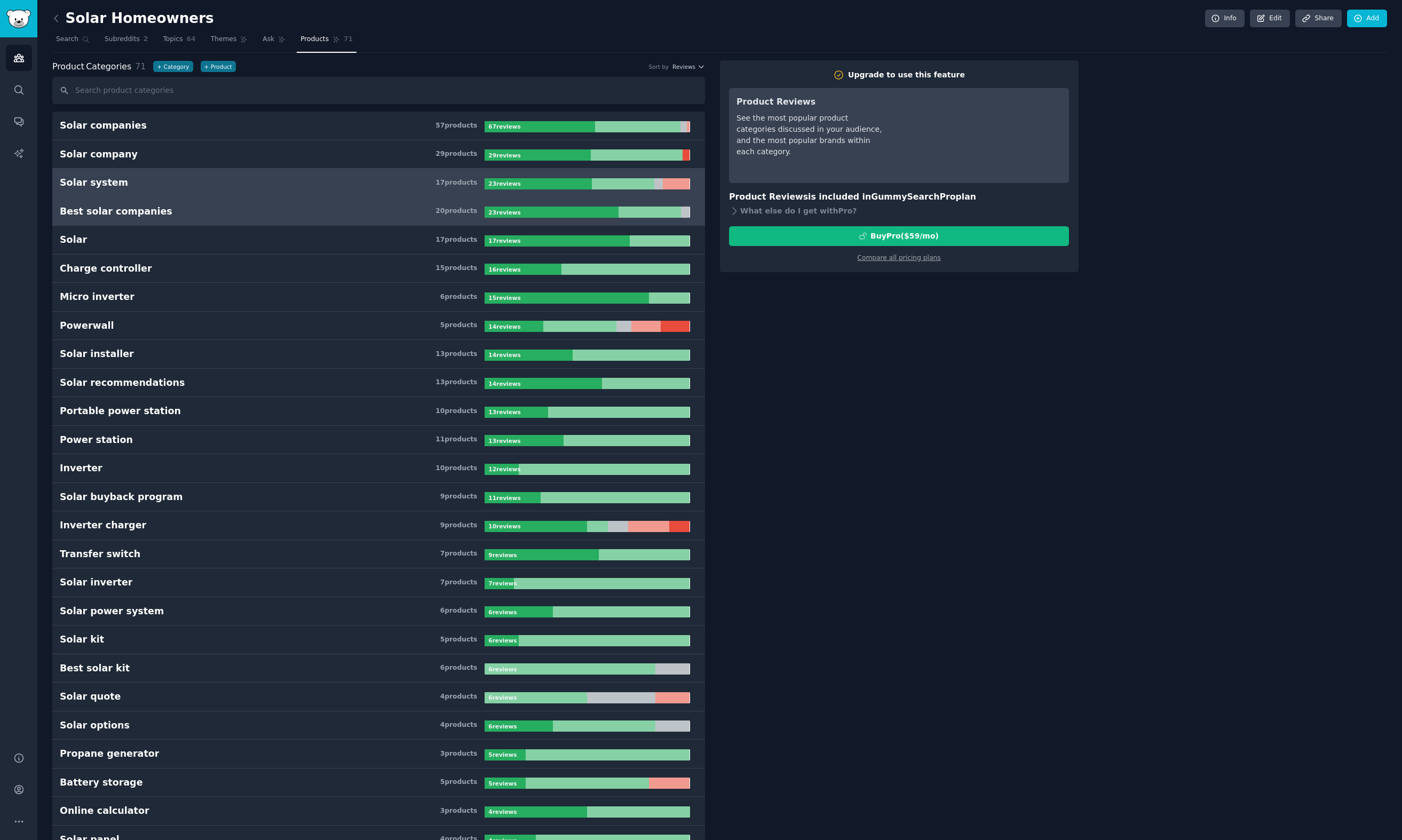
click at [476, 190] on link "Solar system 17 product s 23 review s" at bounding box center [379, 183] width 653 height 29
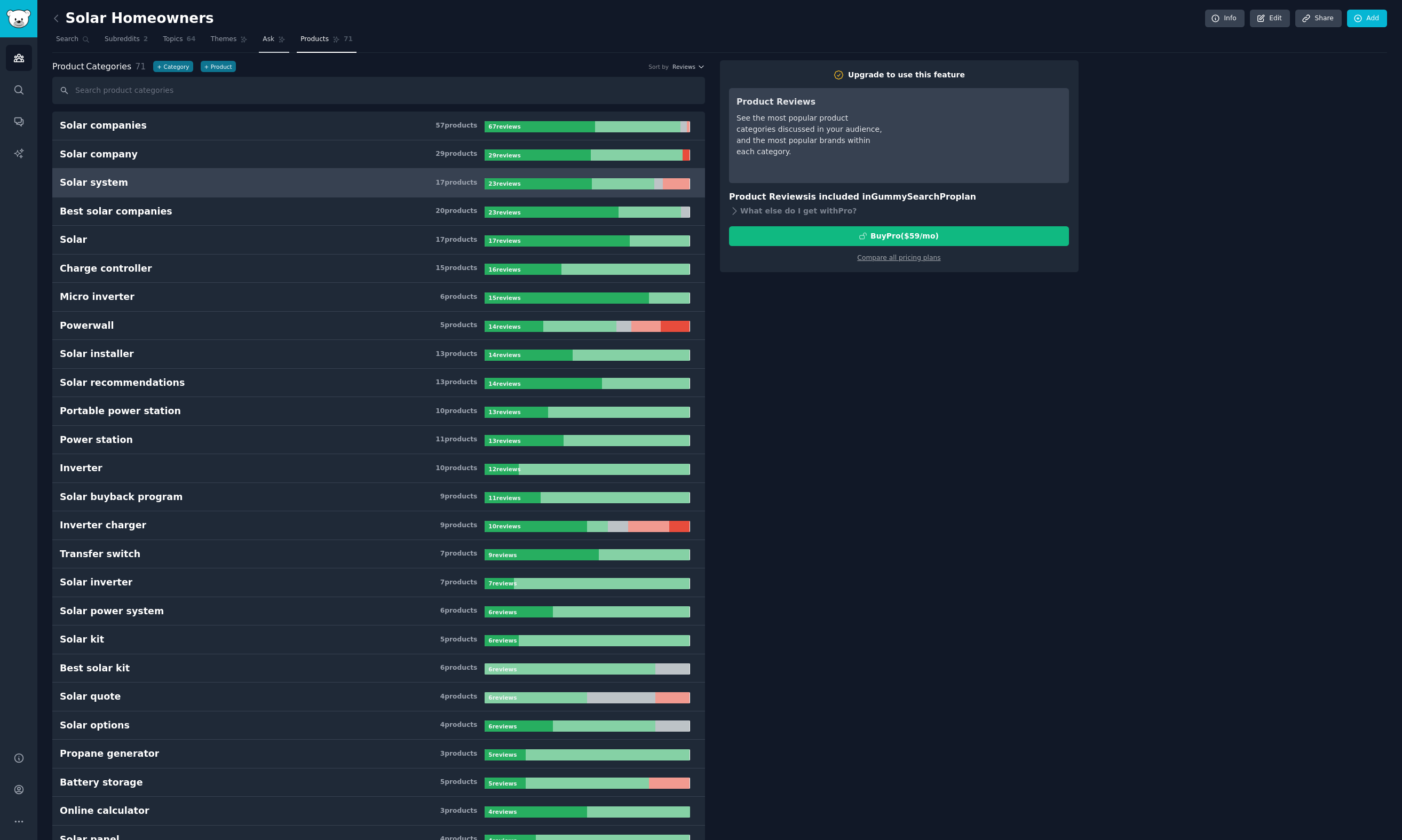
click at [277, 34] on link "Ask" at bounding box center [274, 42] width 30 height 22
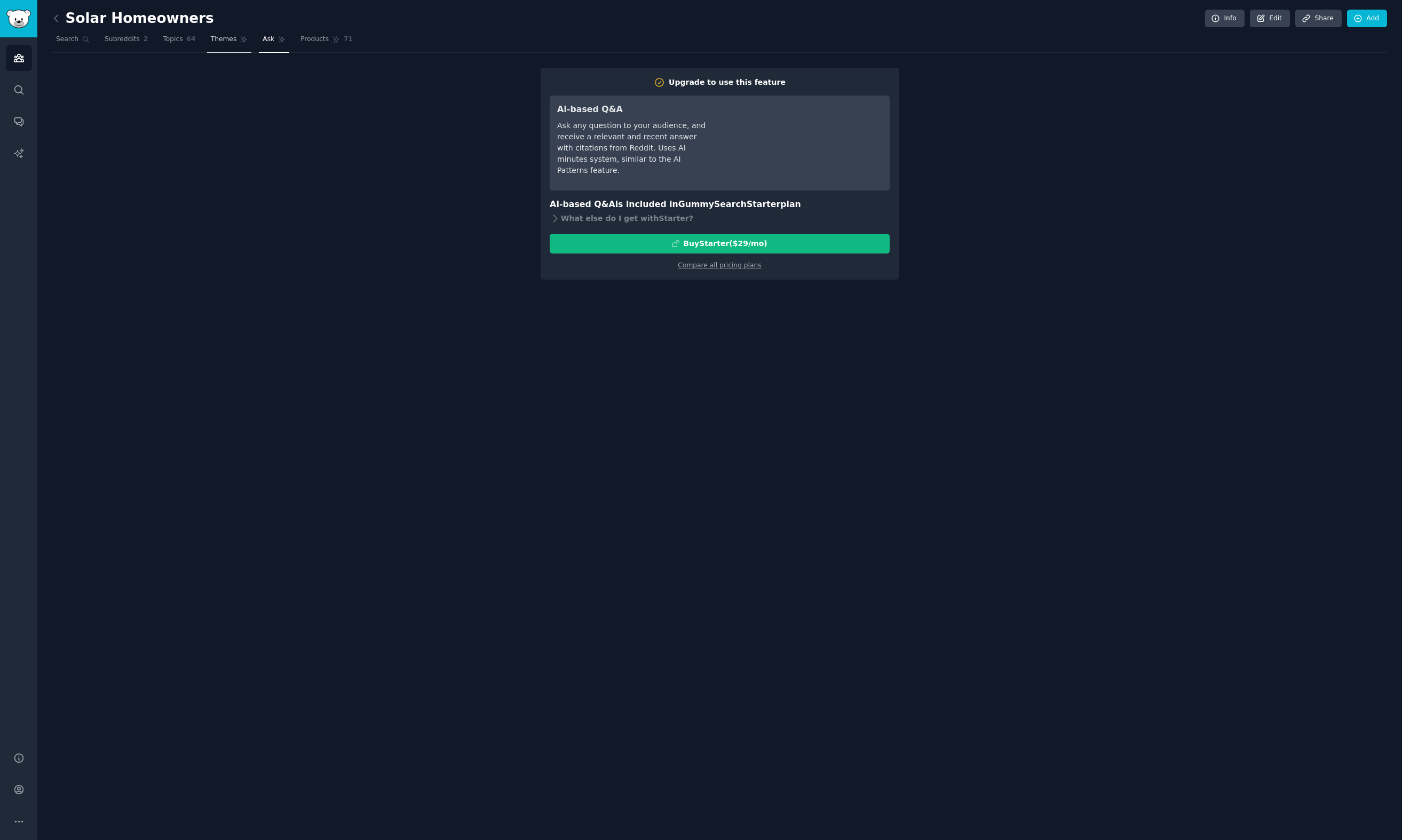
click at [211, 40] on span "Themes" at bounding box center [224, 39] width 26 height 9
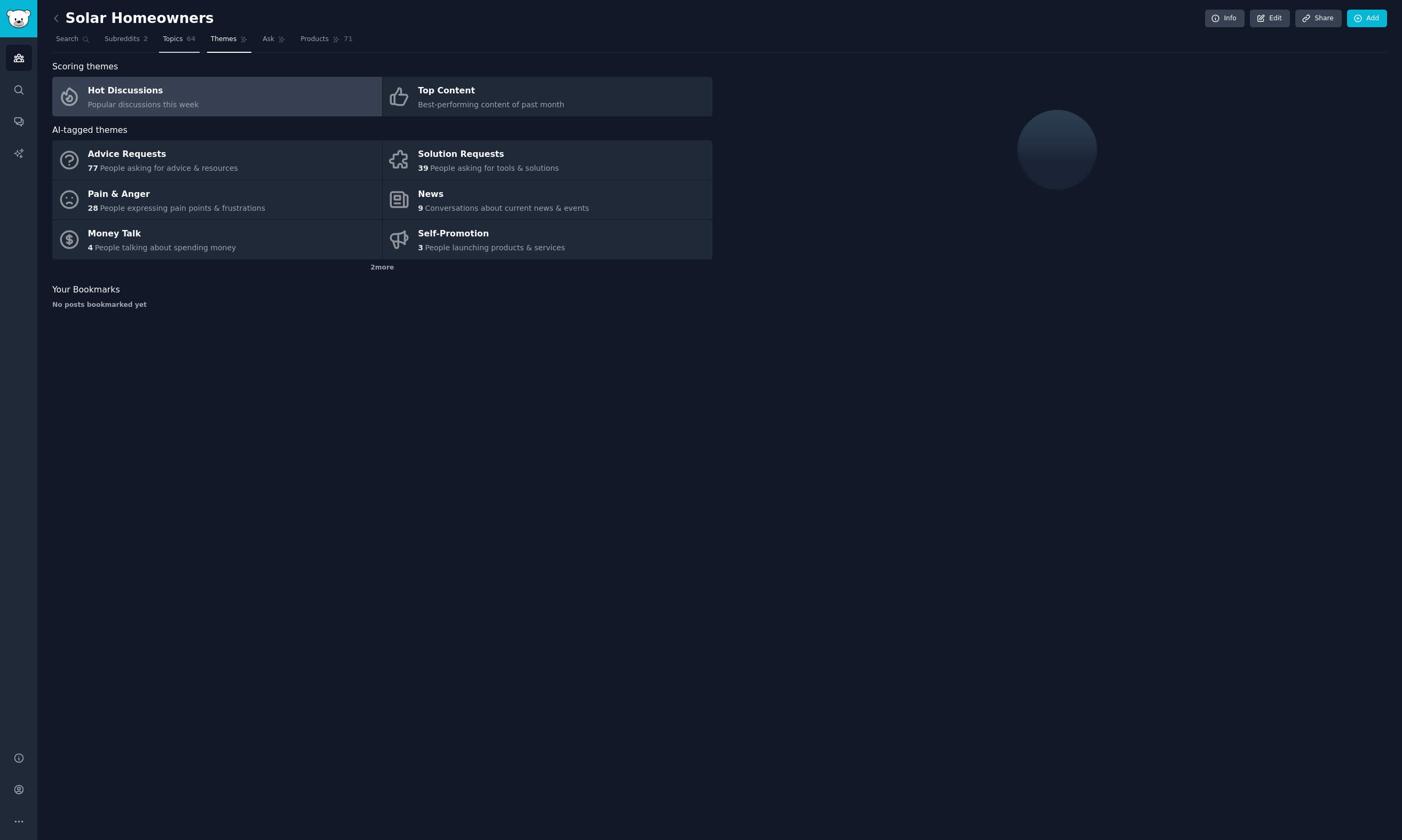
click at [178, 38] on span "Topics" at bounding box center [172, 39] width 20 height 9
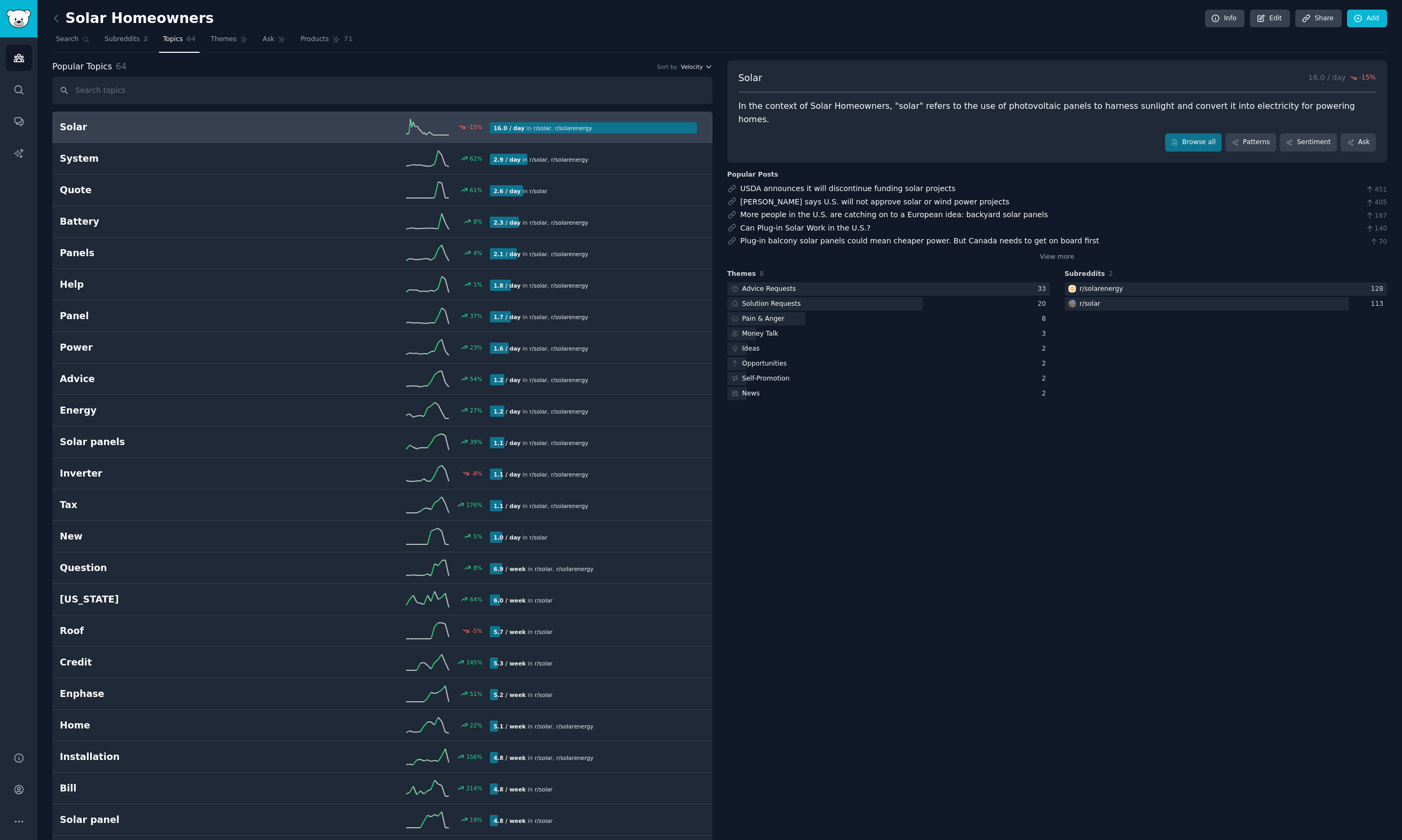
click at [706, 69] on icon "button" at bounding box center [709, 67] width 7 height 7
click at [662, 82] on div "Growth" at bounding box center [659, 88] width 99 height 19
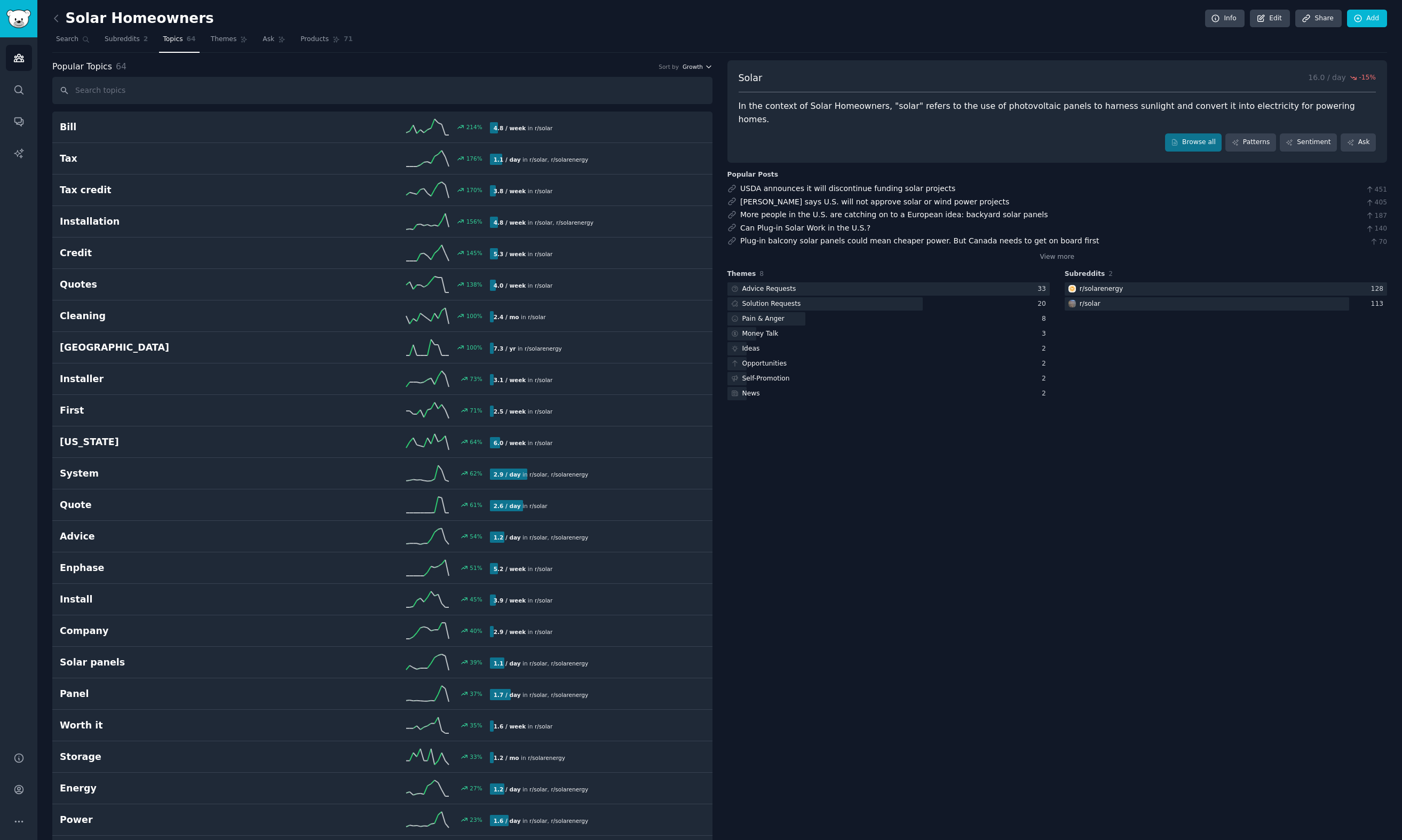
click at [686, 70] on span "Growth" at bounding box center [693, 67] width 20 height 7
click at [657, 108] on div "Velocity" at bounding box center [659, 106] width 99 height 19
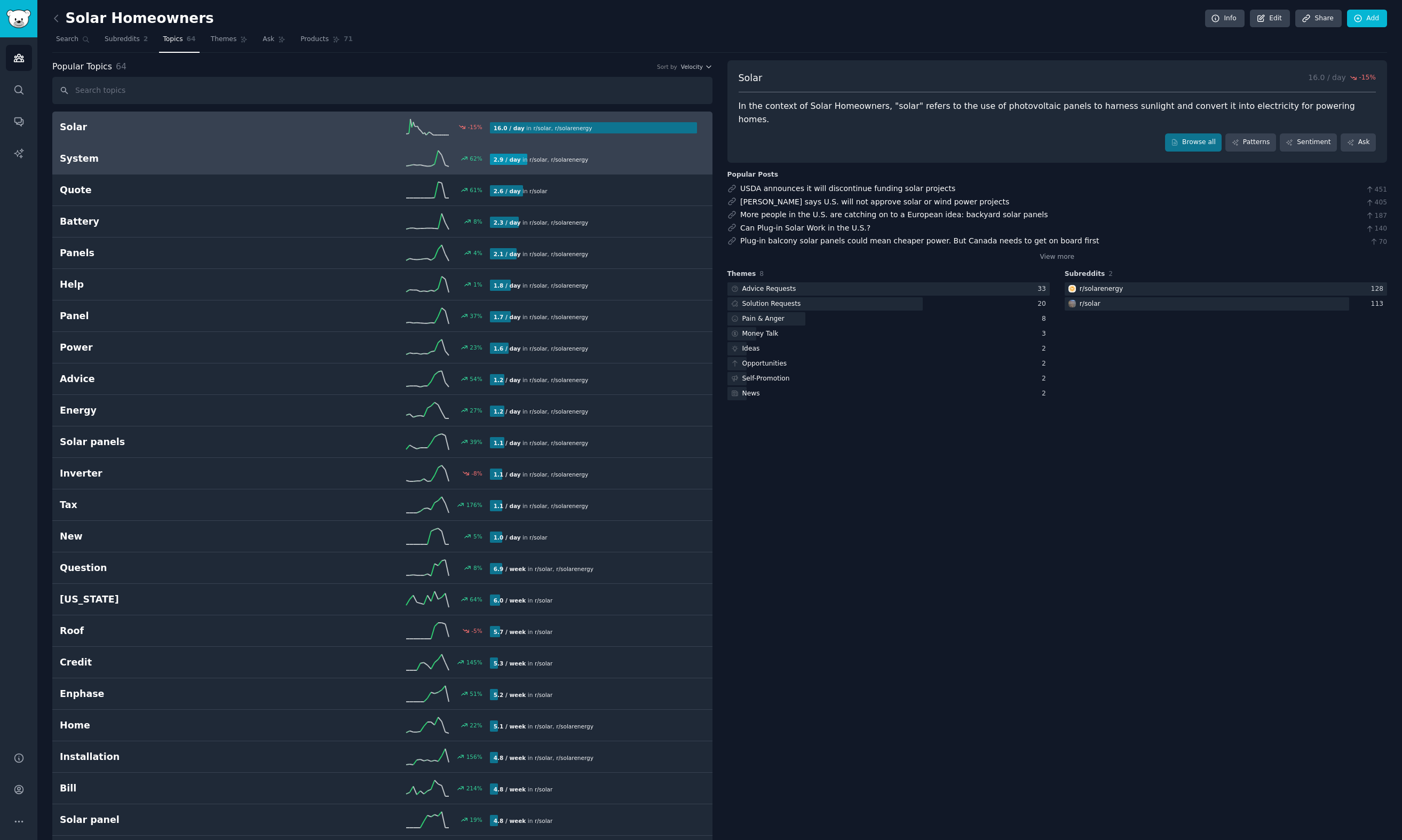
click at [331, 155] on div "62 %" at bounding box center [382, 158] width 215 height 16
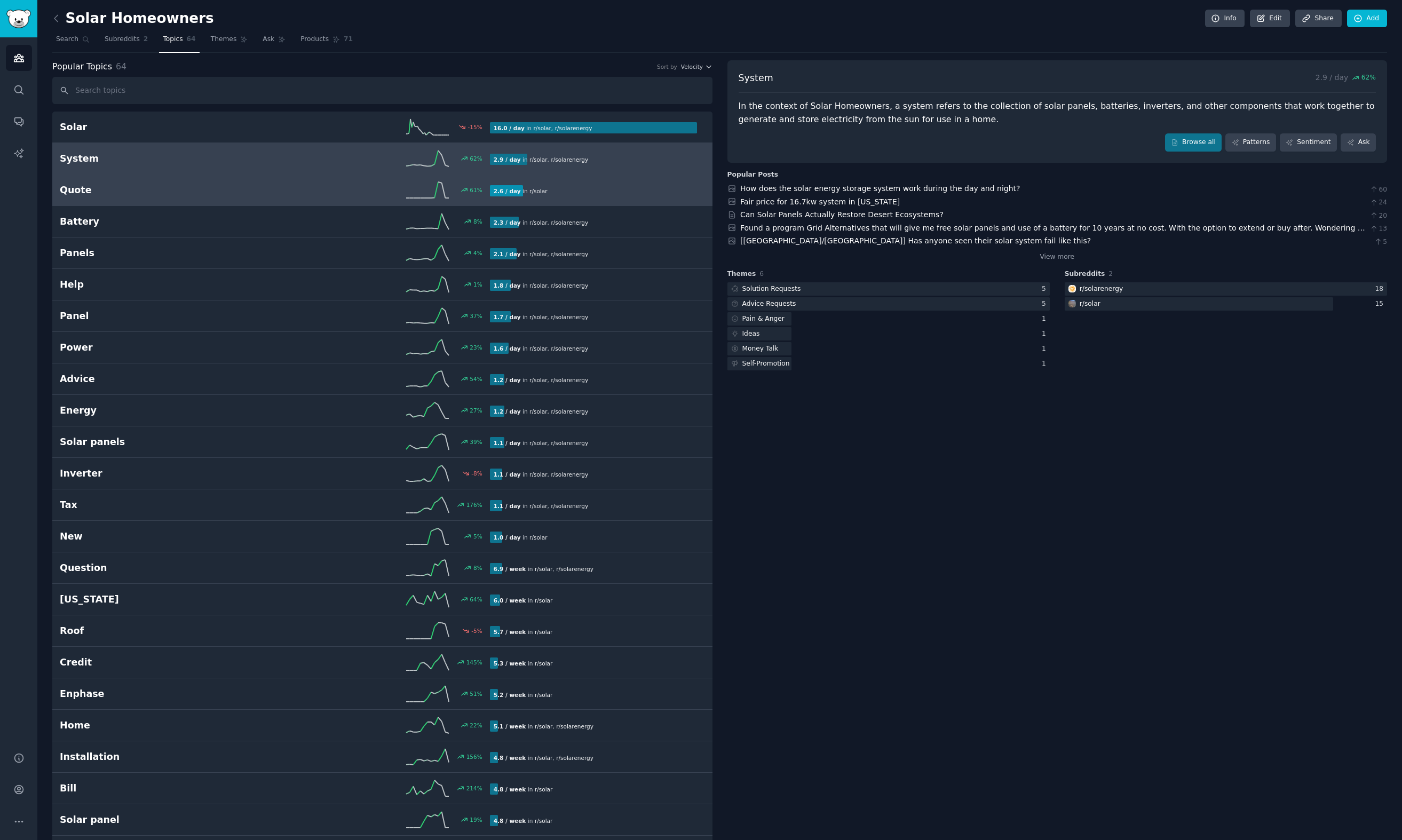
click at [359, 198] on link "Quote 61 % 2.6 / day in r/ solar 61% increase in mentions recently" at bounding box center [382, 190] width 660 height 32
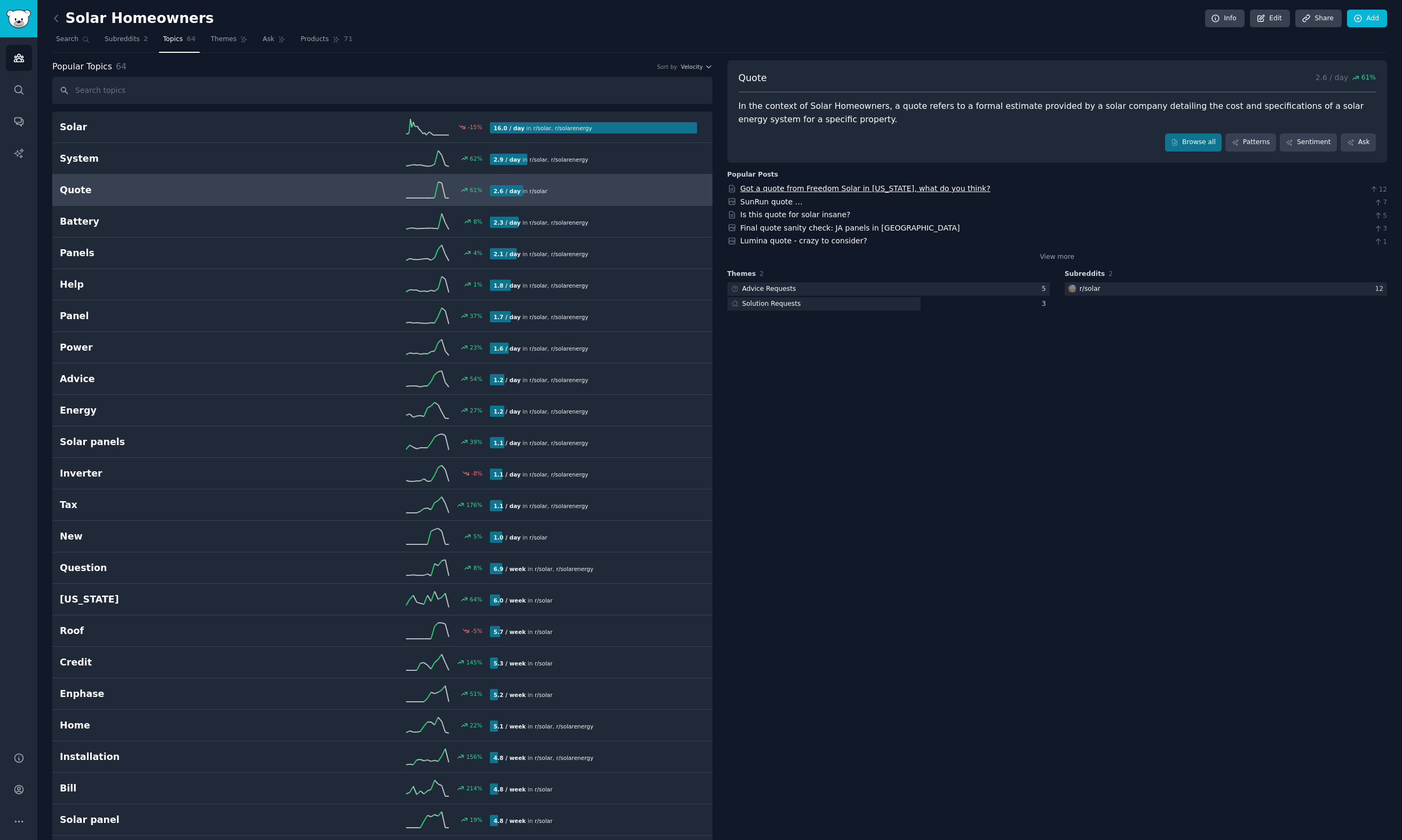
click at [879, 189] on link "Got a quote from Freedom Solar in Florida, what do you think?" at bounding box center [866, 188] width 250 height 9
click at [787, 200] on link "SunRun quote …" at bounding box center [772, 202] width 62 height 9
click at [792, 215] on link "Is this quote for solar insane?" at bounding box center [795, 215] width 111 height 9
click at [796, 226] on link "Final quote sanity check: JA panels in NJ" at bounding box center [850, 228] width 219 height 9
click at [788, 241] on link "Lumina quote - crazy to consider?" at bounding box center [804, 241] width 127 height 9
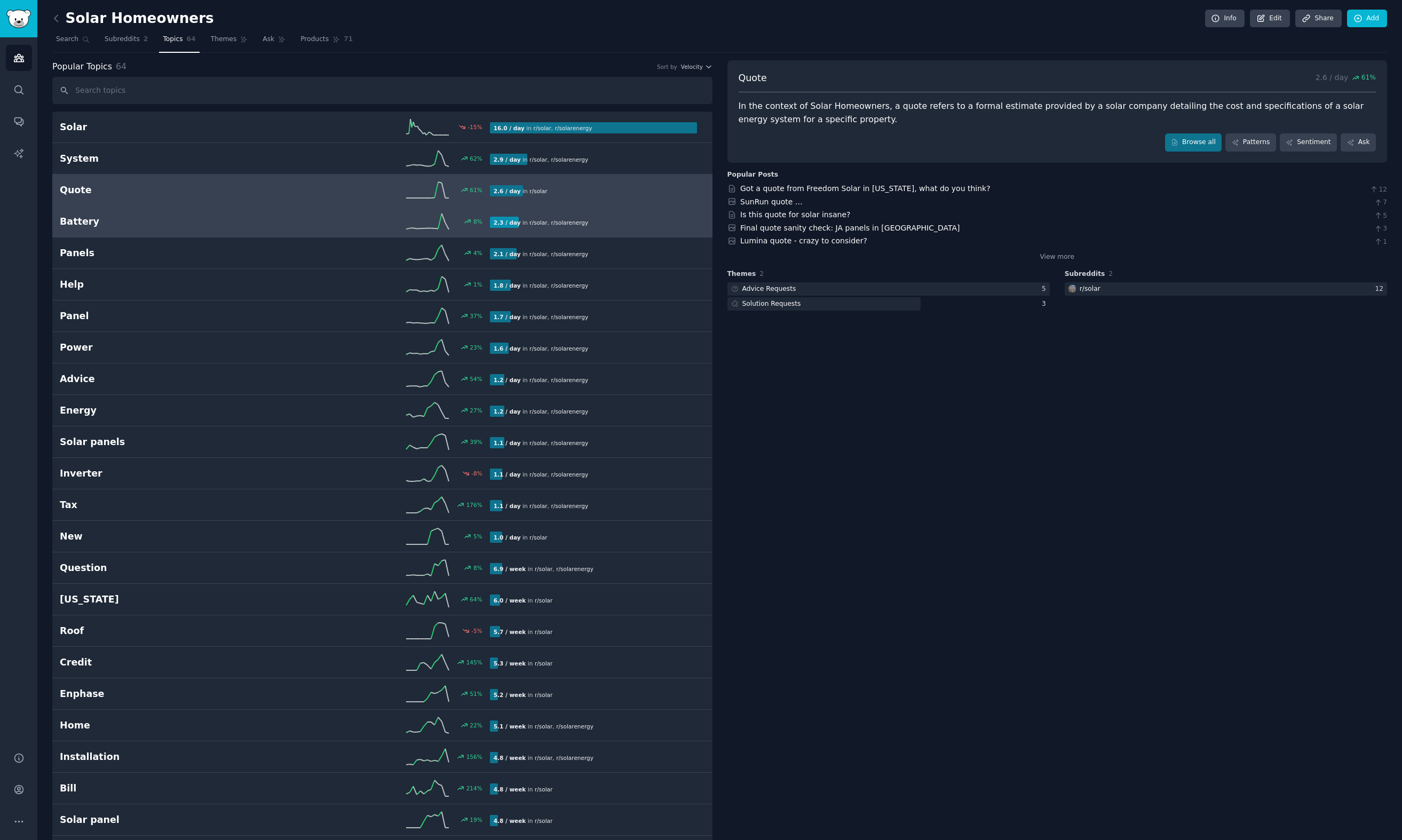
click at [279, 231] on link "Battery 8 % 2.3 / day in r/ solar , r/ solarenergy" at bounding box center [382, 222] width 660 height 32
click at [404, 188] on div "61 %" at bounding box center [382, 190] width 215 height 16
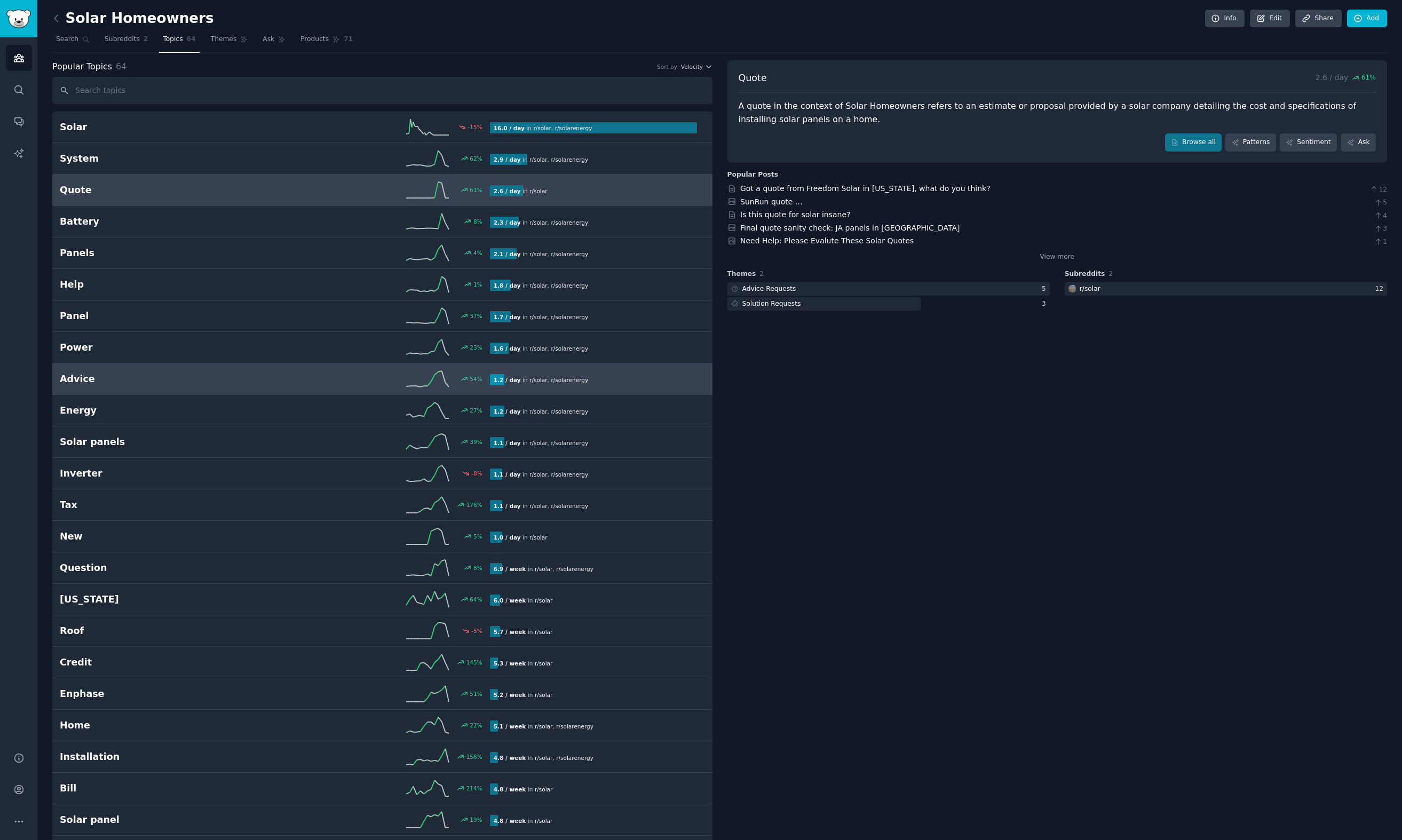
click at [262, 380] on h2 "Advice" at bounding box center [167, 379] width 215 height 13
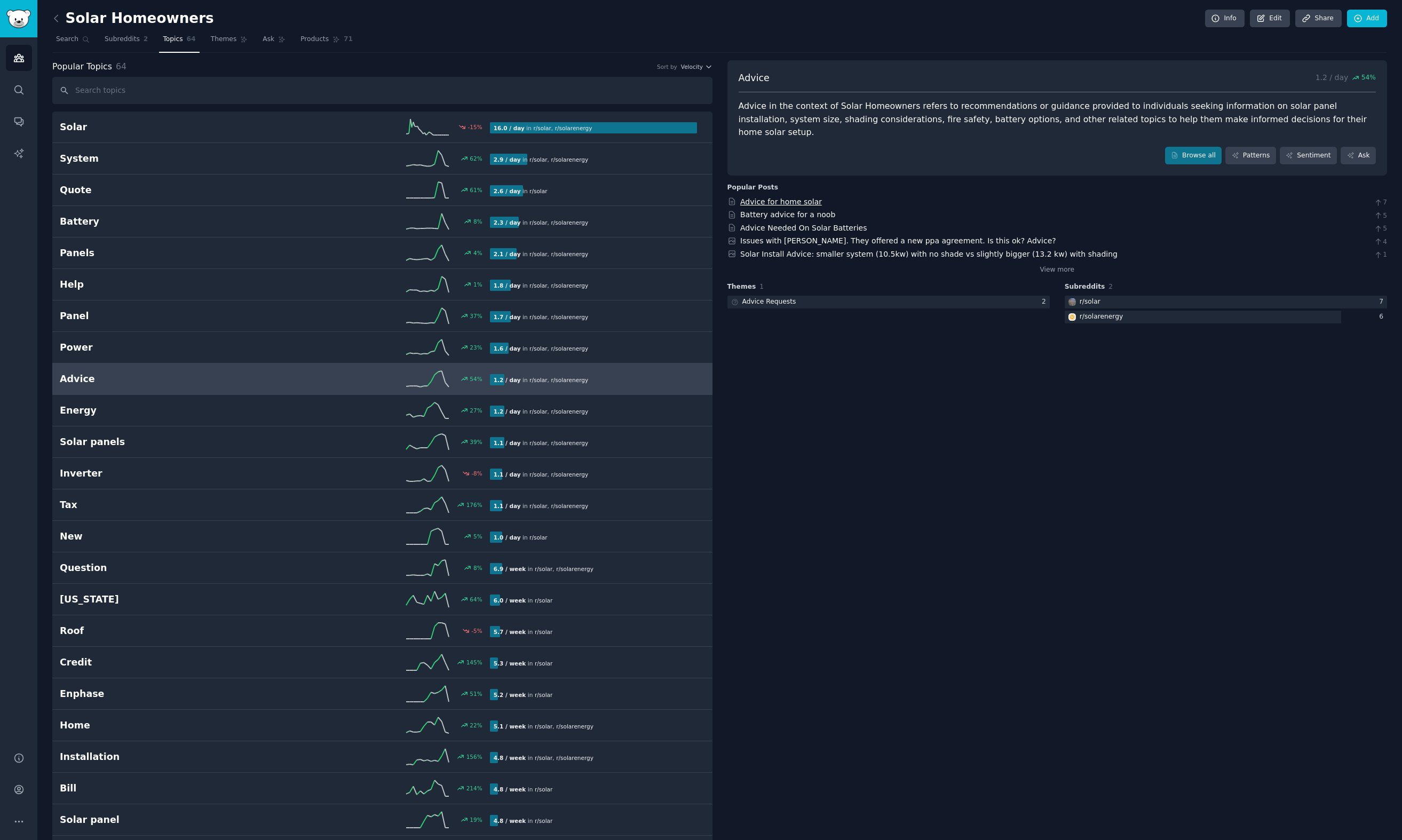
click at [801, 198] on link "Advice for home solar" at bounding box center [781, 202] width 82 height 9
click at [801, 211] on link "Battery advice for a noob" at bounding box center [787, 215] width 95 height 9
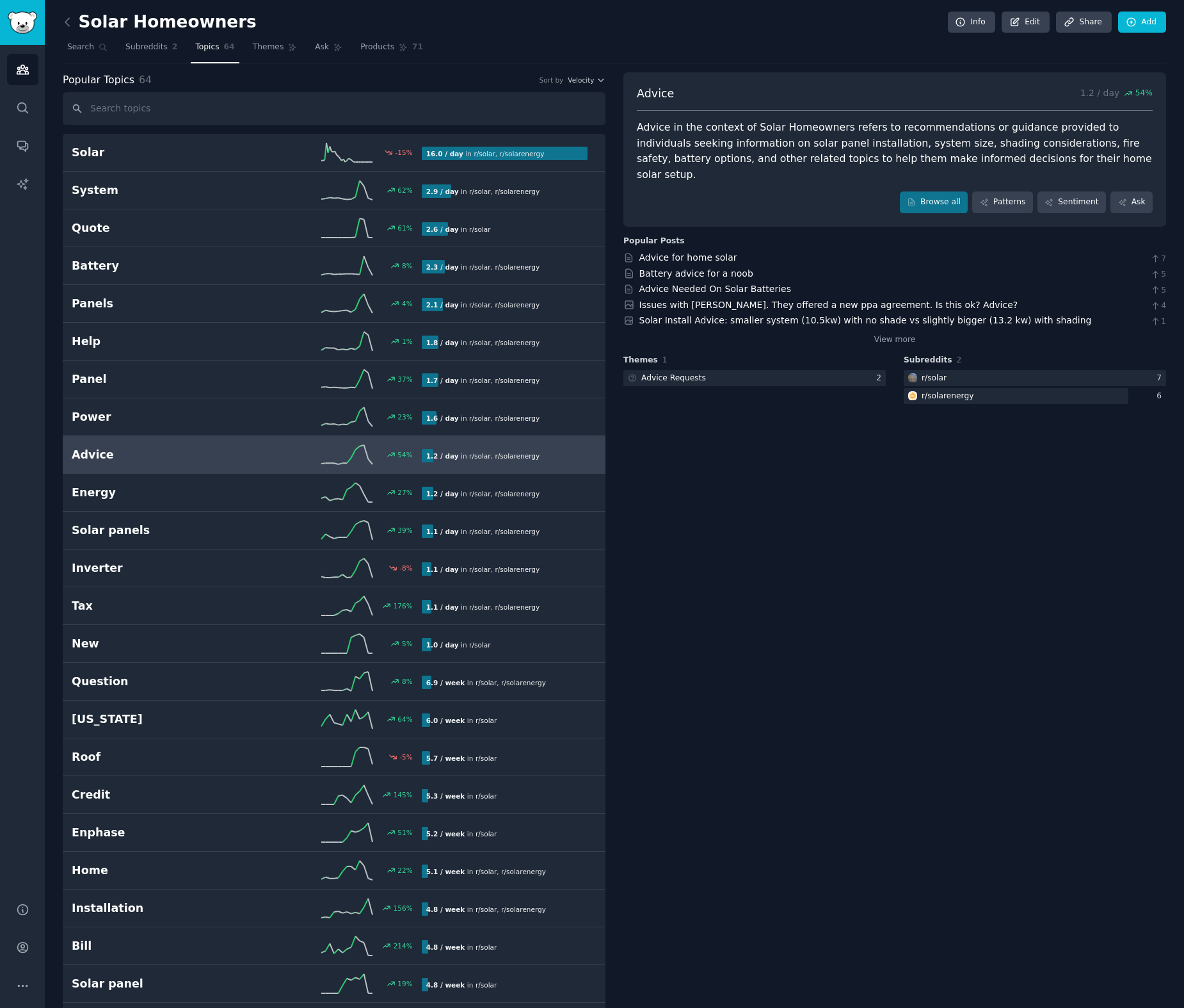
click at [711, 149] on div "Advice in the context of Solar Homeowners refers to recommendations or guidance…" at bounding box center [895, 151] width 516 height 63
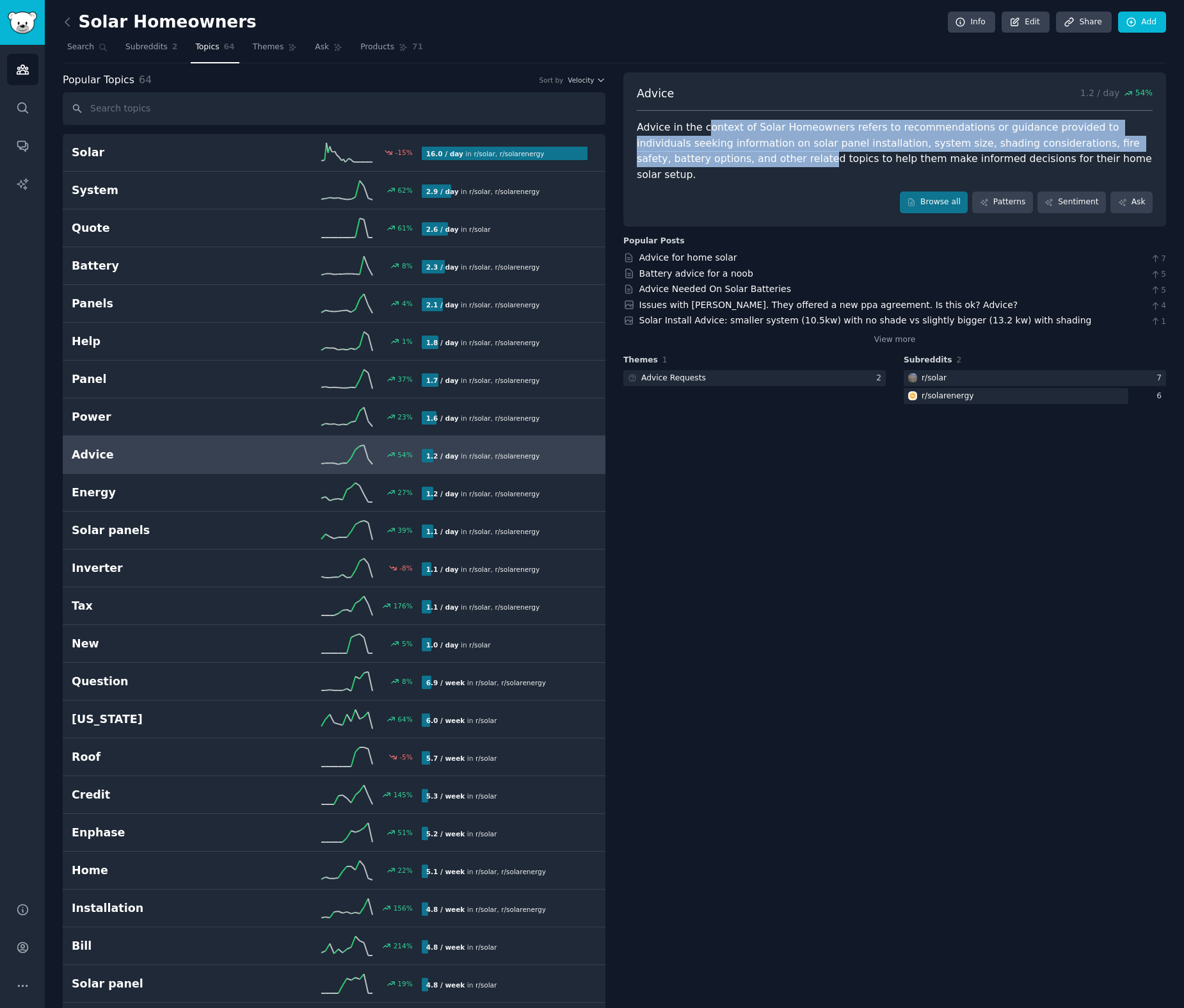
drag, startPoint x: 710, startPoint y: 160, endPoint x: 700, endPoint y: 127, distance: 34.5
click at [700, 127] on div "Advice in the context of Solar Homeowners refers to recommendations or guidance…" at bounding box center [895, 151] width 516 height 63
click at [700, 128] on div "Advice in the context of Solar Homeowners refers to recommendations or guidance…" at bounding box center [895, 151] width 516 height 63
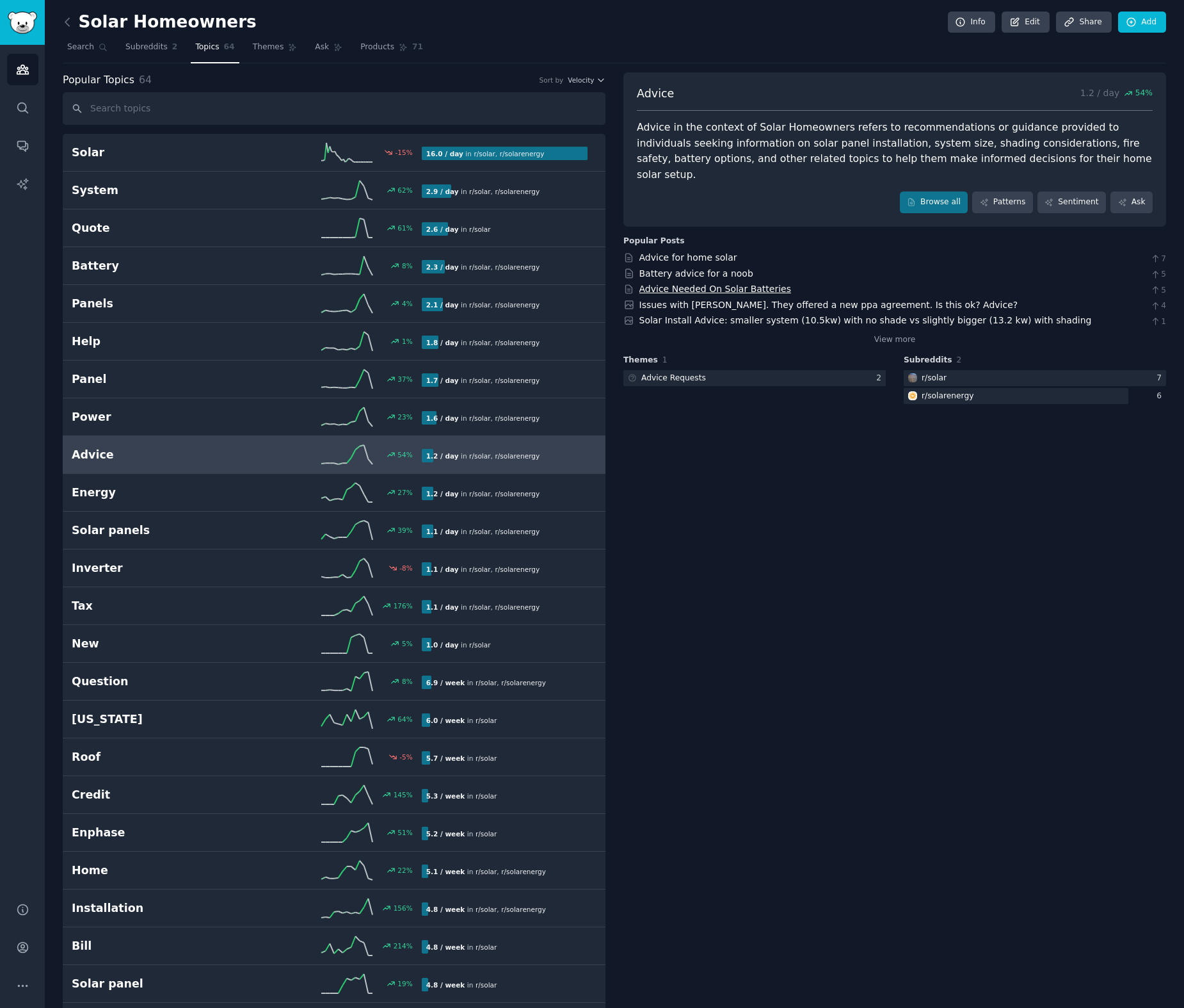
click at [722, 284] on link "Advice Needed On Solar Batteries" at bounding box center [716, 289] width 153 height 10
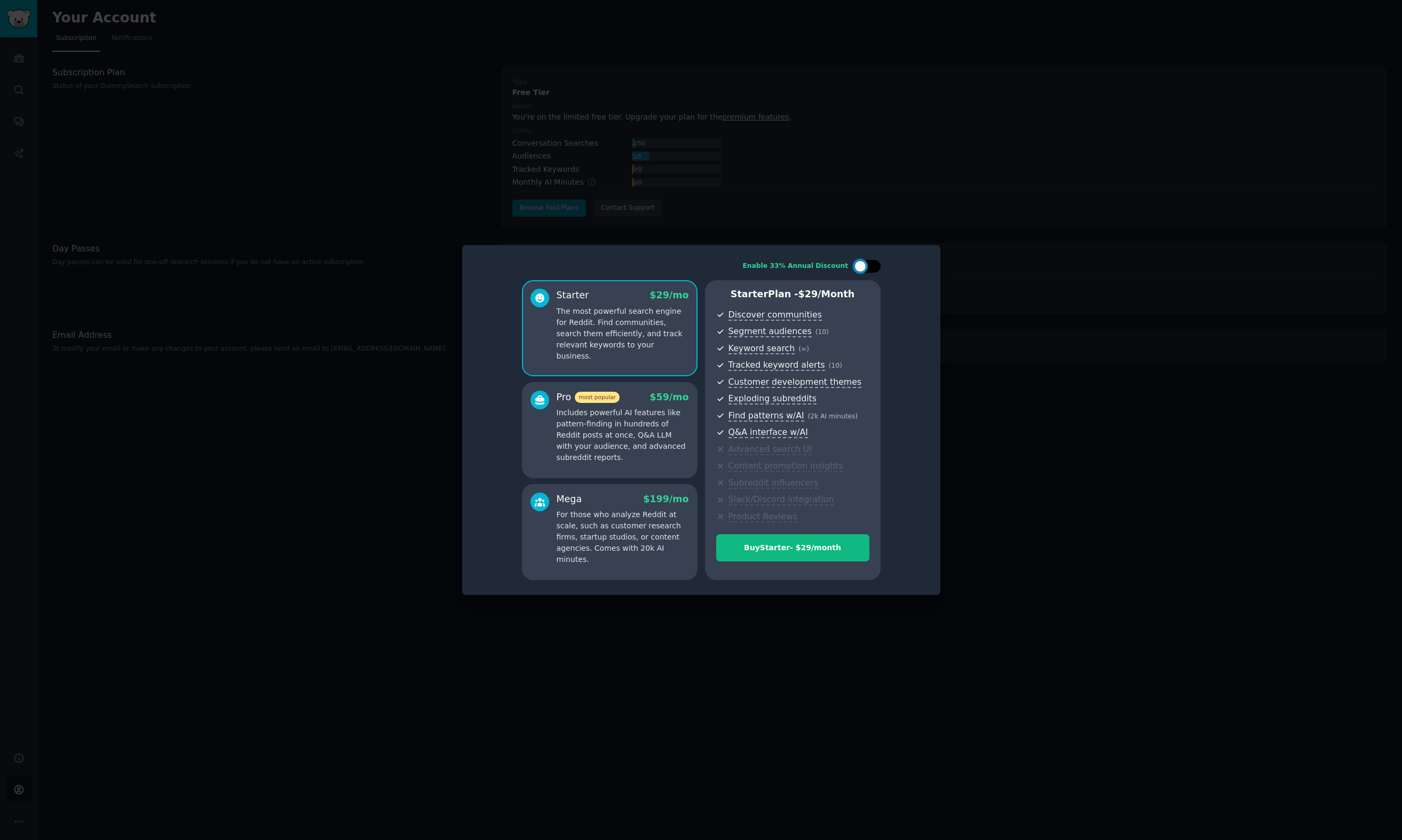
click at [855, 268] on div at bounding box center [861, 266] width 12 height 12
click at [858, 267] on icon at bounding box center [861, 266] width 6 height 6
click at [858, 267] on div at bounding box center [861, 266] width 12 height 12
click at [858, 267] on icon at bounding box center [861, 266] width 6 height 6
checkbox input "false"
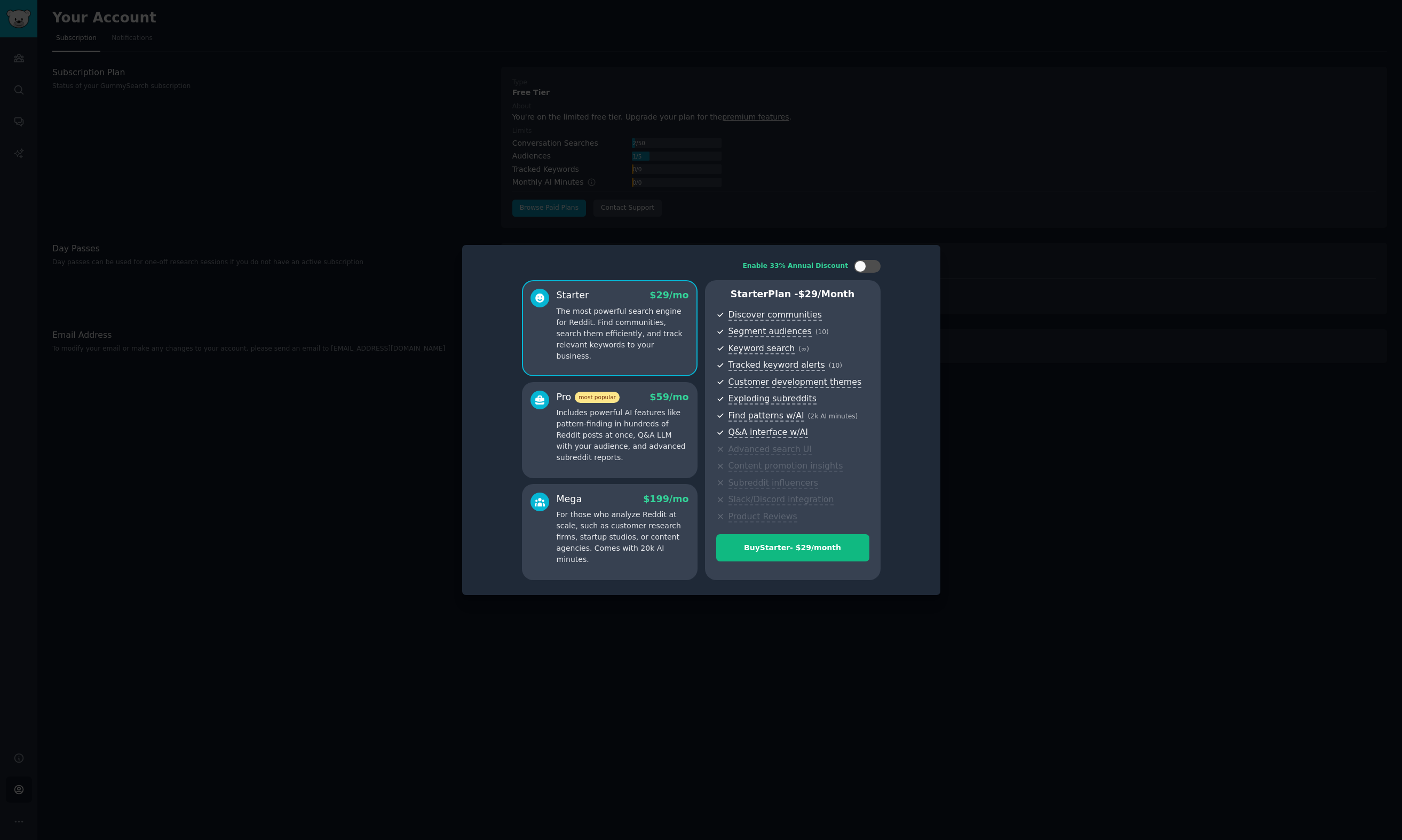
drag, startPoint x: 290, startPoint y: 255, endPoint x: 290, endPoint y: 266, distance: 11.0
click at [290, 260] on div at bounding box center [701, 420] width 1402 height 840
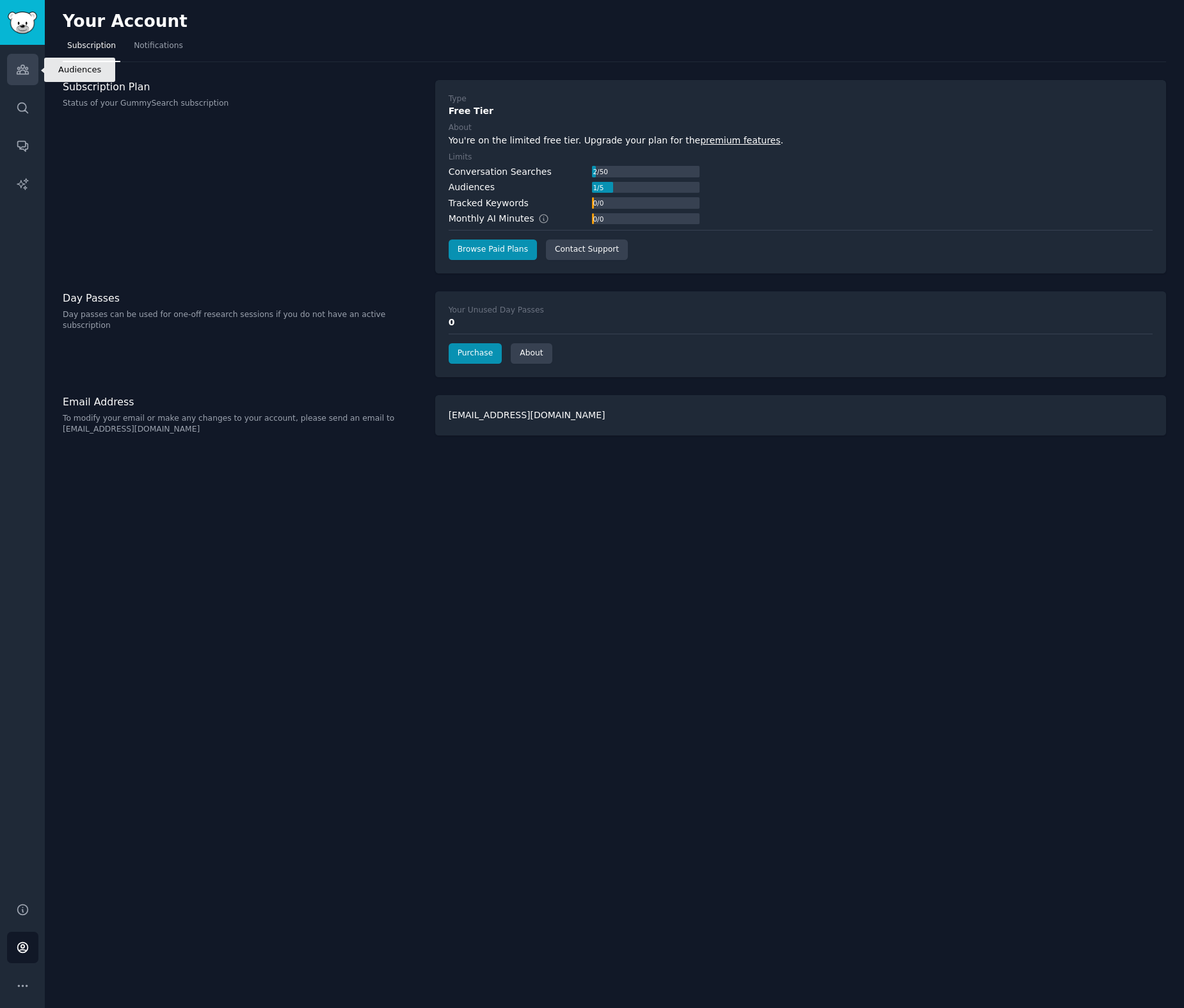
click at [36, 75] on link "Audiences" at bounding box center [23, 69] width 31 height 31
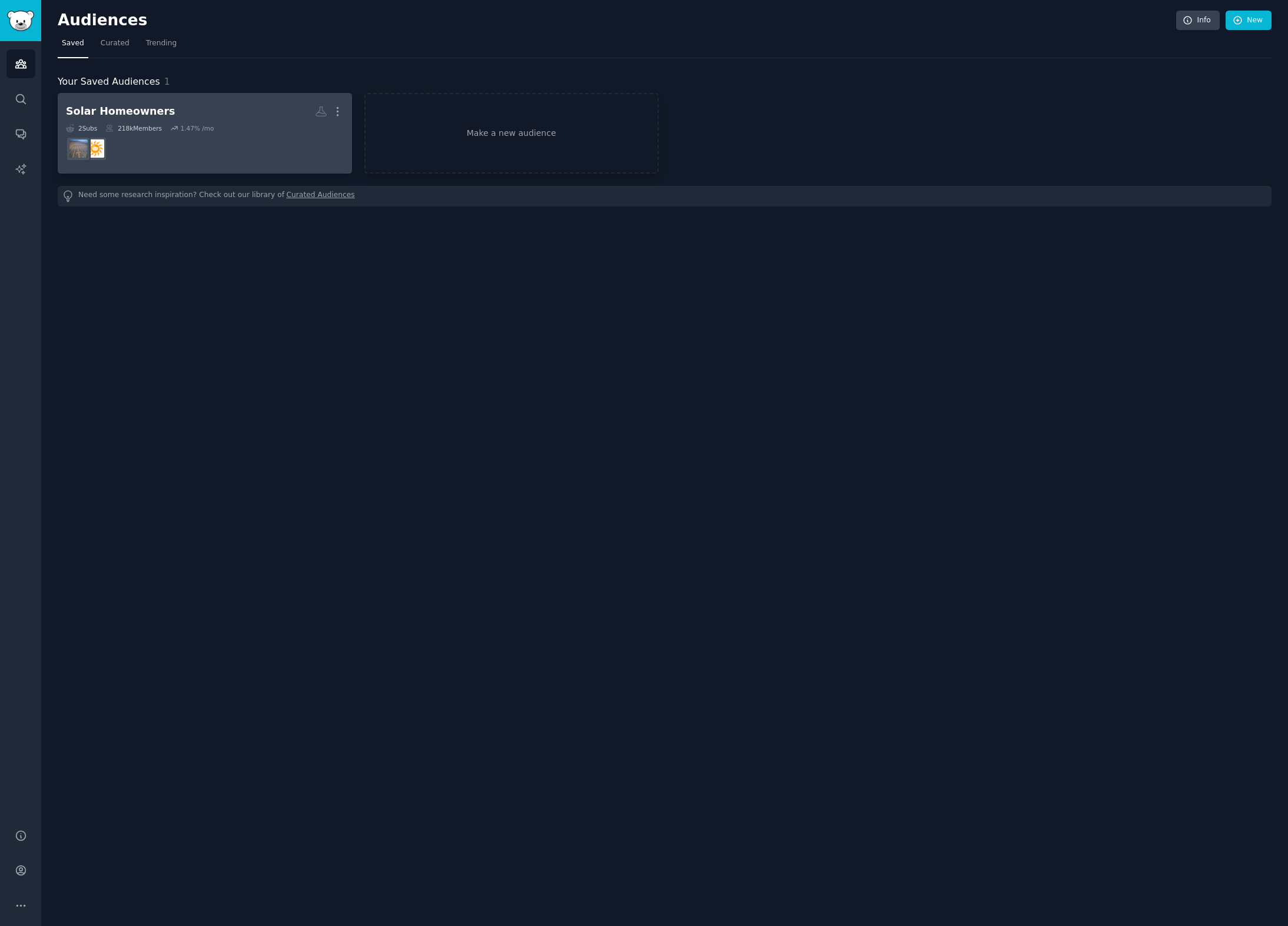
click at [113, 116] on div "Solar Homeowners" at bounding box center [121, 112] width 109 height 14
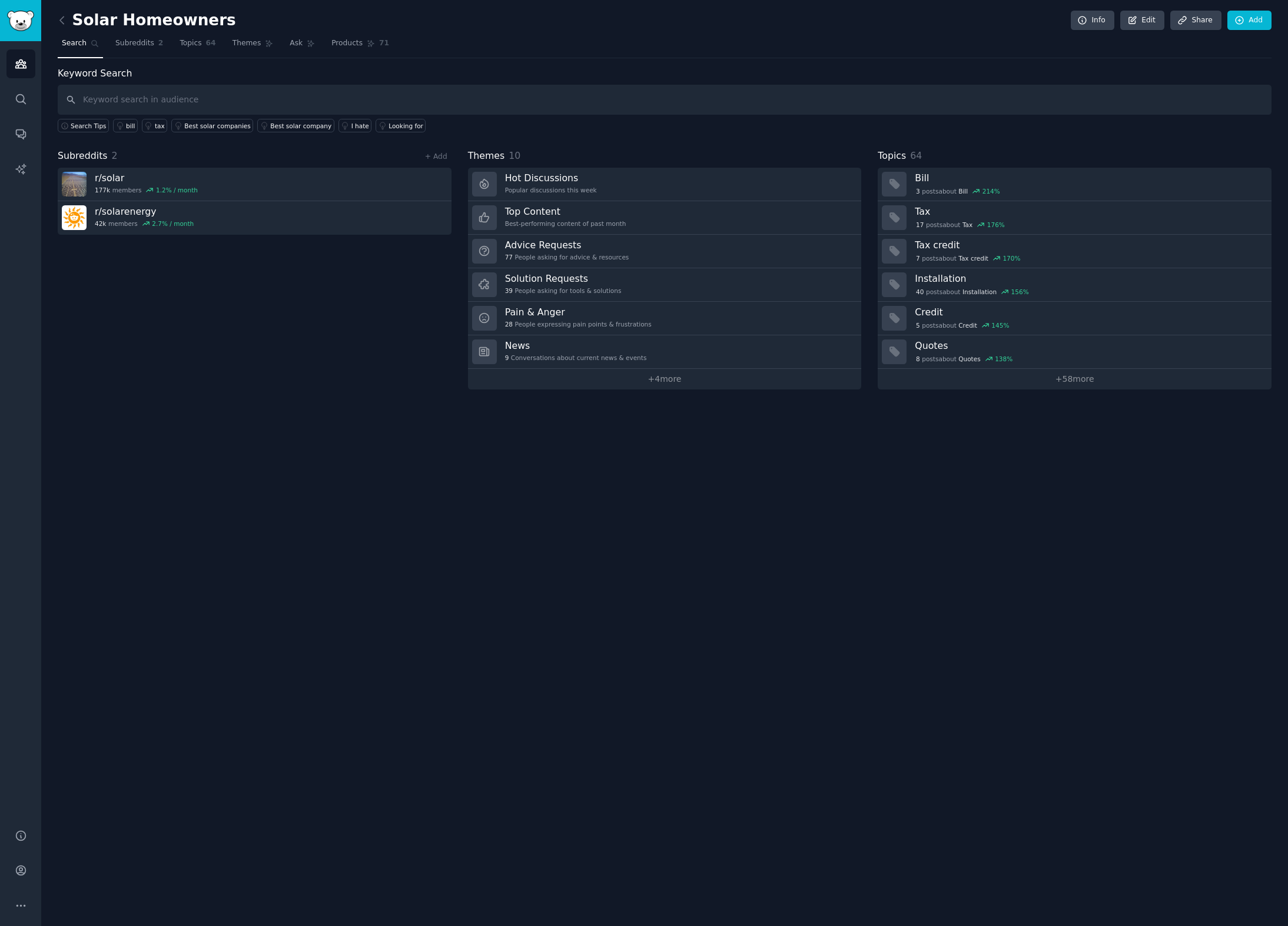
click at [157, 99] on input "text" at bounding box center [664, 100] width 1214 height 30
type input "NREL"
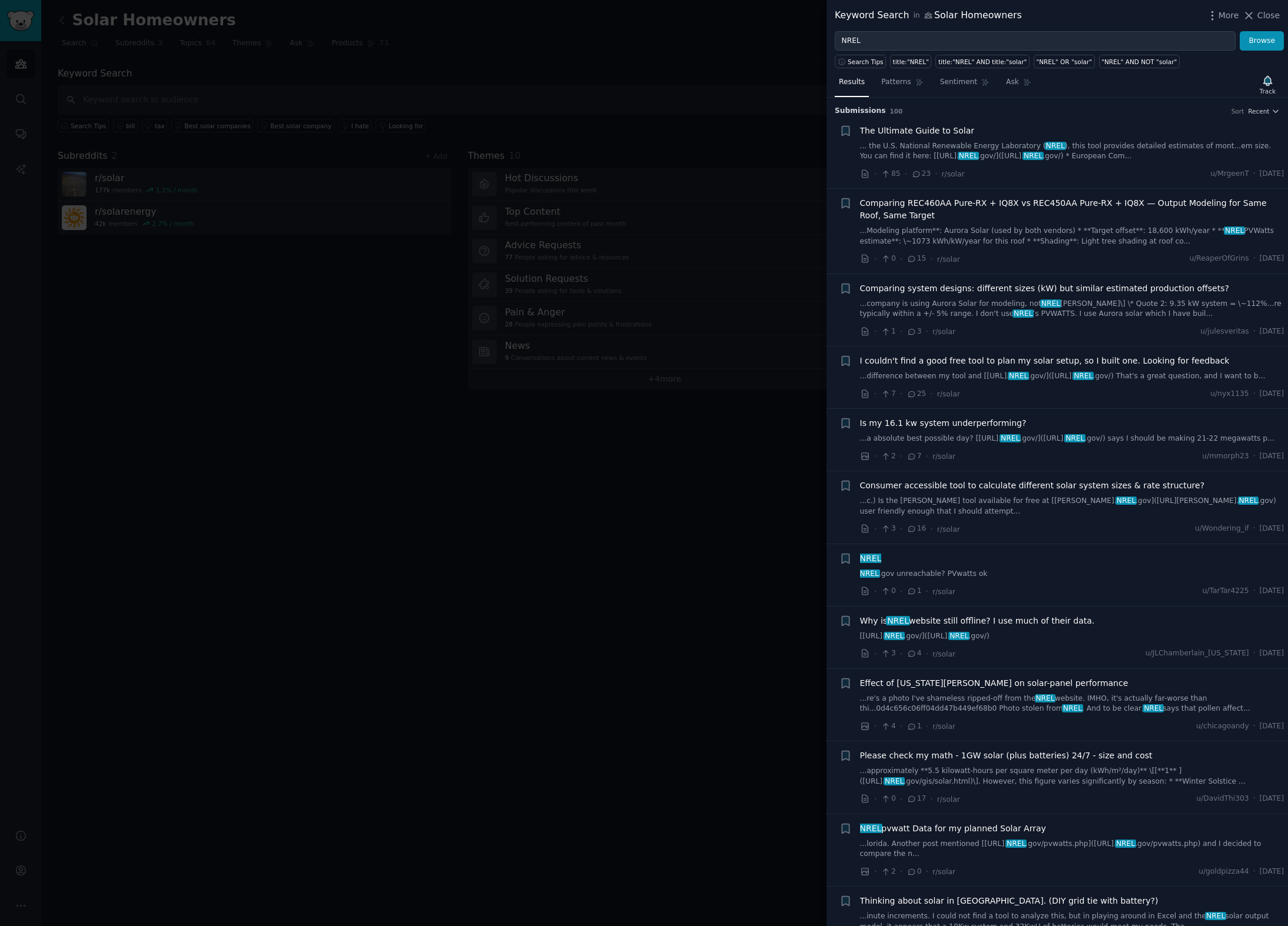
click at [943, 127] on span "The Ultimate Guide to Solar" at bounding box center [917, 130] width 115 height 12
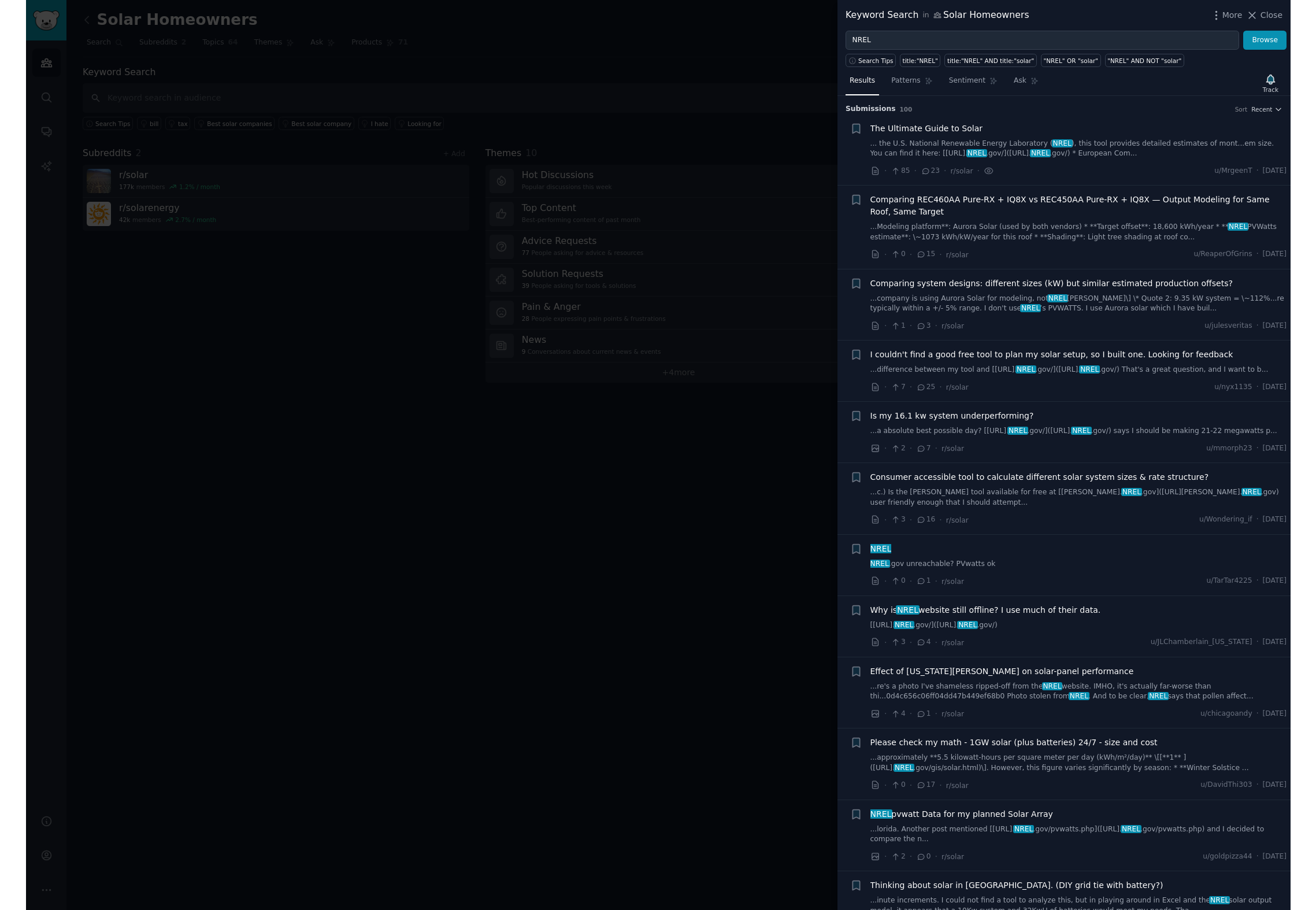
scroll to position [18, 0]
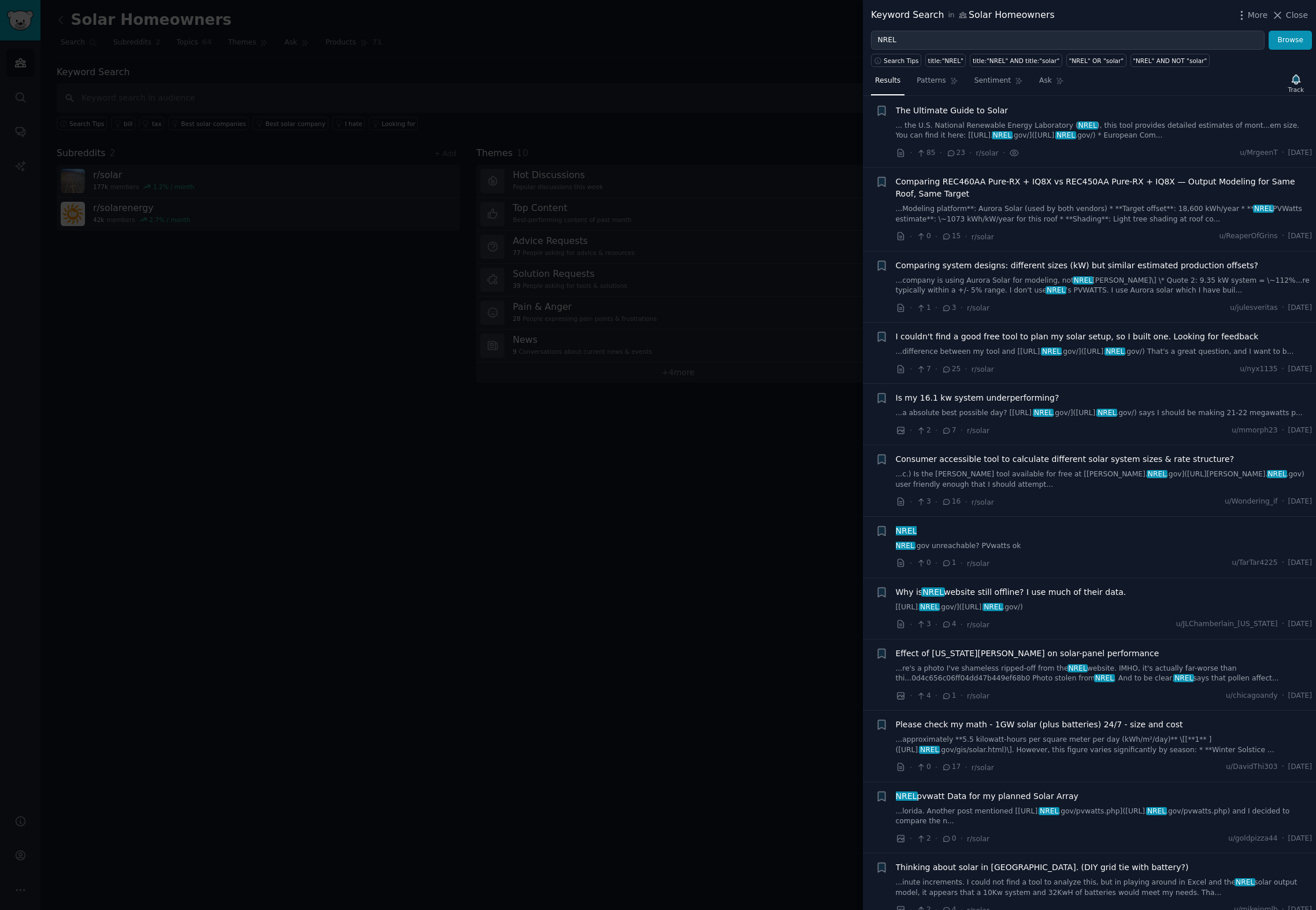
click at [1001, 338] on span "I couldn't find a good free tool to plan my solar setup, so I built one. Lookin…" at bounding box center [1077, 336] width 363 height 12
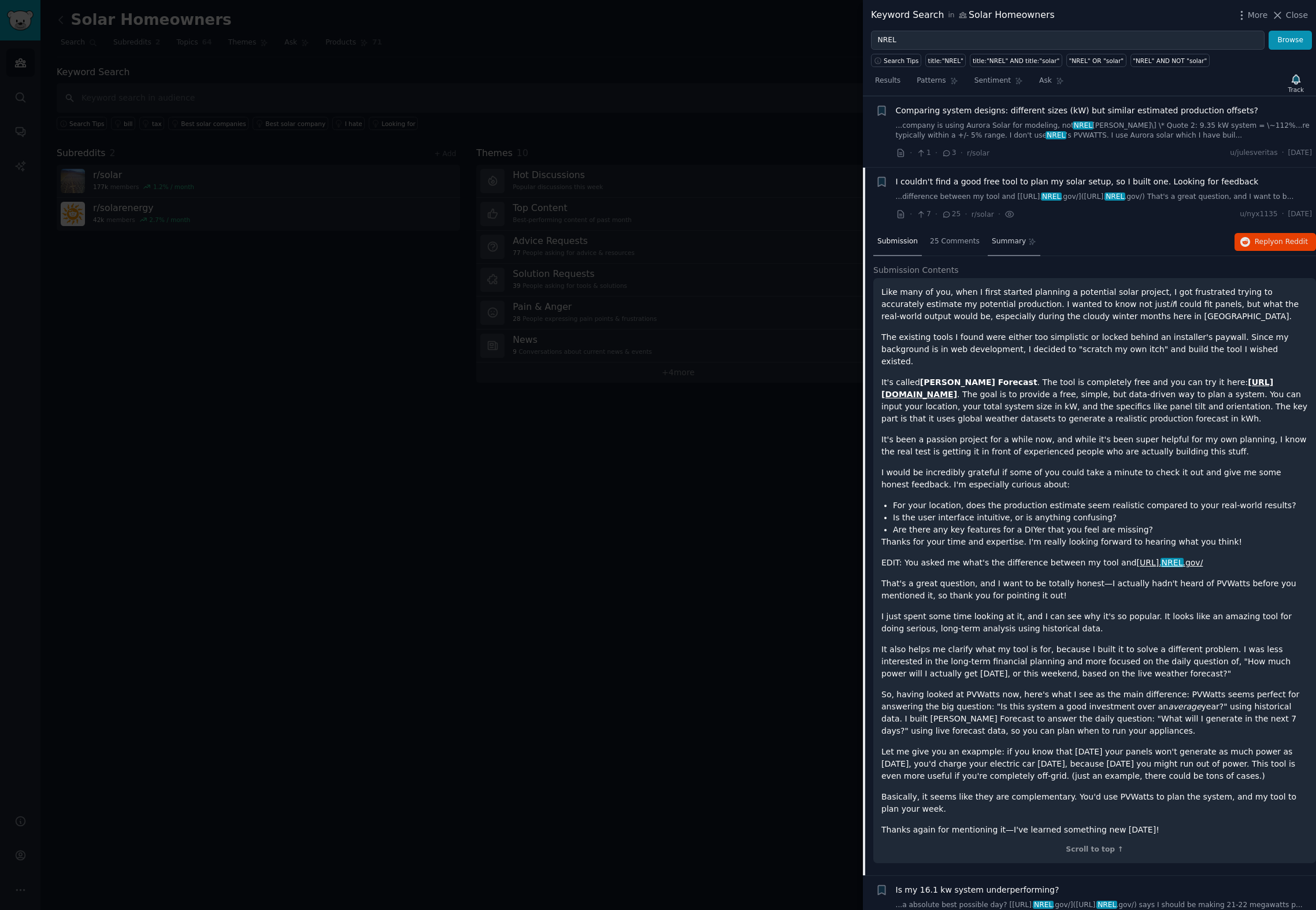
scroll to position [144, 0]
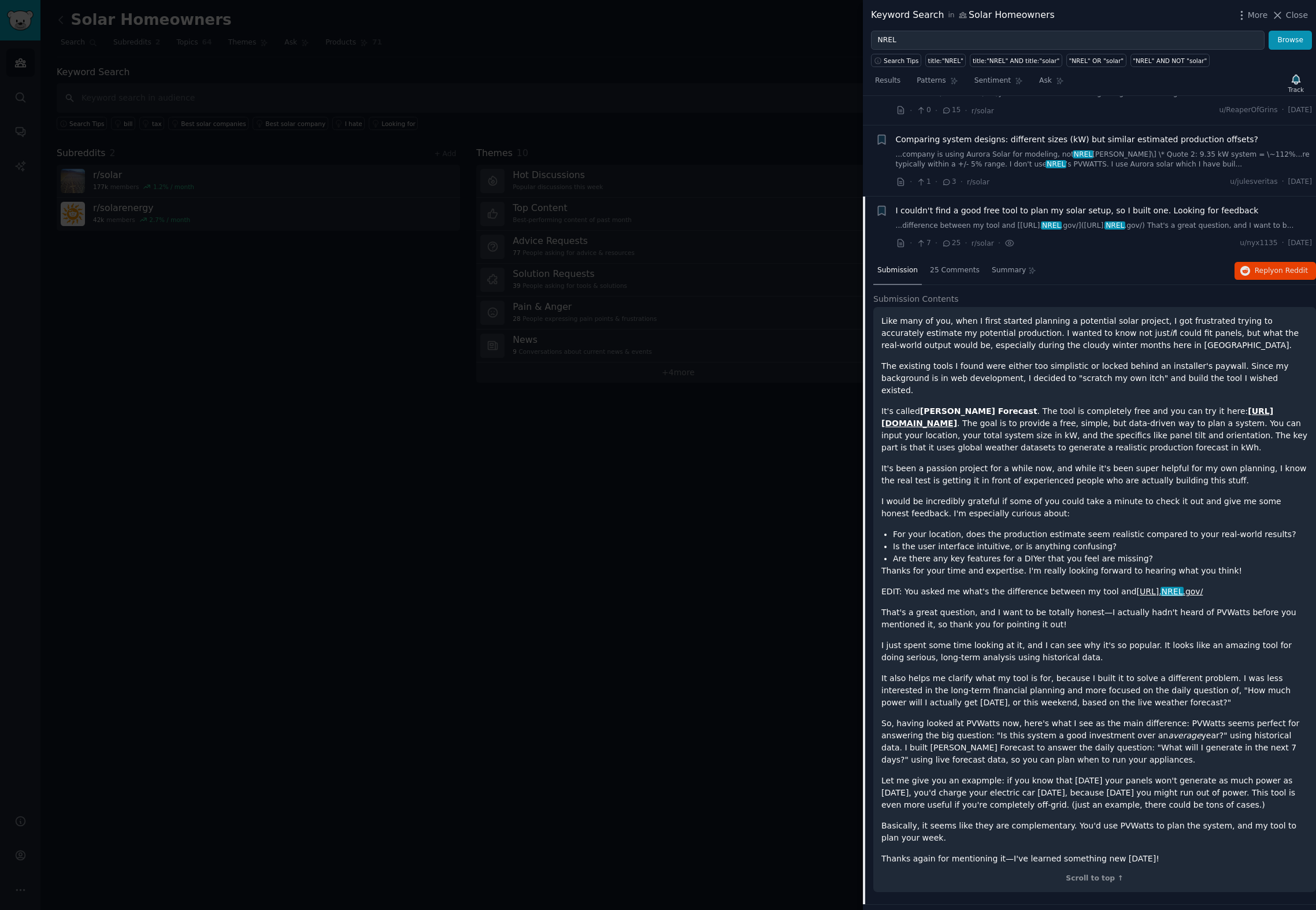
click at [1030, 470] on p "It's been a passion project for a while now, and while it's been super helpful …" at bounding box center [1095, 474] width 426 height 24
click at [1019, 210] on span "I couldn't find a good free tool to plan my solar setup, so I built one. Lookin…" at bounding box center [1077, 210] width 363 height 12
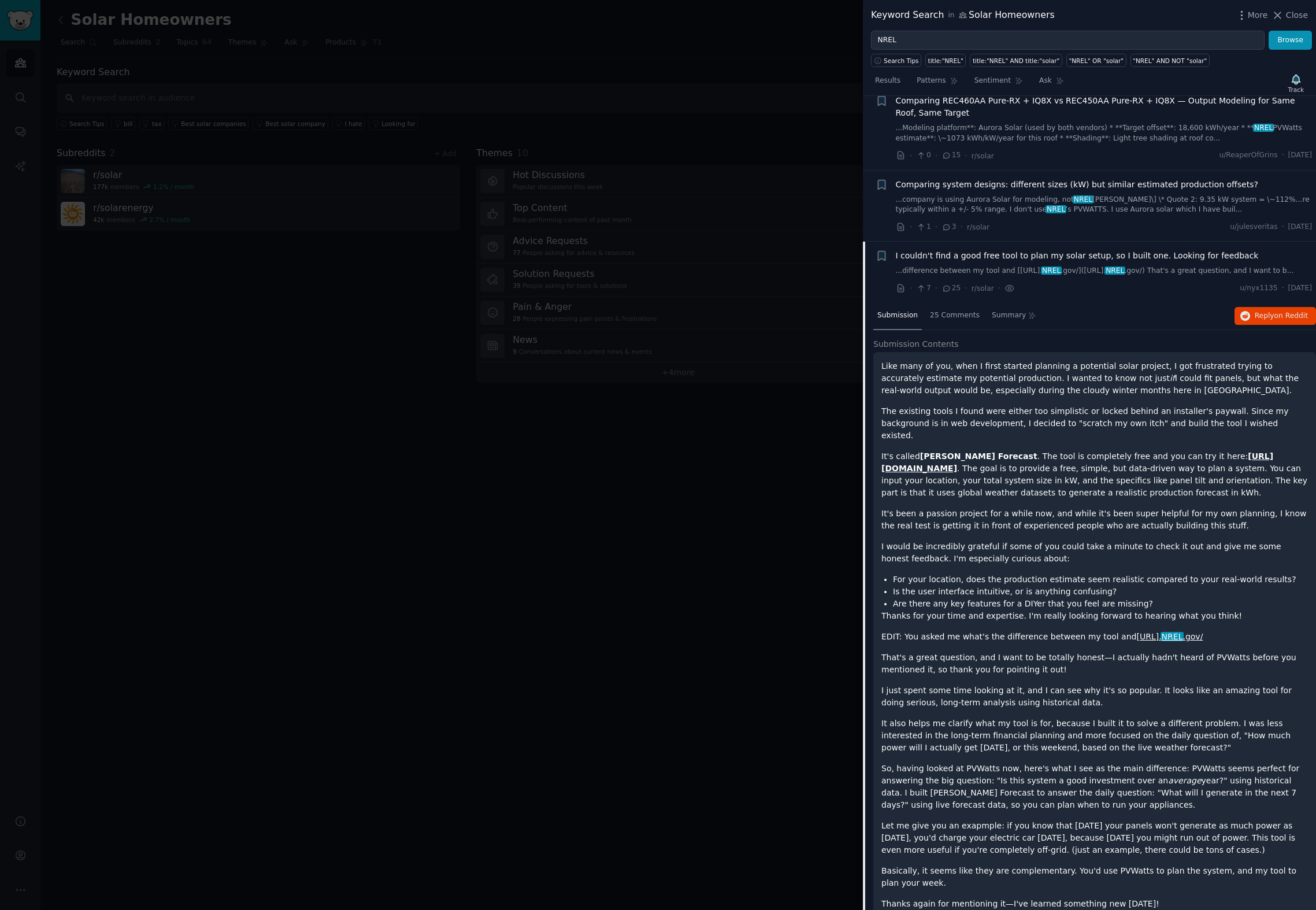
scroll to position [14, 0]
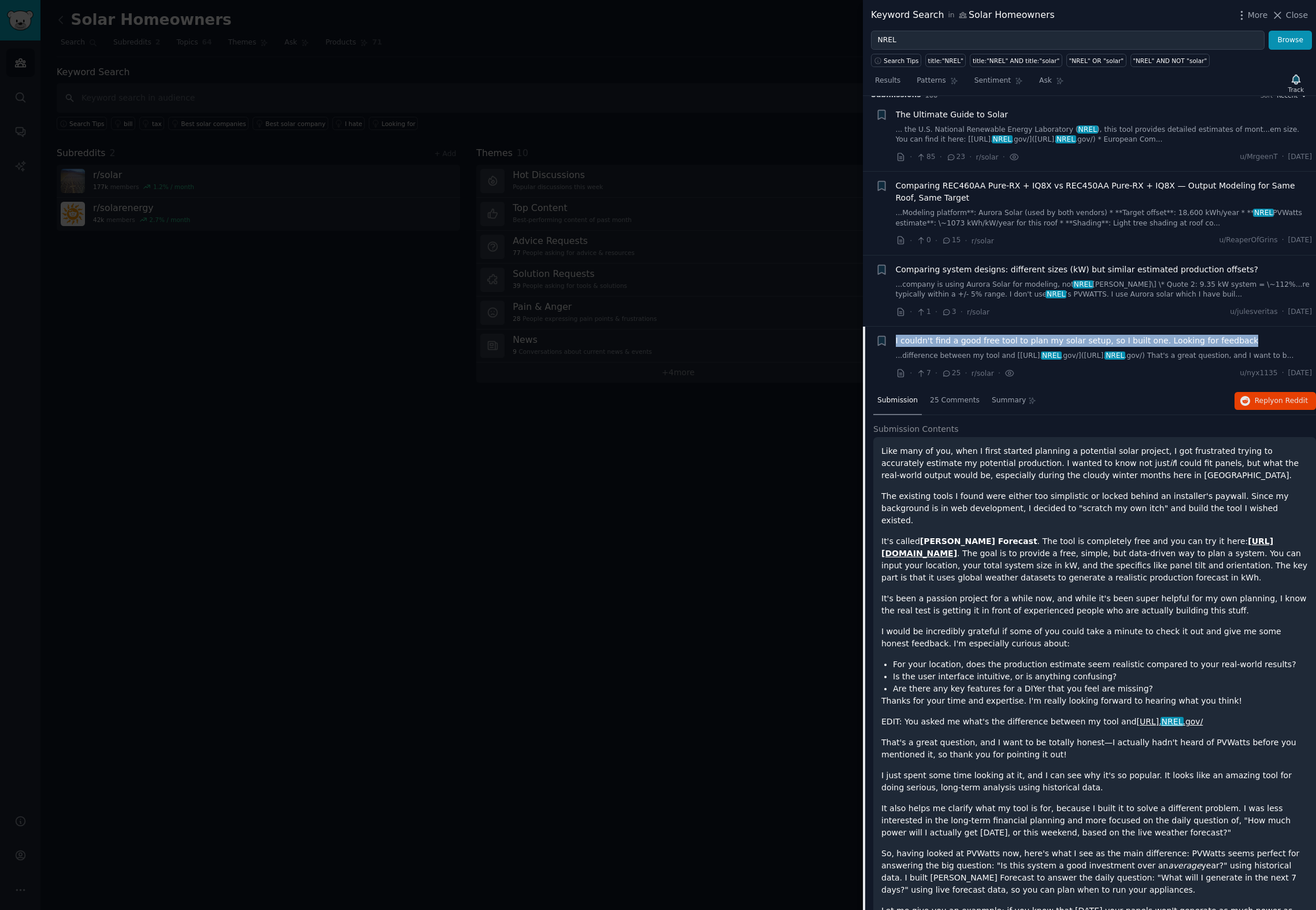
drag, startPoint x: 1243, startPoint y: 338, endPoint x: 894, endPoint y: 343, distance: 349.0
click at [894, 343] on div "Bookmark this conversation + I couldn't find a good free tool to plan my solar …" at bounding box center [1094, 357] width 437 height 45
copy span "I couldn't find a good free tool to plan my solar setup, so I built one. Lookin…"
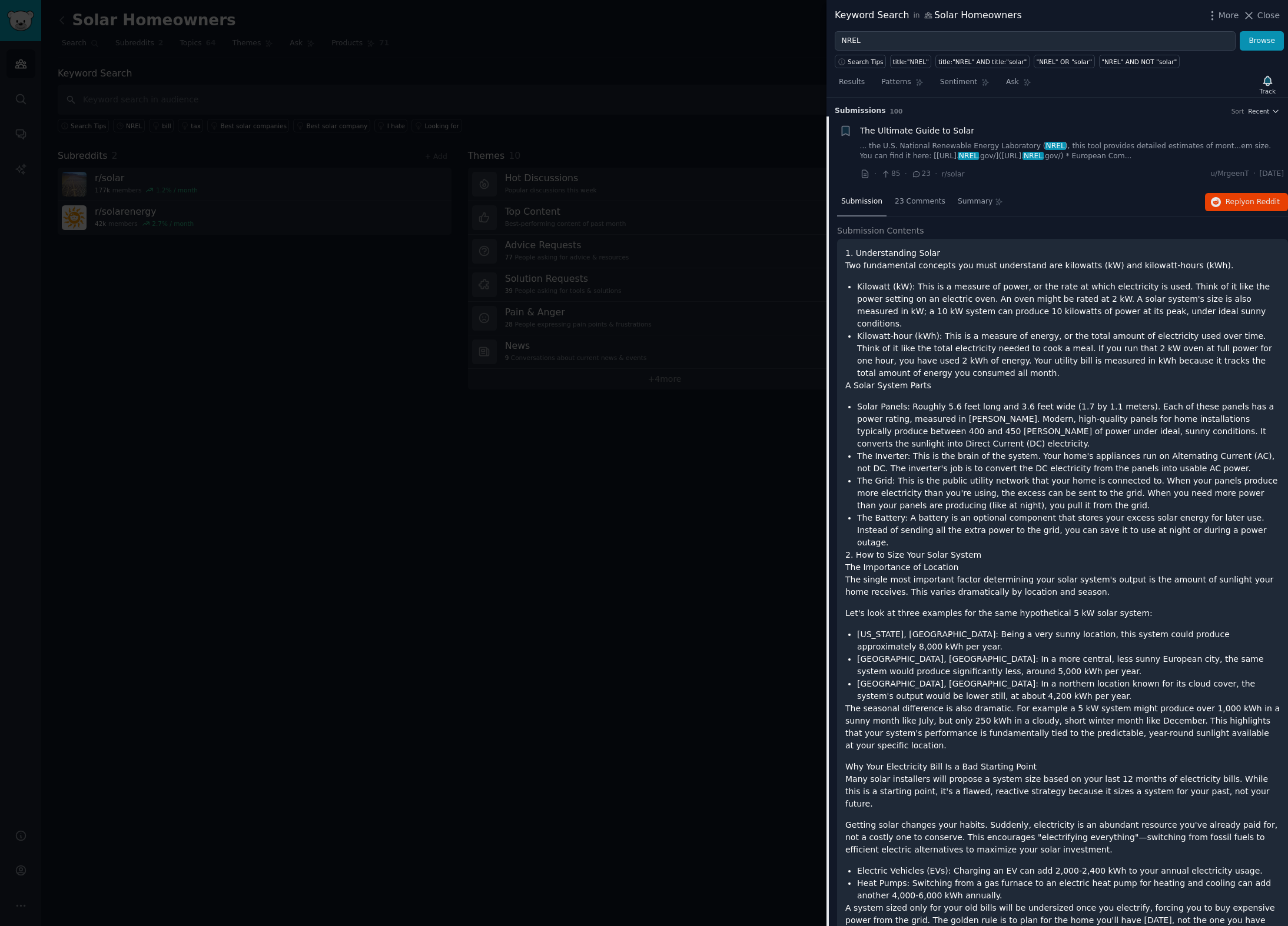
click at [919, 133] on span "The Ultimate Guide to Solar" at bounding box center [917, 130] width 115 height 12
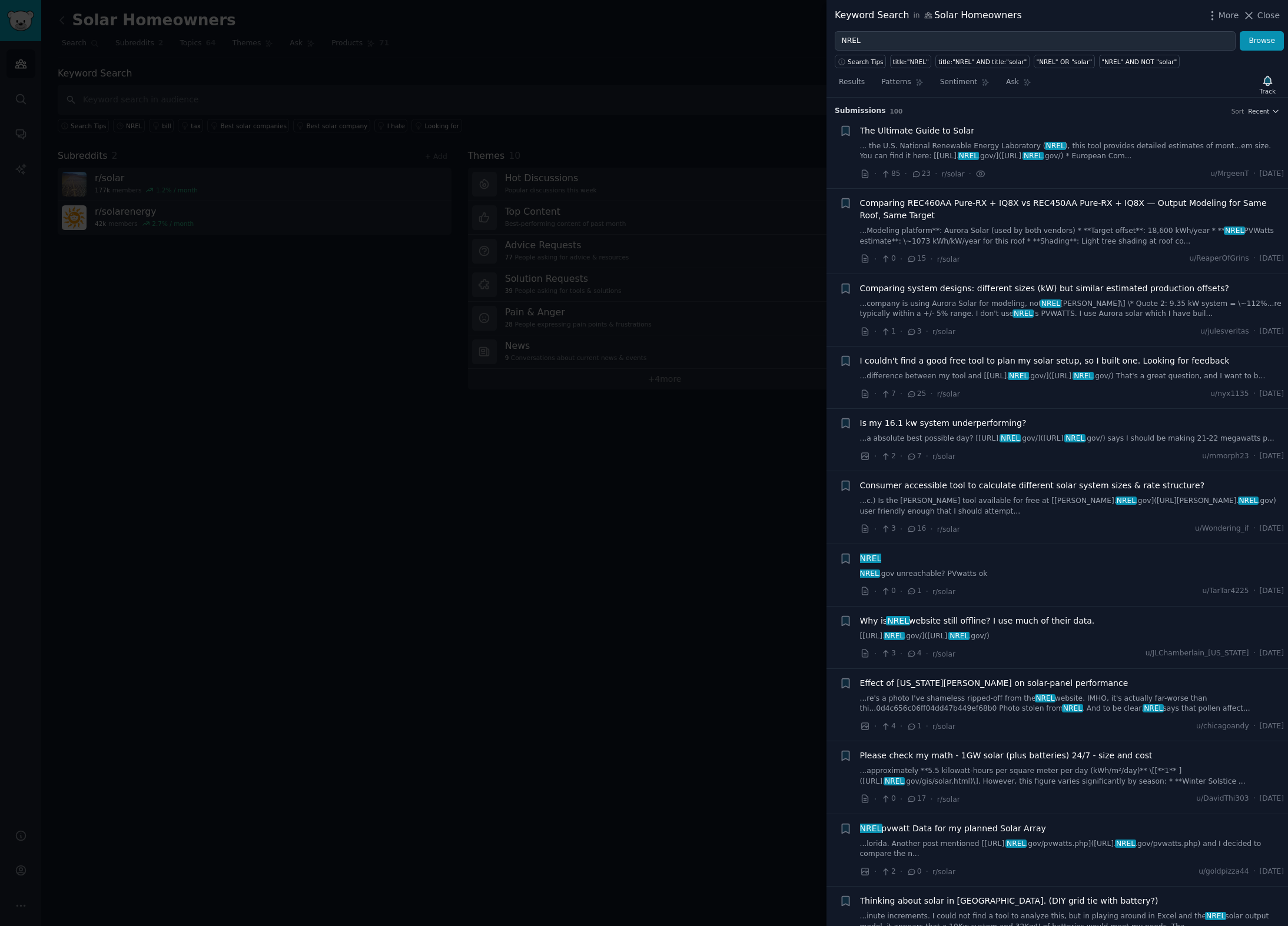
scroll to position [18, 0]
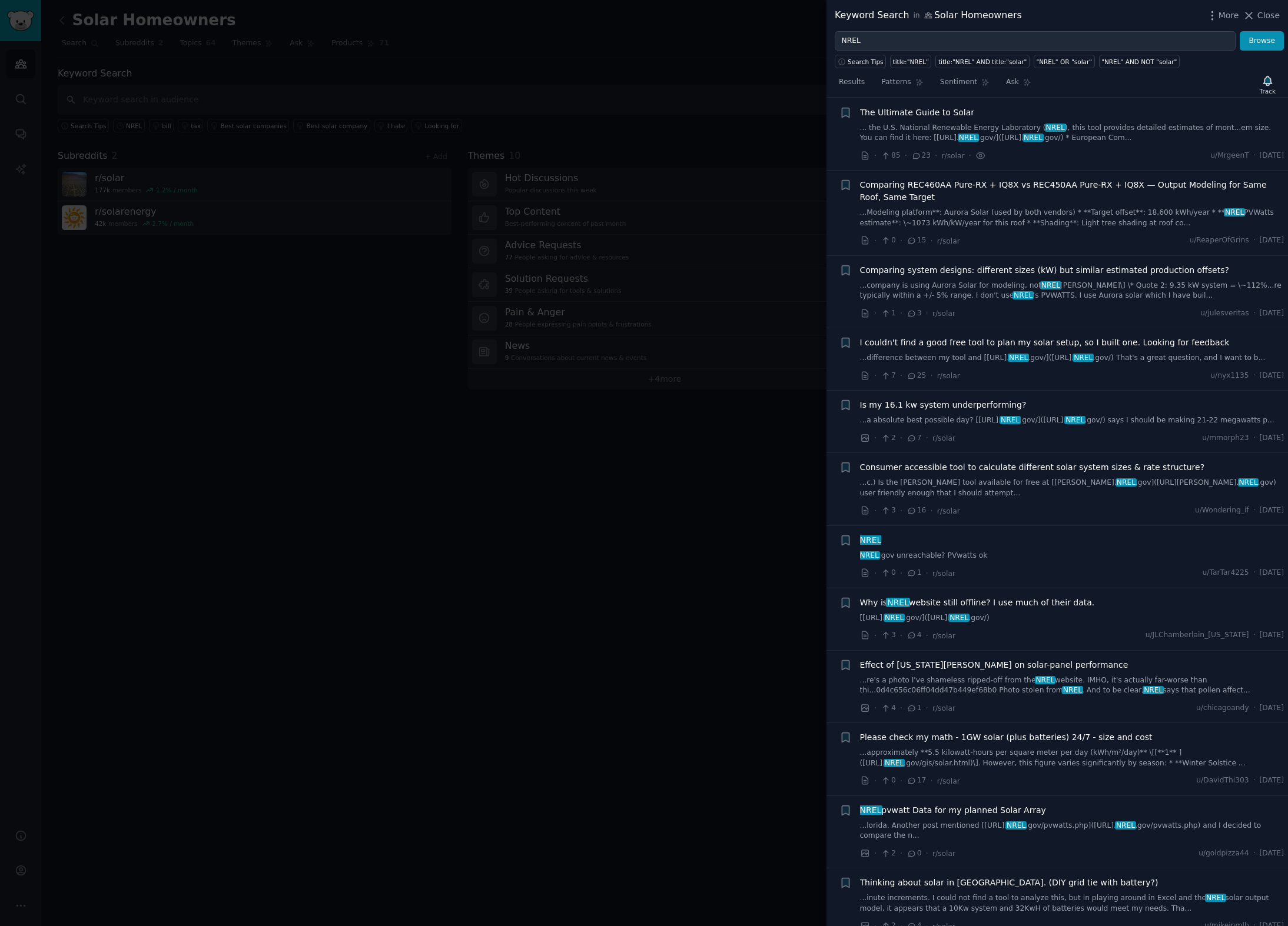
click at [899, 109] on span "The Ultimate Guide to Solar" at bounding box center [917, 112] width 115 height 12
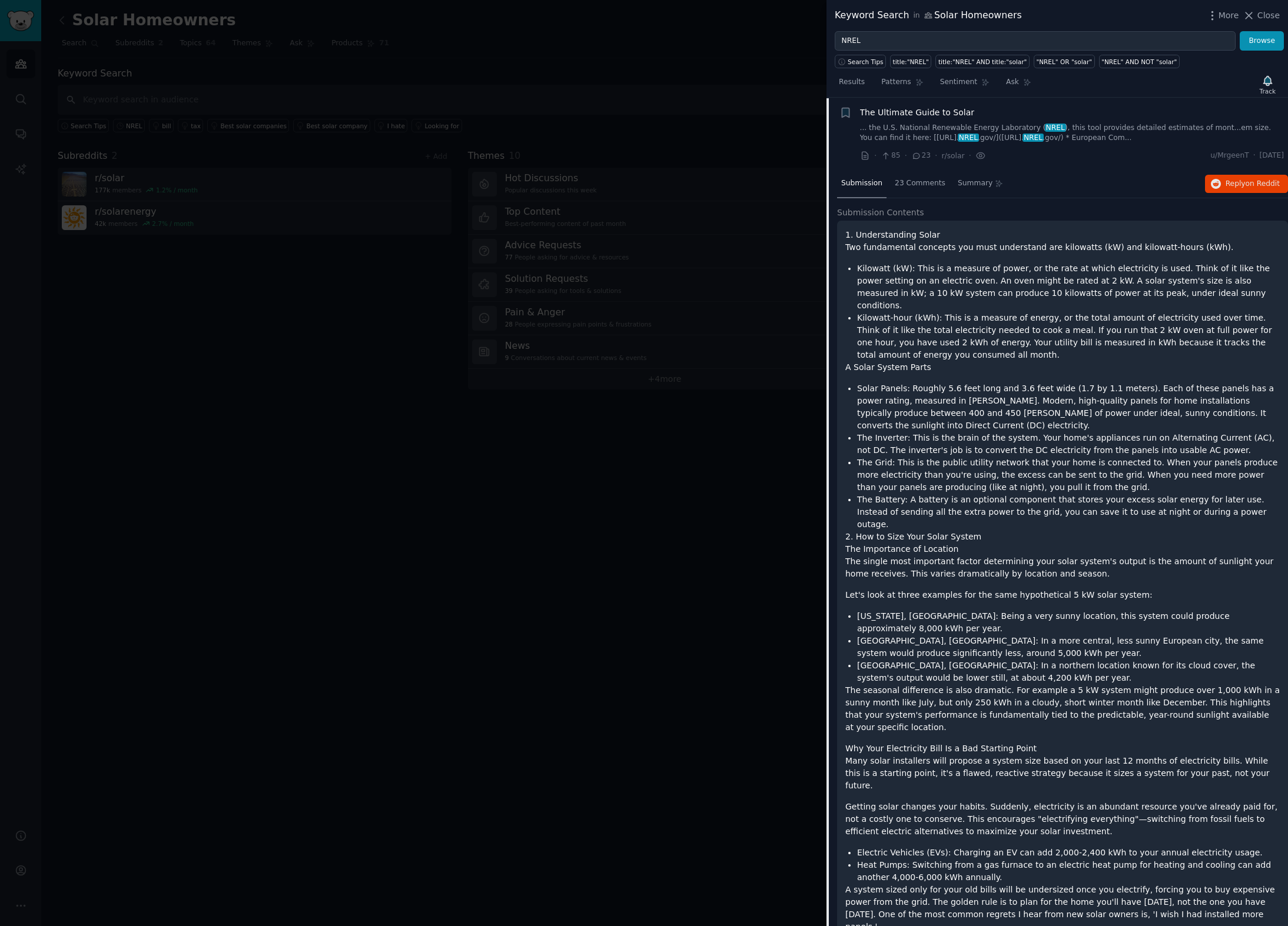
click at [949, 114] on span "The Ultimate Guide to Solar" at bounding box center [917, 112] width 115 height 12
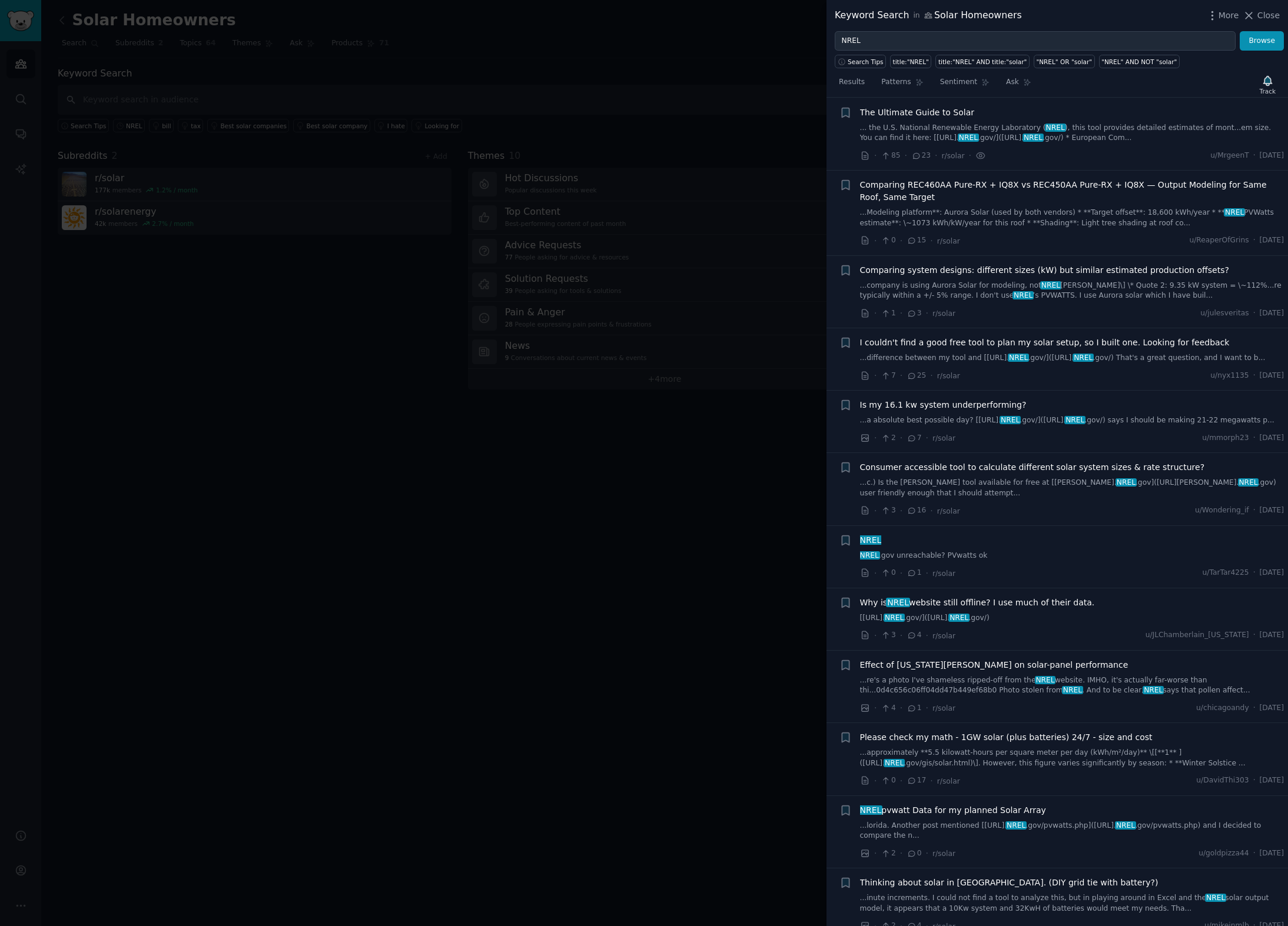
click at [948, 114] on span "The Ultimate Guide to Solar" at bounding box center [917, 112] width 115 height 12
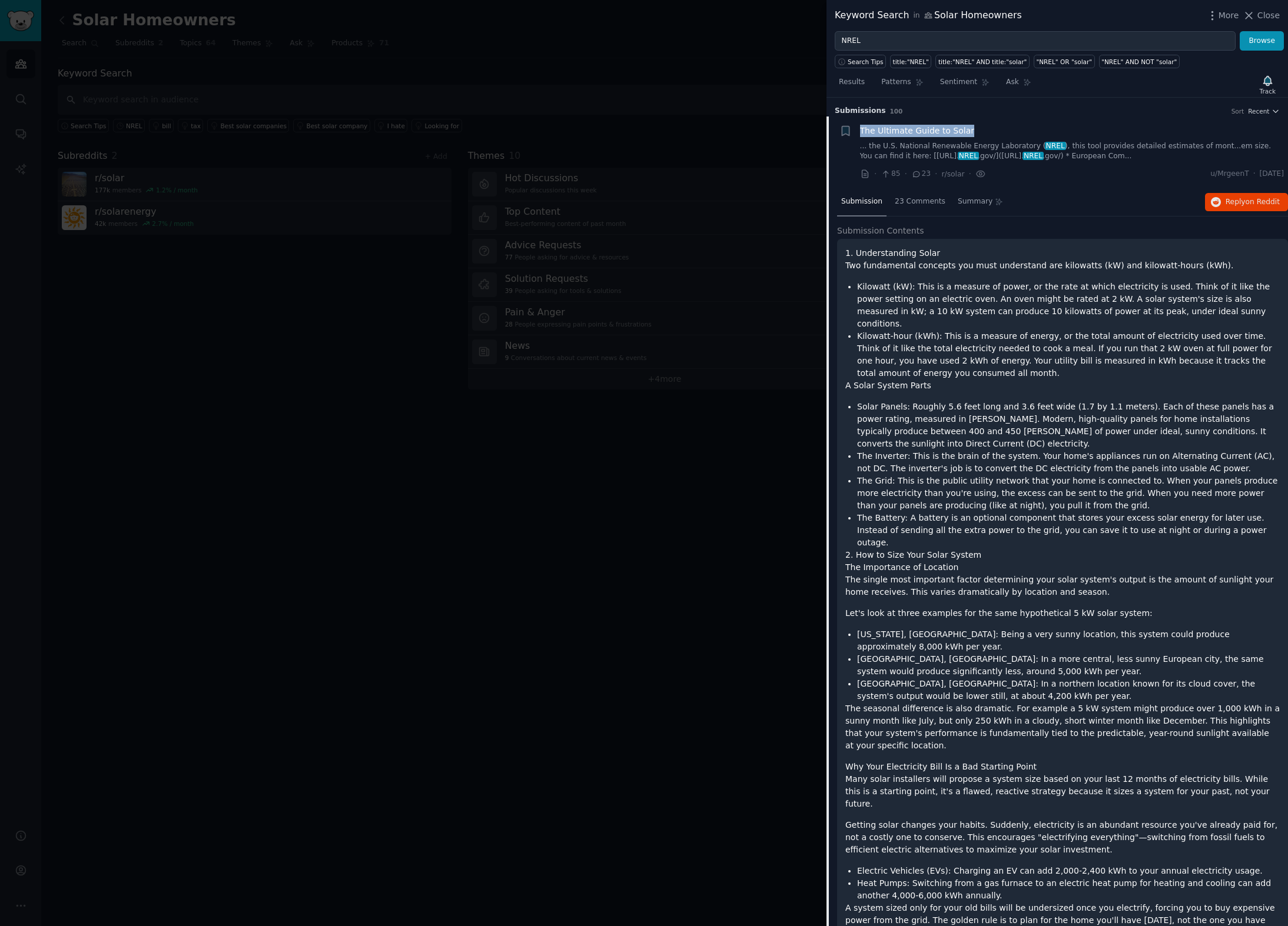
drag, startPoint x: 888, startPoint y: 131, endPoint x: 859, endPoint y: 132, distance: 29.0
click at [860, 132] on div "The Ultimate Guide to Solar" at bounding box center [1072, 130] width 425 height 12
click at [575, 109] on div at bounding box center [644, 463] width 1288 height 926
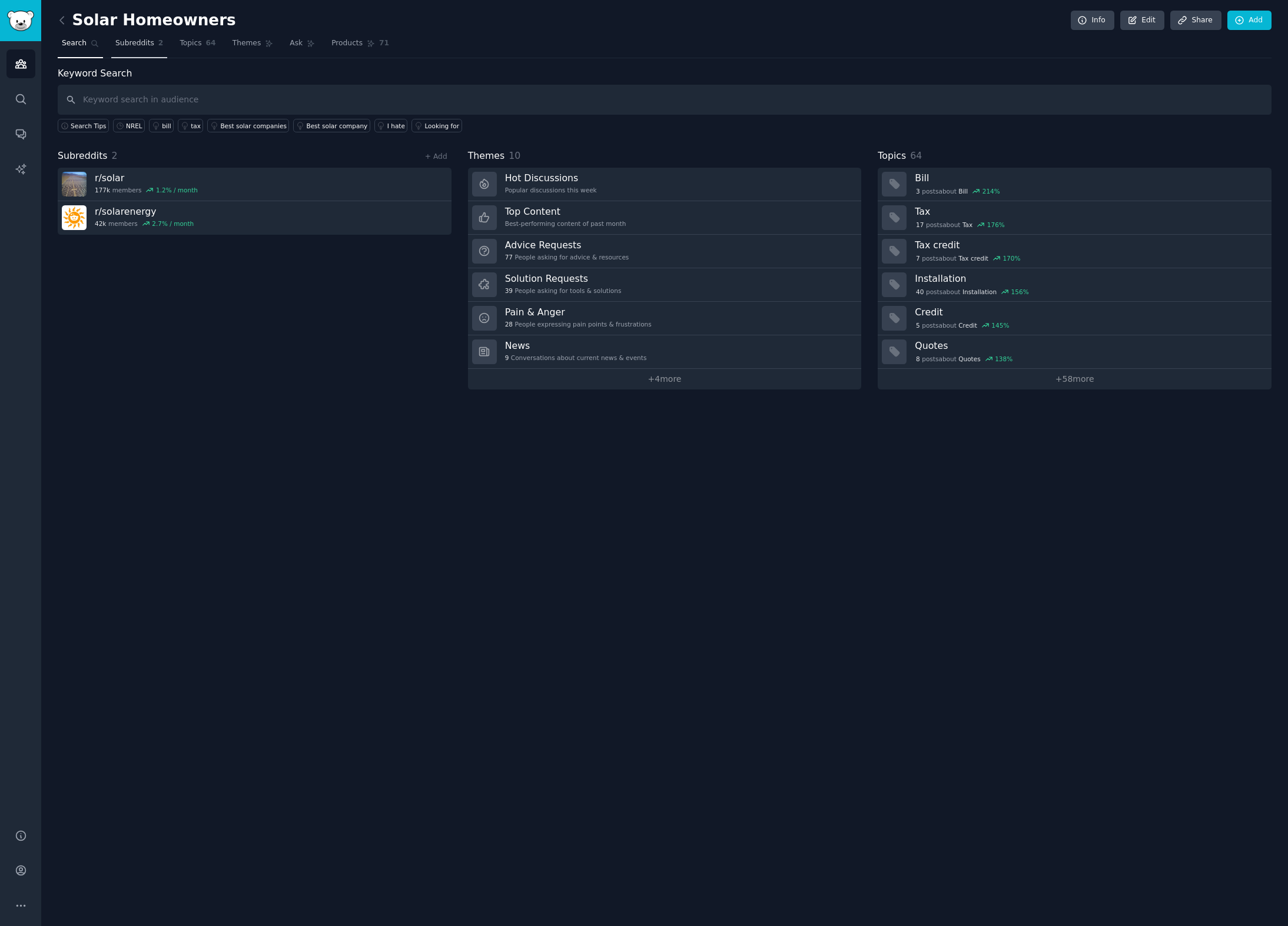
click at [146, 49] on link "Subreddits 2" at bounding box center [139, 46] width 56 height 24
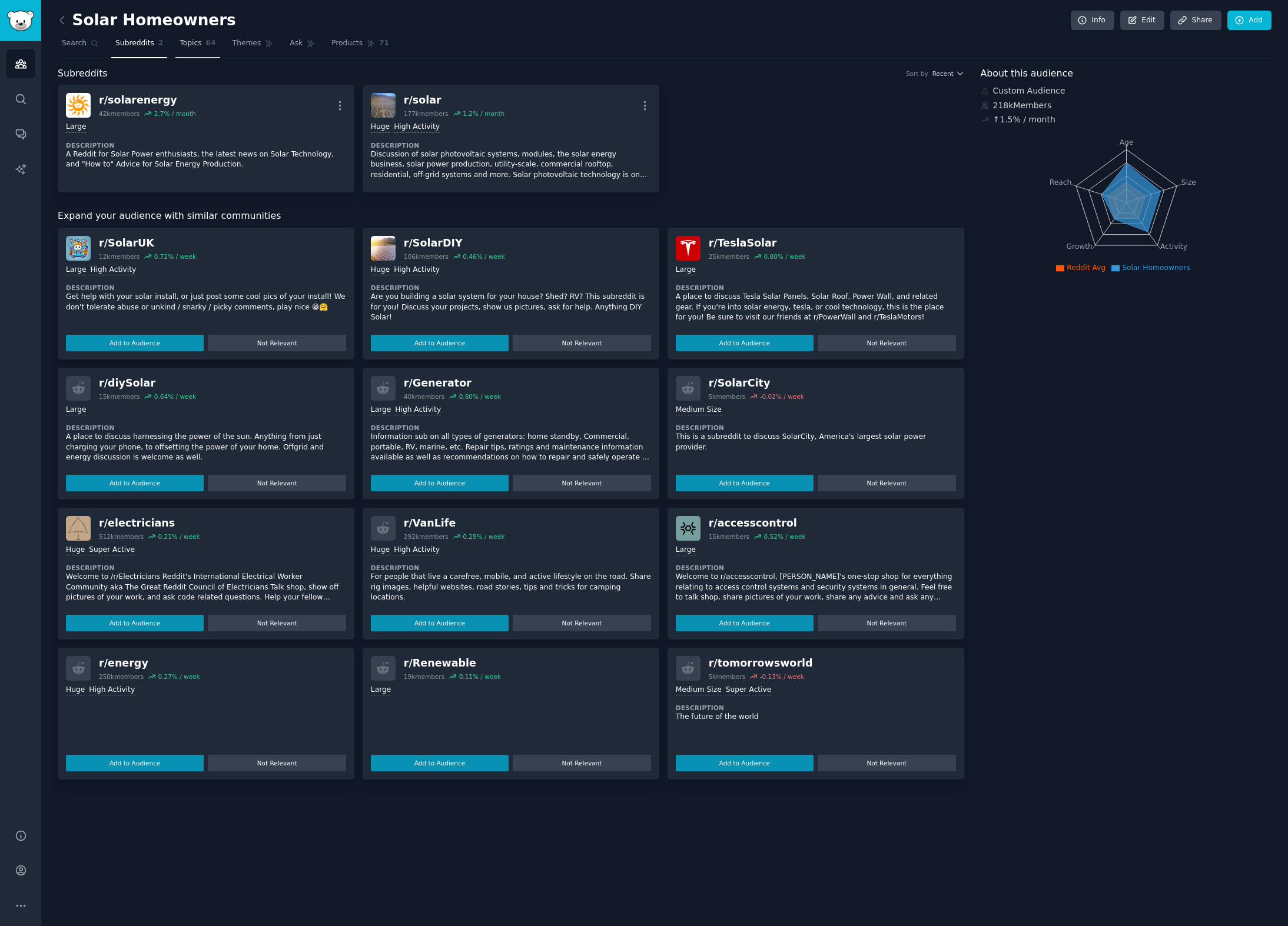
click at [187, 41] on span "Topics" at bounding box center [190, 43] width 22 height 10
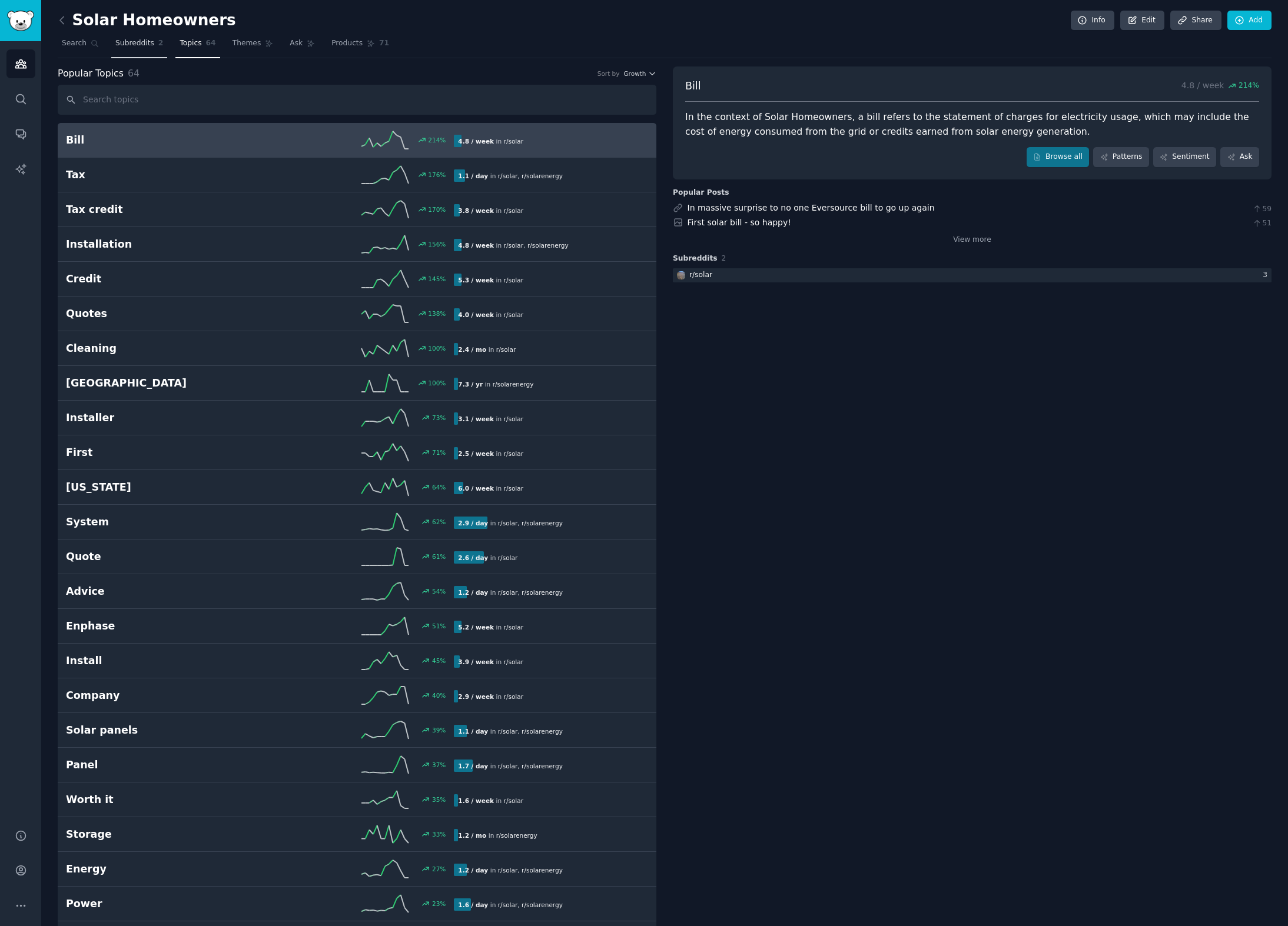
click at [145, 51] on link "Subreddits 2" at bounding box center [139, 46] width 56 height 24
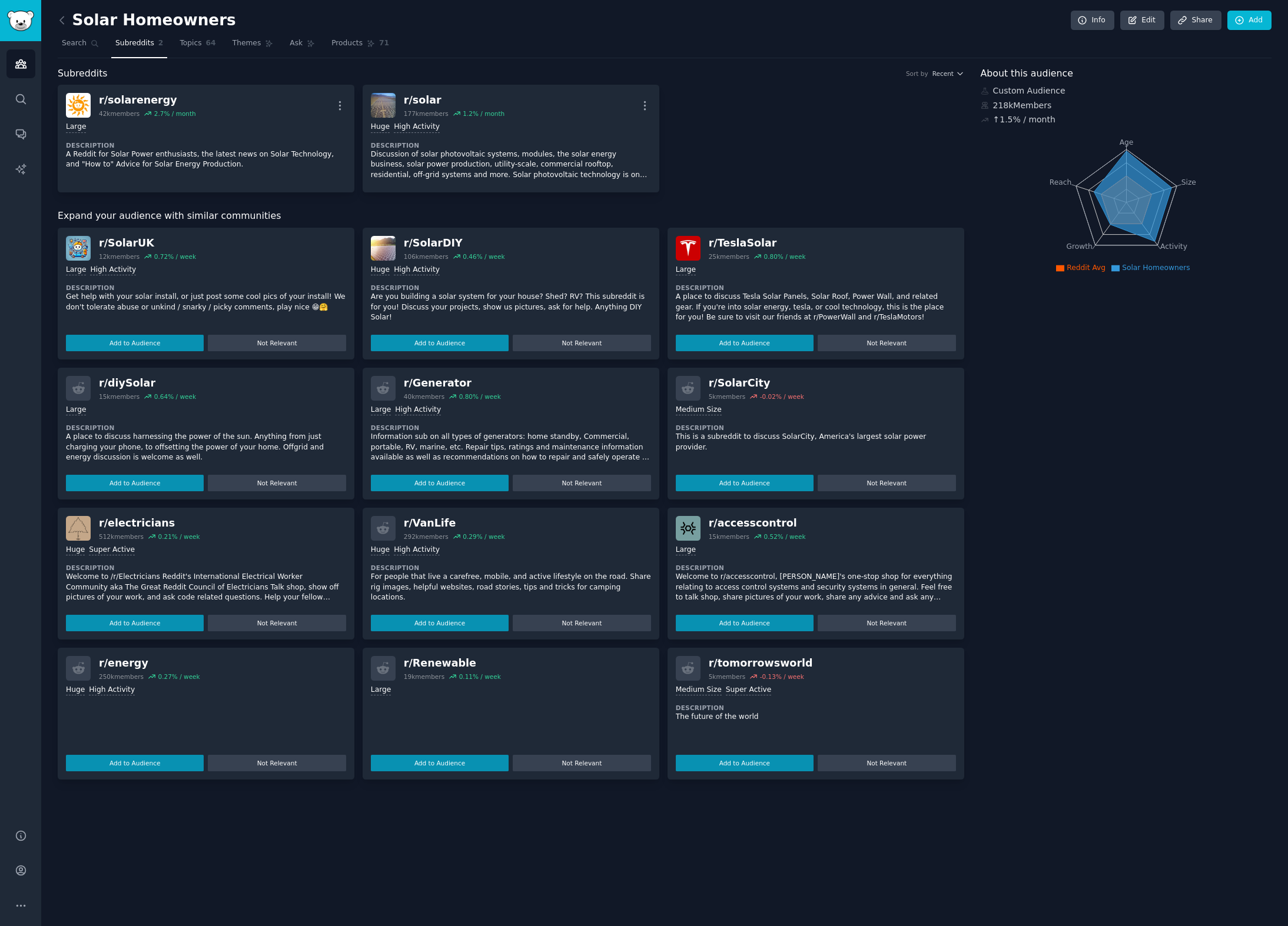
click at [1089, 387] on div "About this audience Custom Audience 218k Members ↑ 1.5 % / month Age Size Activ…" at bounding box center [1126, 423] width 291 height 713
